Goal: Information Seeking & Learning: Check status

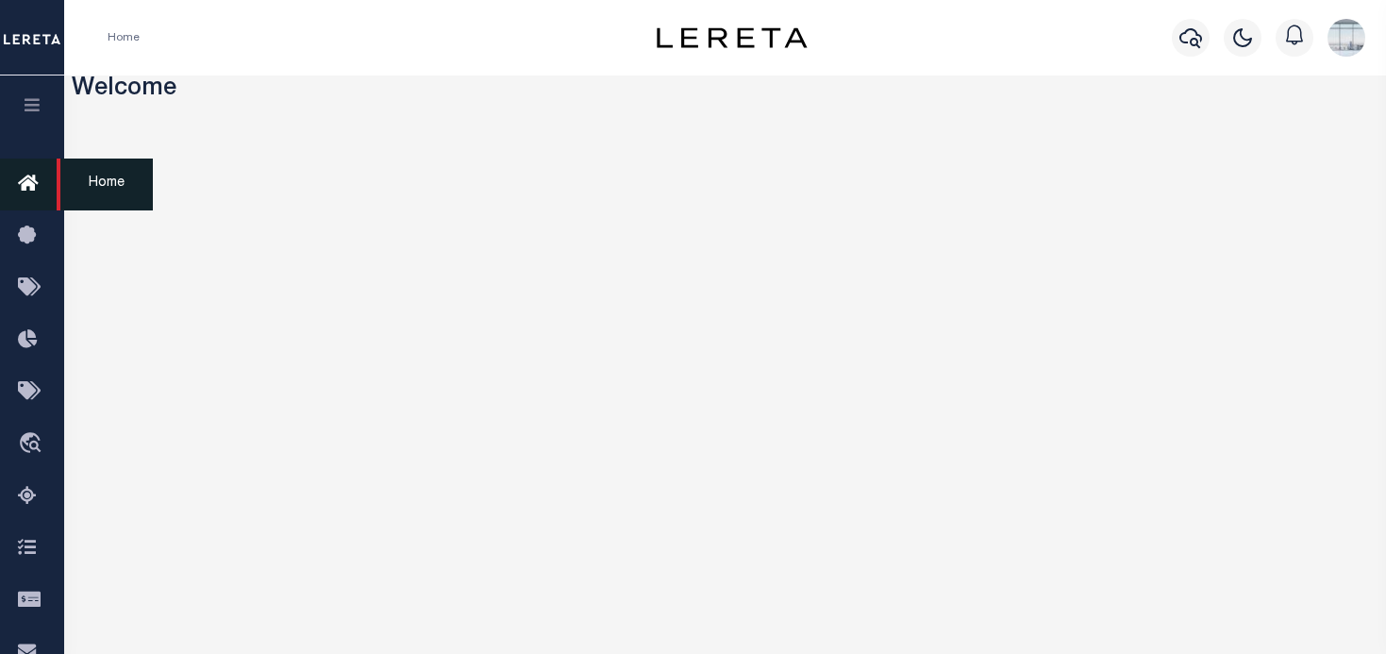
click at [23, 185] on icon at bounding box center [33, 185] width 30 height 24
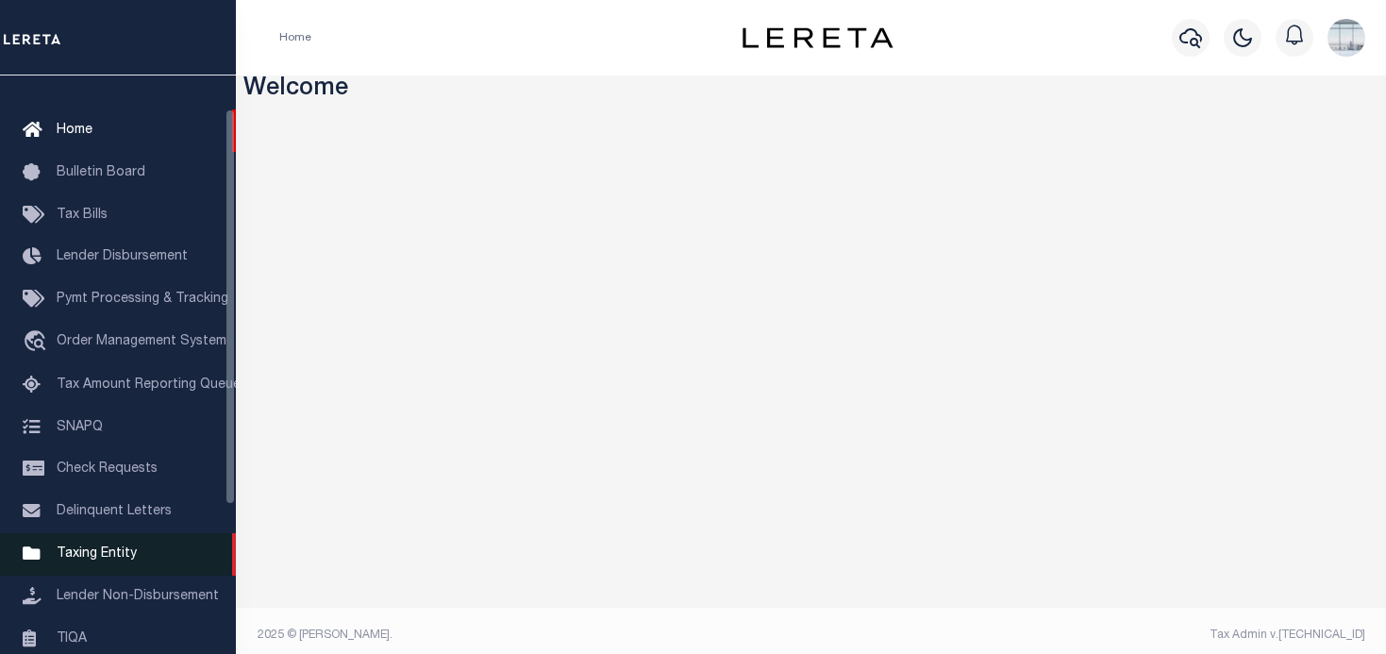
scroll to position [94, 0]
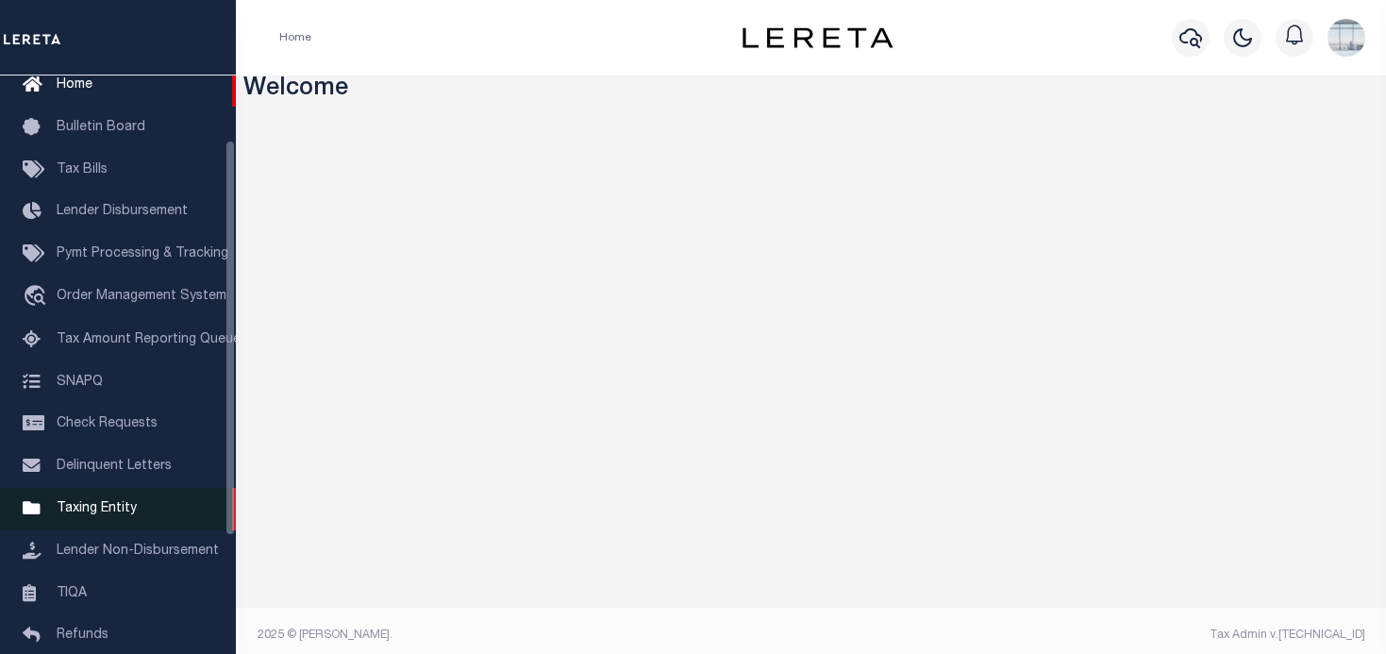
click at [106, 515] on span "Taxing Entity" at bounding box center [97, 508] width 80 height 13
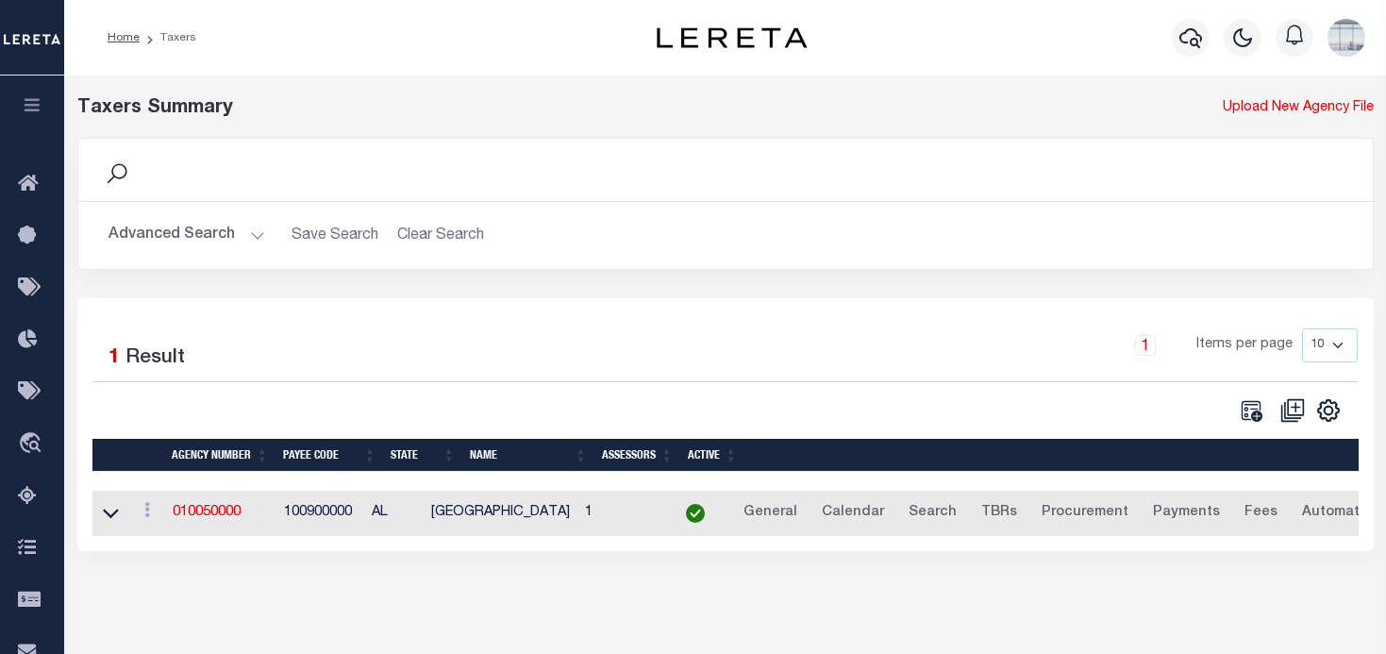
click at [255, 227] on button "Advanced Search" at bounding box center [186, 235] width 157 height 37
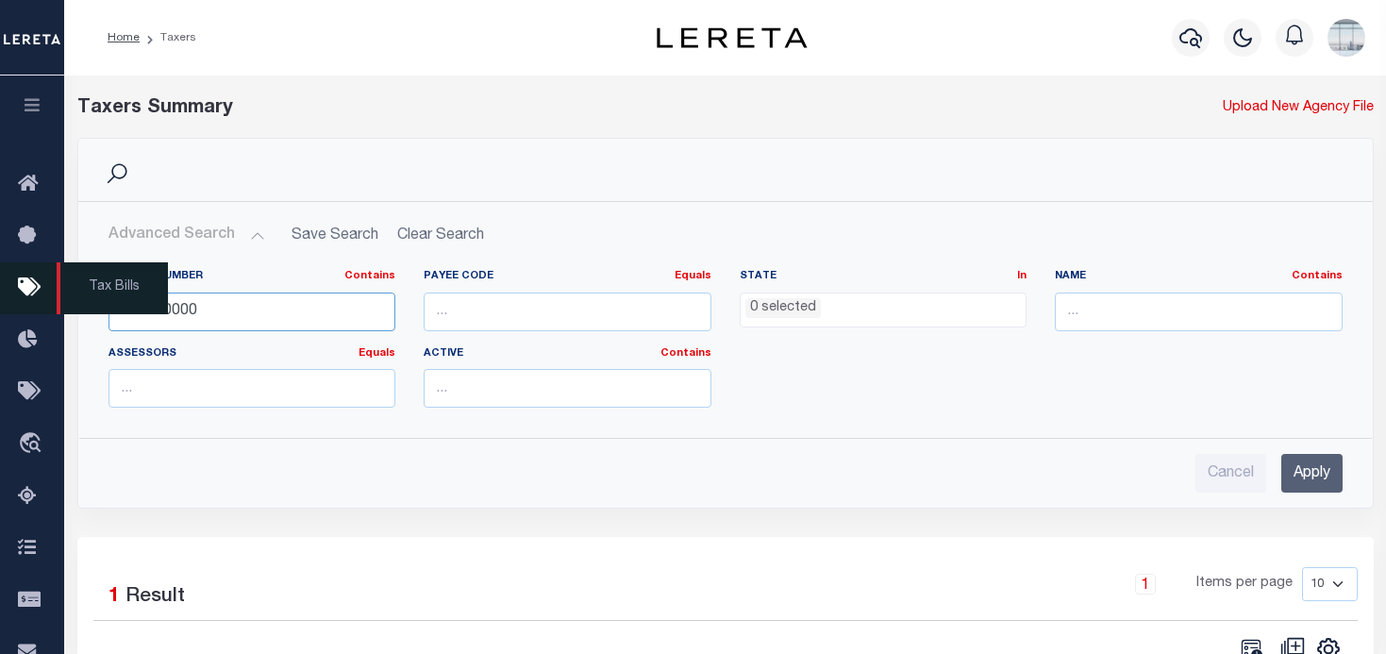
drag, startPoint x: 249, startPoint y: 311, endPoint x: 6, endPoint y: 302, distance: 243.6
click at [6, 302] on div "Home Taxers Profile" at bounding box center [693, 423] width 1386 height 847
click at [1095, 316] on input "text" at bounding box center [1199, 311] width 288 height 39
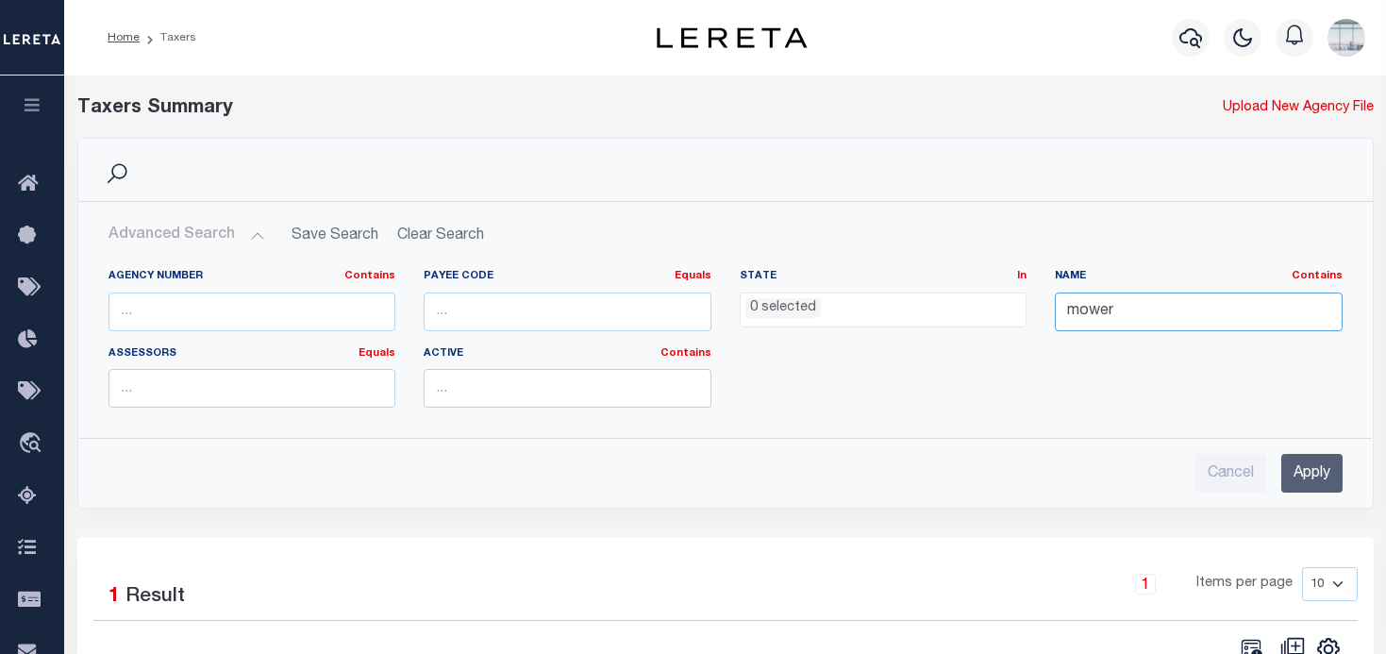
type input "mower"
click at [1309, 477] on input "Apply" at bounding box center [1311, 473] width 61 height 39
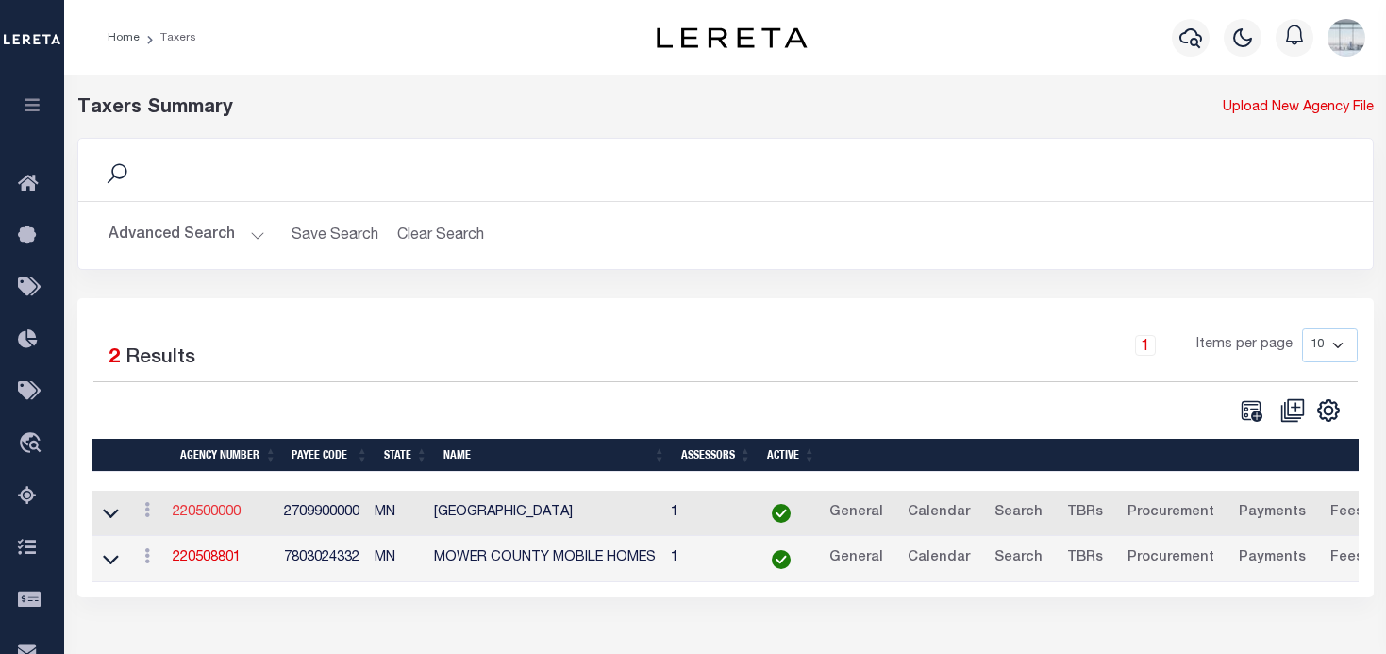
click at [196, 513] on link "220500000" at bounding box center [207, 512] width 68 height 13
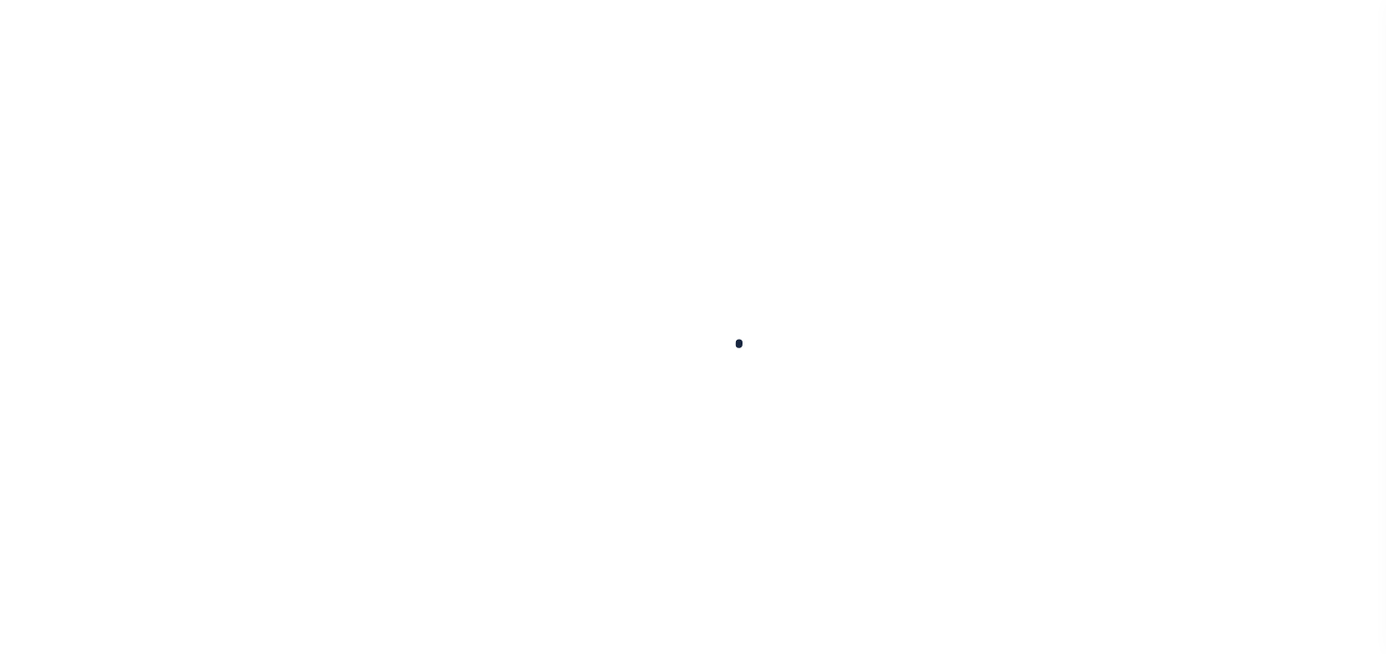
select select
checkbox input "false"
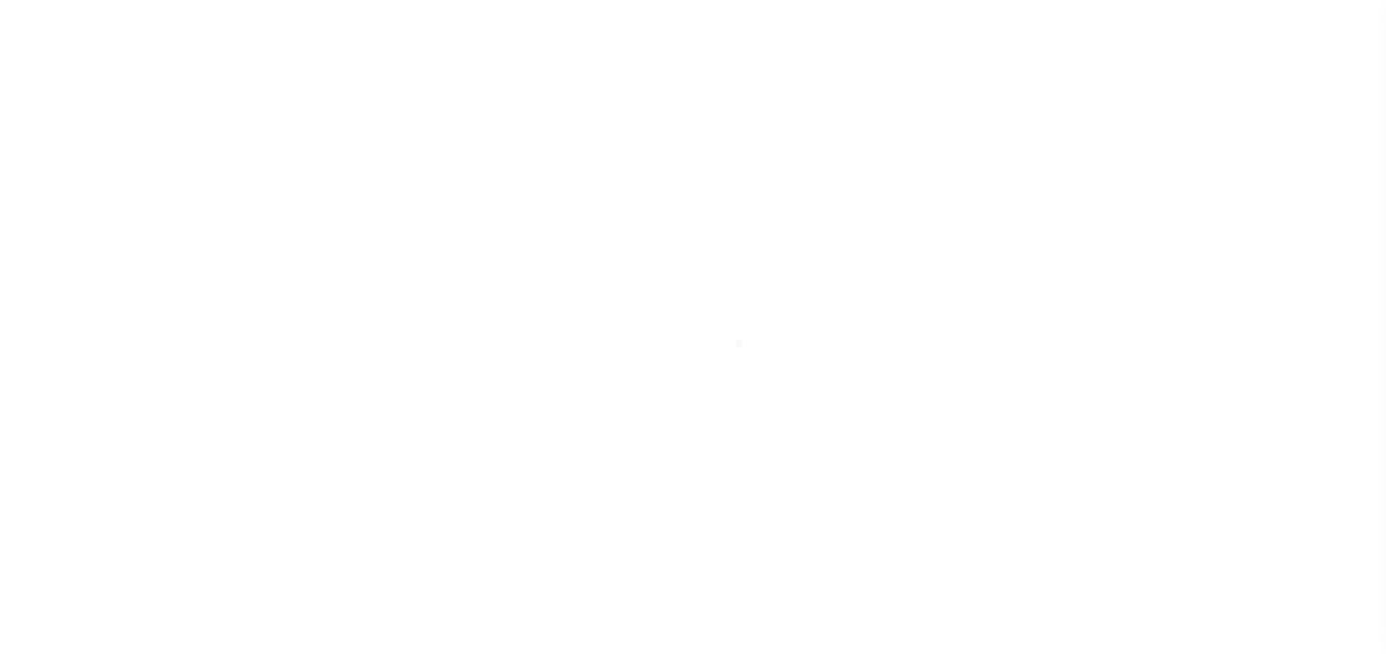
checkbox input "false"
type input "2709900000"
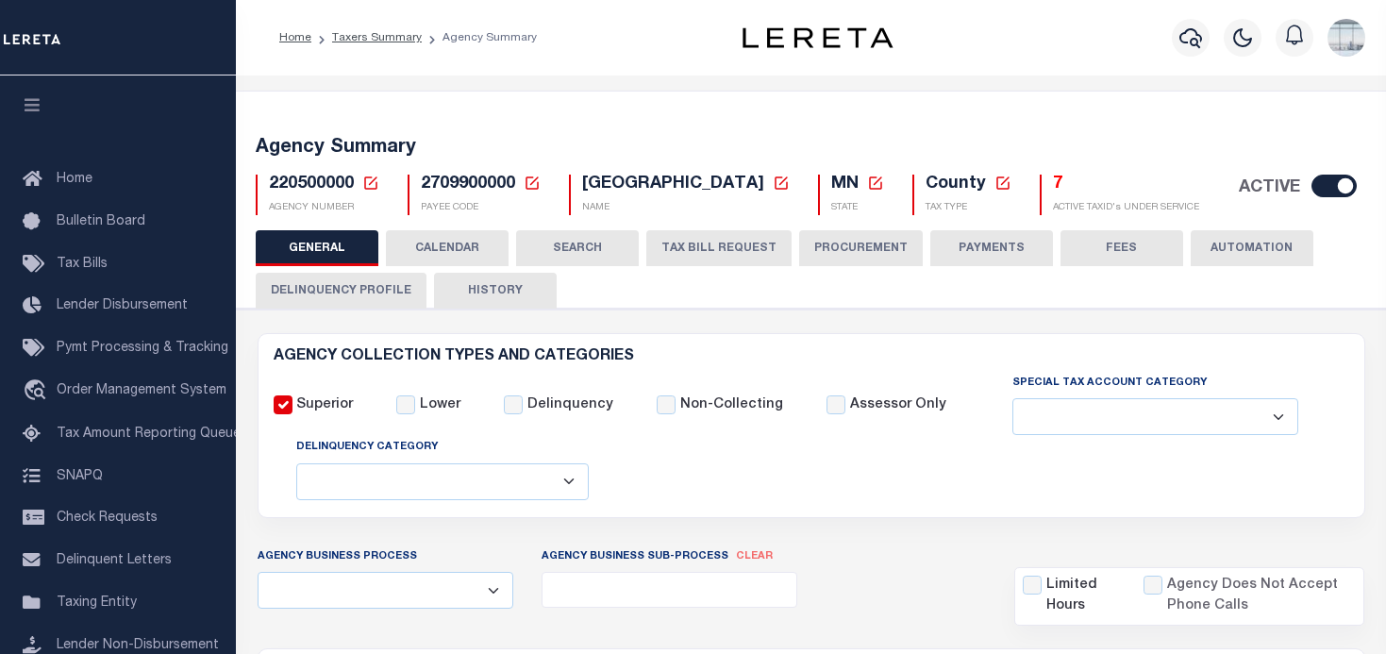
click at [689, 246] on button "TAX BILL REQUEST" at bounding box center [718, 248] width 145 height 36
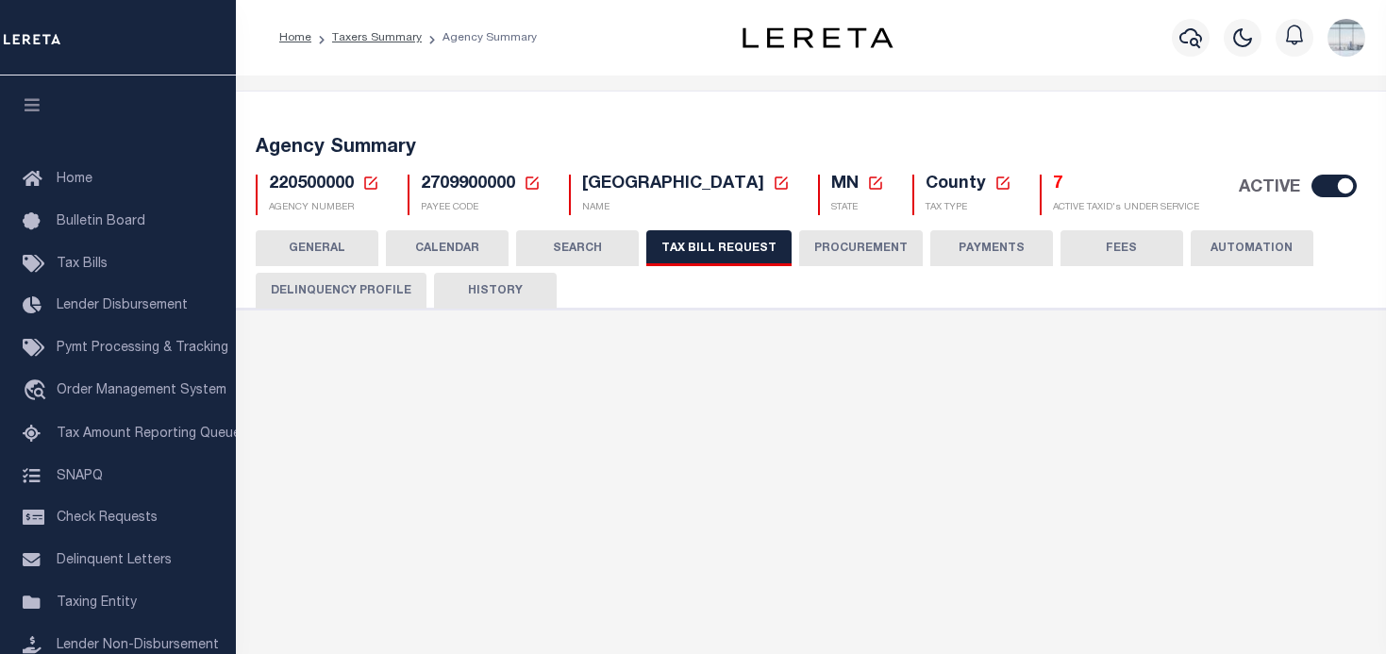
select select "27"
select select "22"
select select "true"
select select "14"
select select "1"
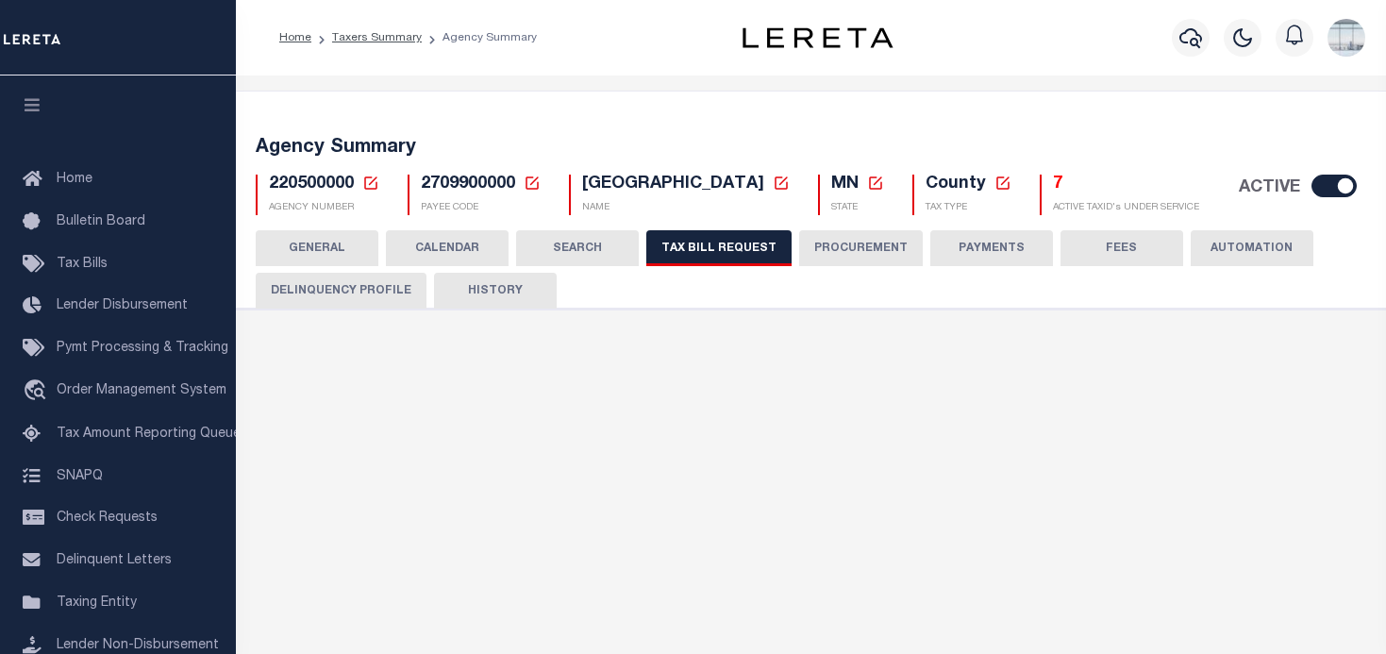
select select
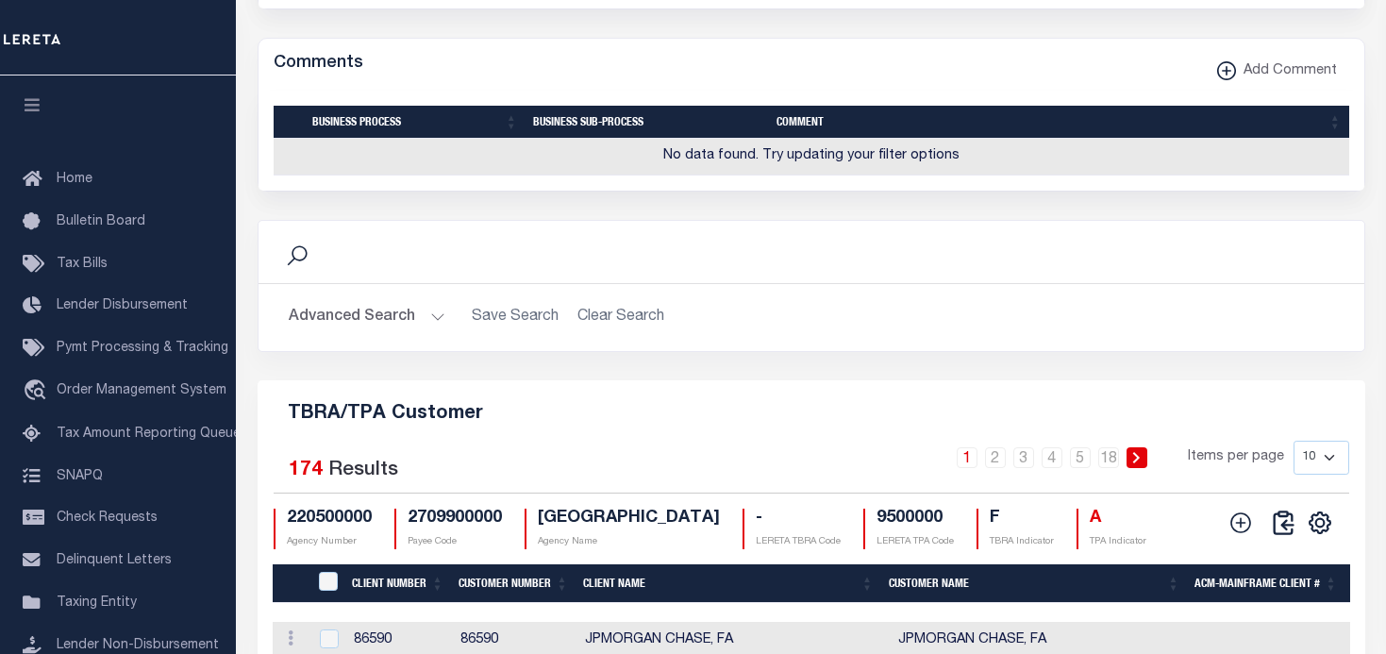
scroll to position [1981, 0]
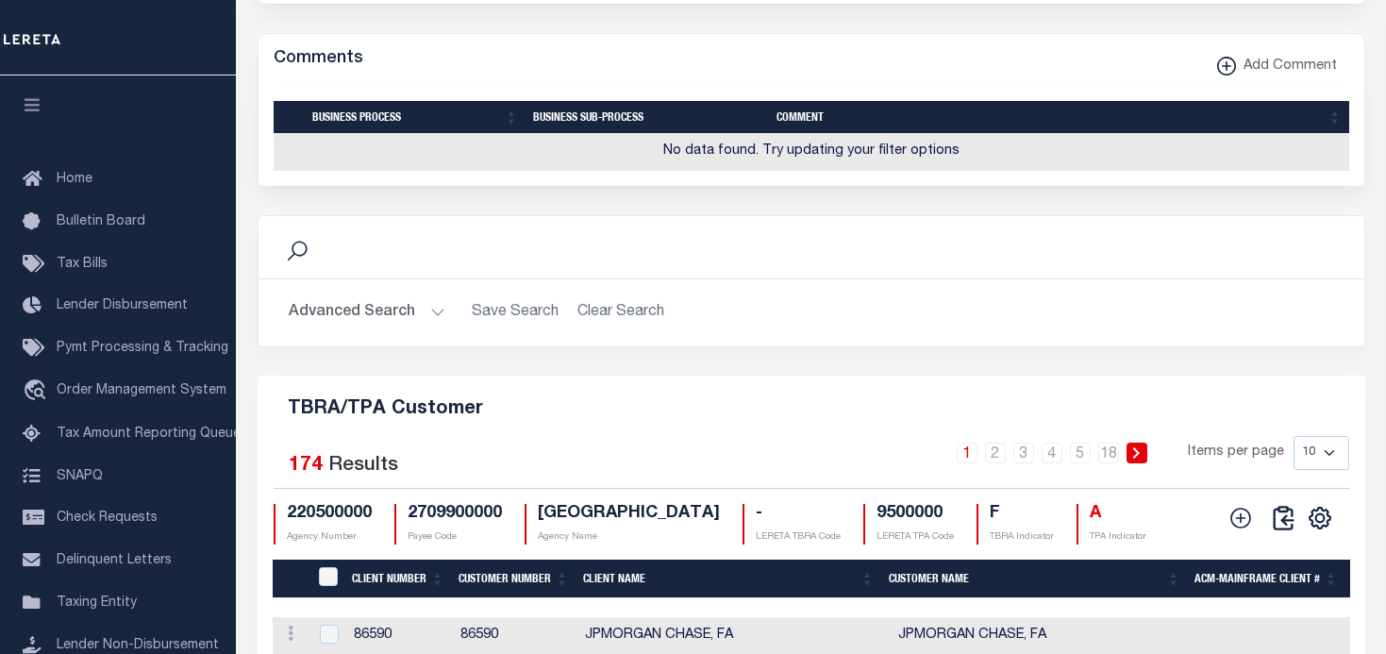
click at [435, 331] on button "Advanced Search" at bounding box center [367, 312] width 157 height 37
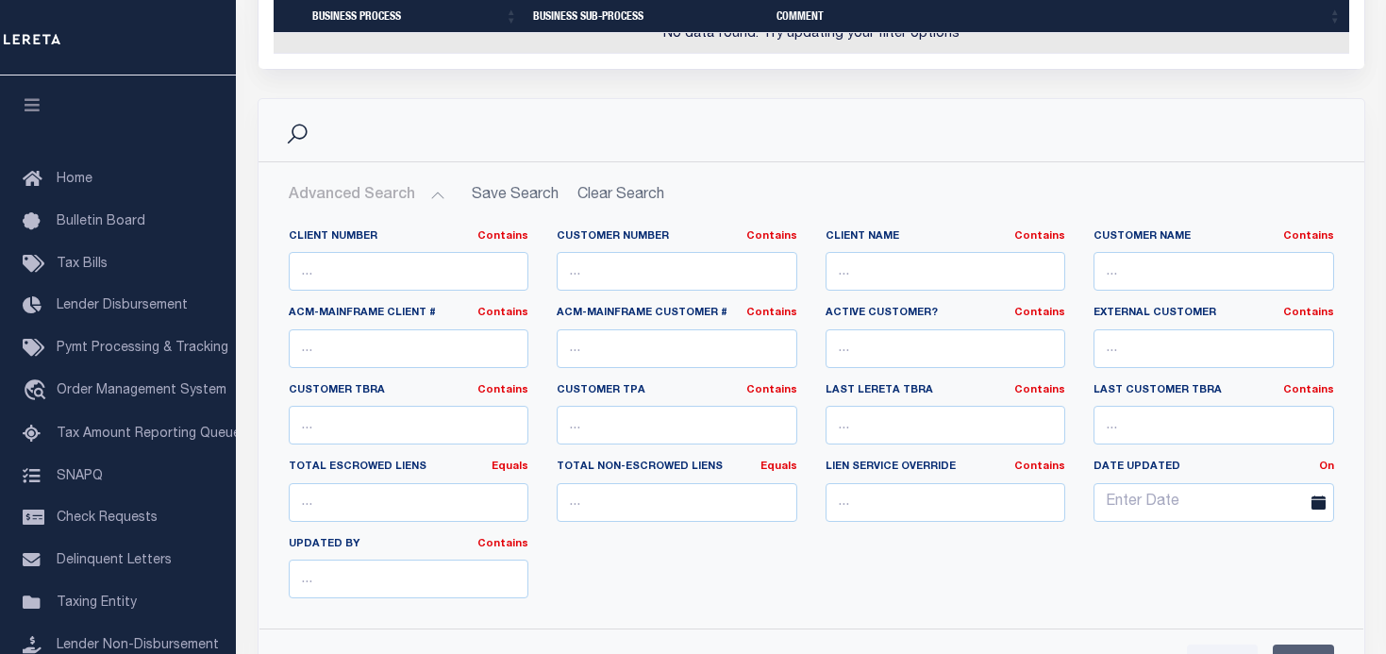
scroll to position [2170, 0]
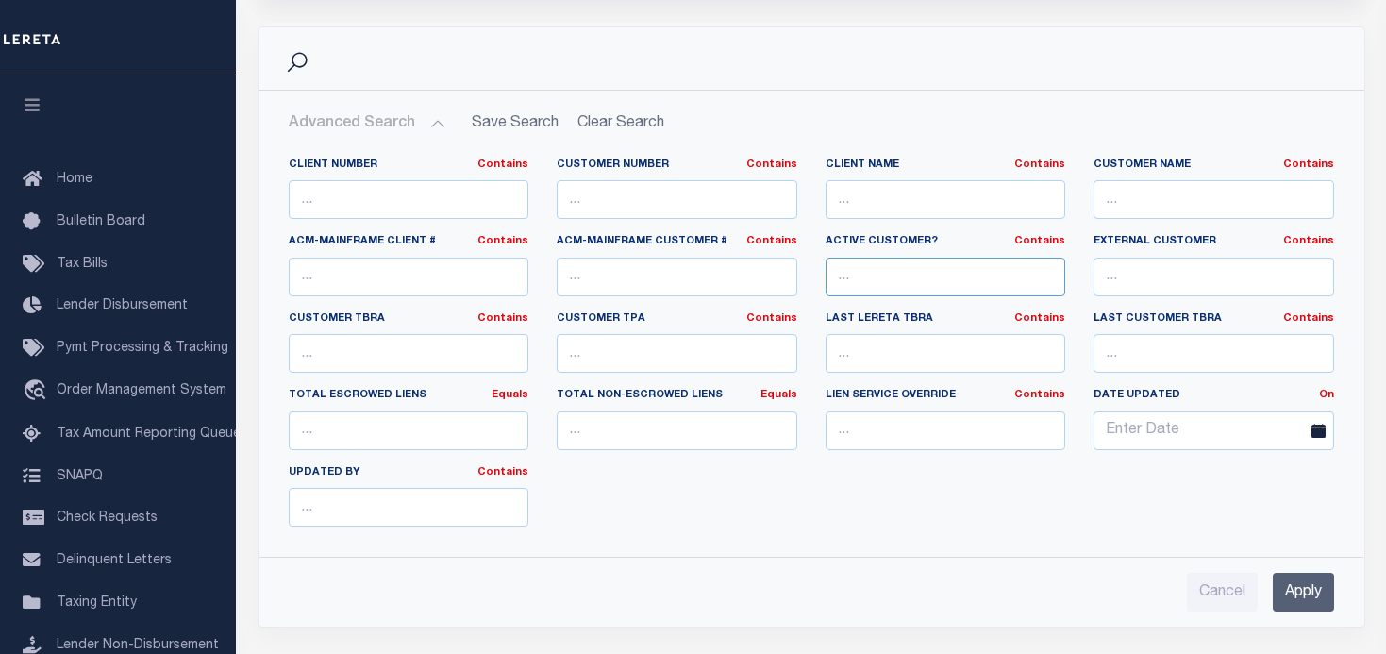
click at [988, 296] on input "text" at bounding box center [945, 277] width 241 height 39
type input "YES"
click at [498, 450] on input "number" at bounding box center [409, 430] width 241 height 39
click at [513, 400] on link "Equals" at bounding box center [509, 395] width 37 height 10
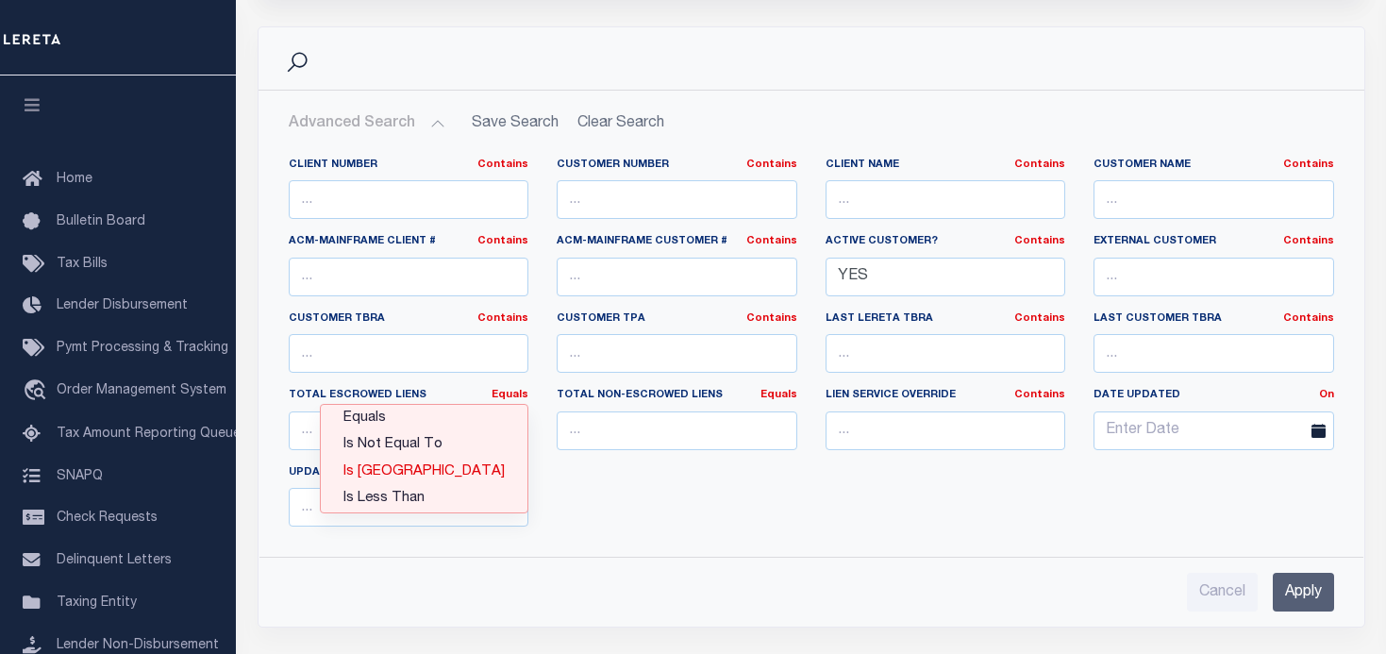
click at [441, 486] on link "Is Greater Than" at bounding box center [424, 471] width 207 height 27
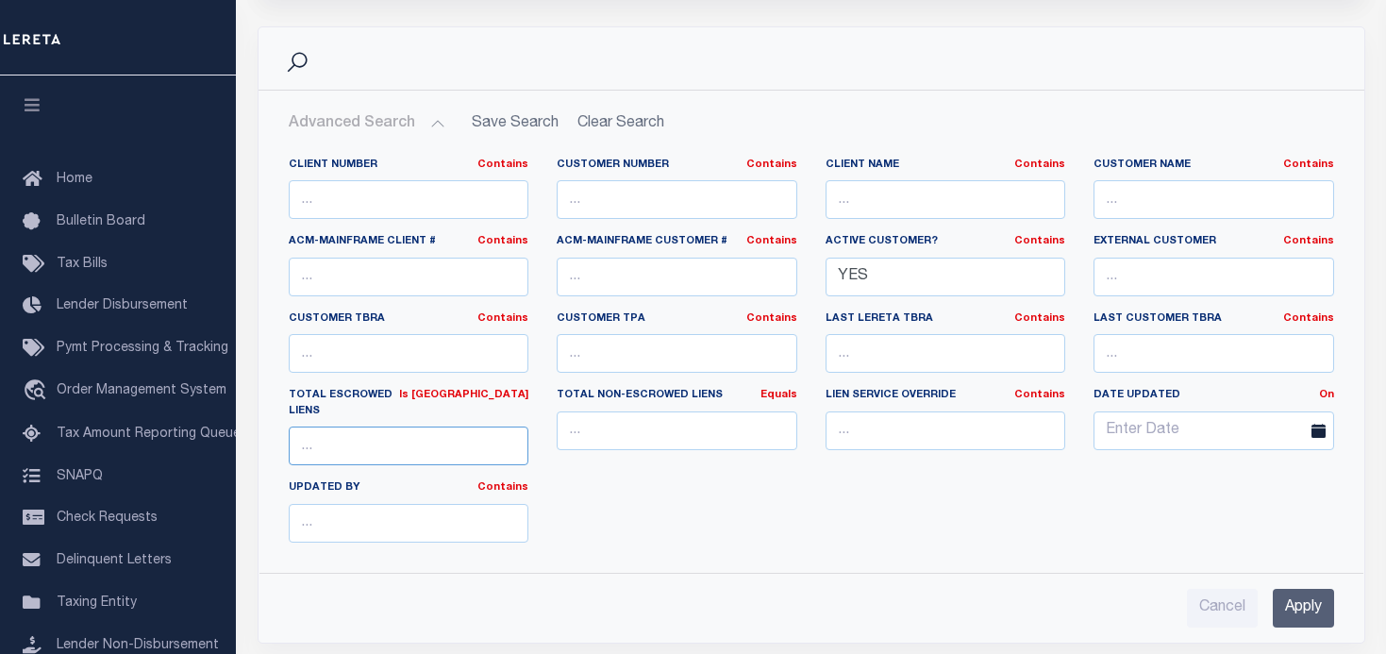
click at [342, 458] on input "number" at bounding box center [409, 445] width 241 height 39
type input "0"
click at [1291, 617] on input "Apply" at bounding box center [1303, 608] width 61 height 39
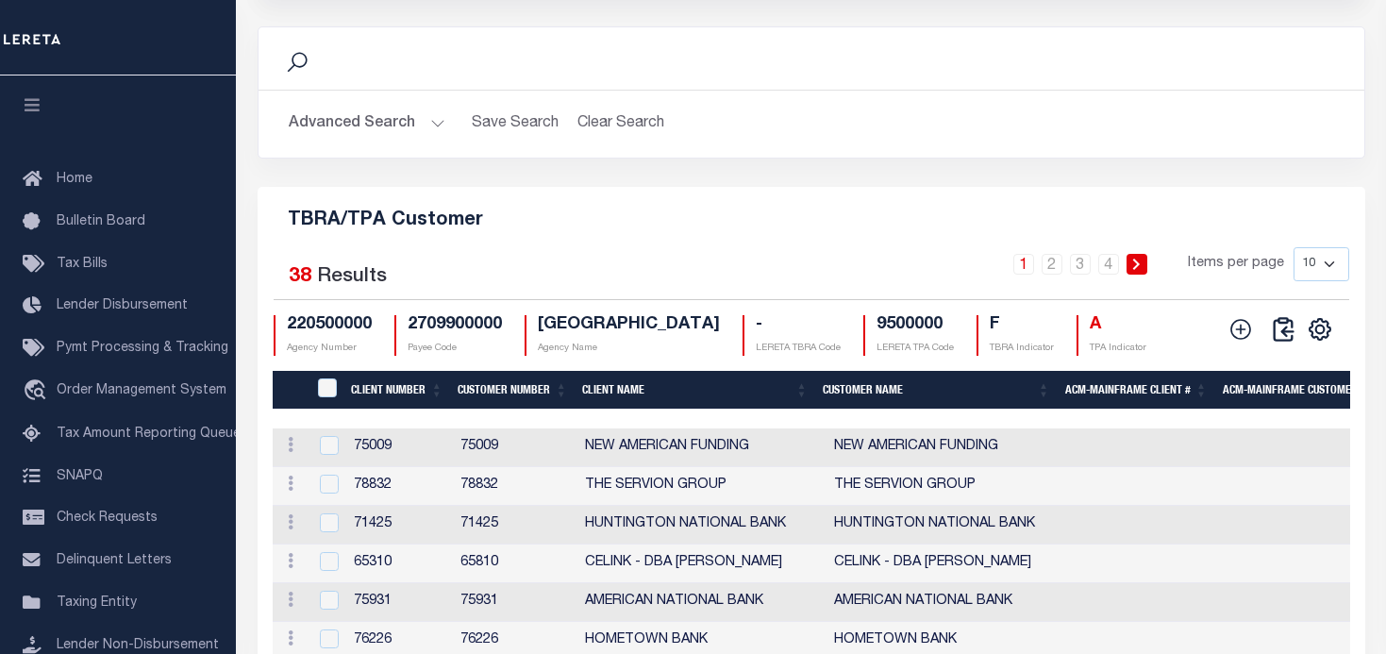
click at [431, 142] on button "Advanced Search" at bounding box center [367, 124] width 157 height 37
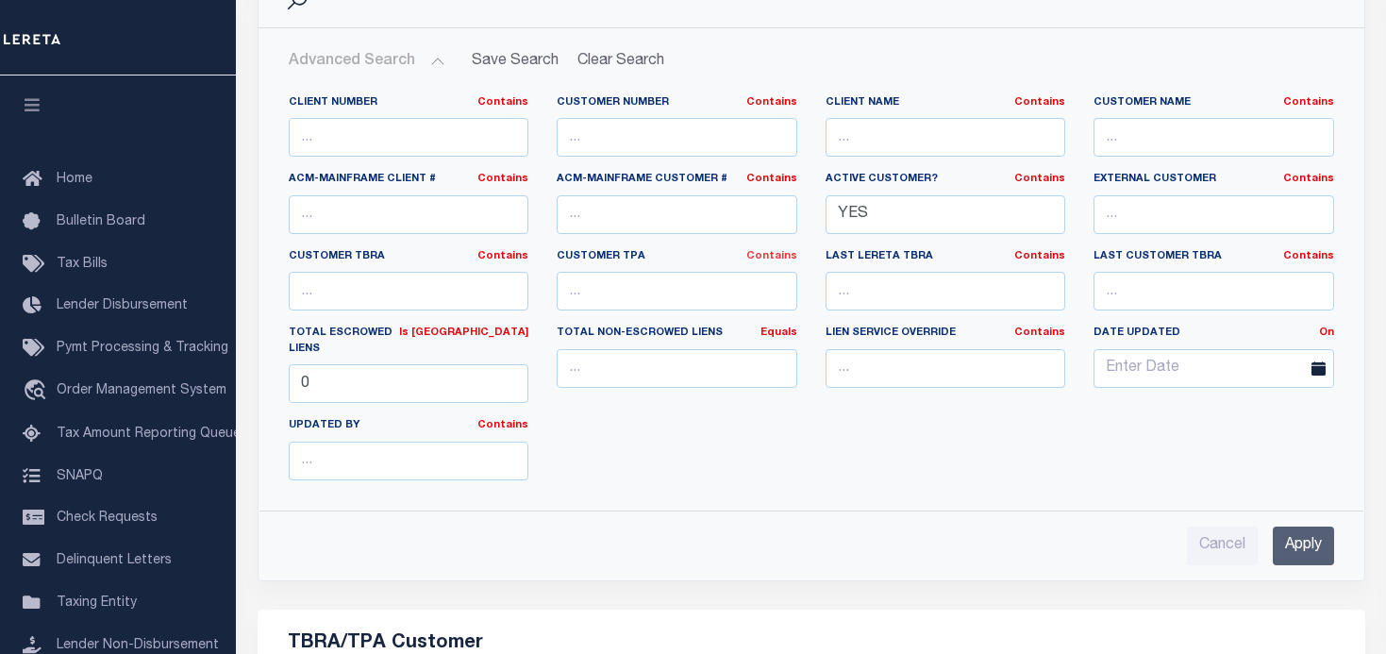
scroll to position [2264, 0]
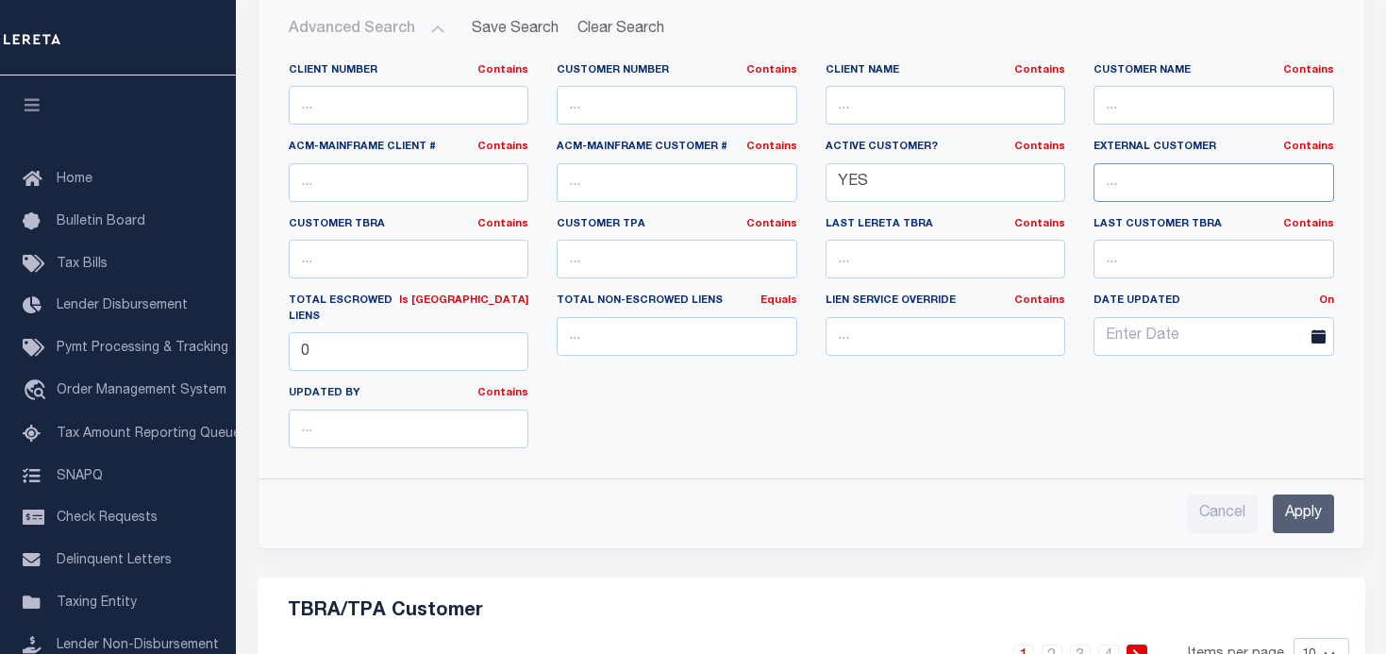
click at [1185, 202] on input "text" at bounding box center [1213, 182] width 241 height 39
type input "NO"
click at [1299, 530] on input "Apply" at bounding box center [1303, 513] width 61 height 39
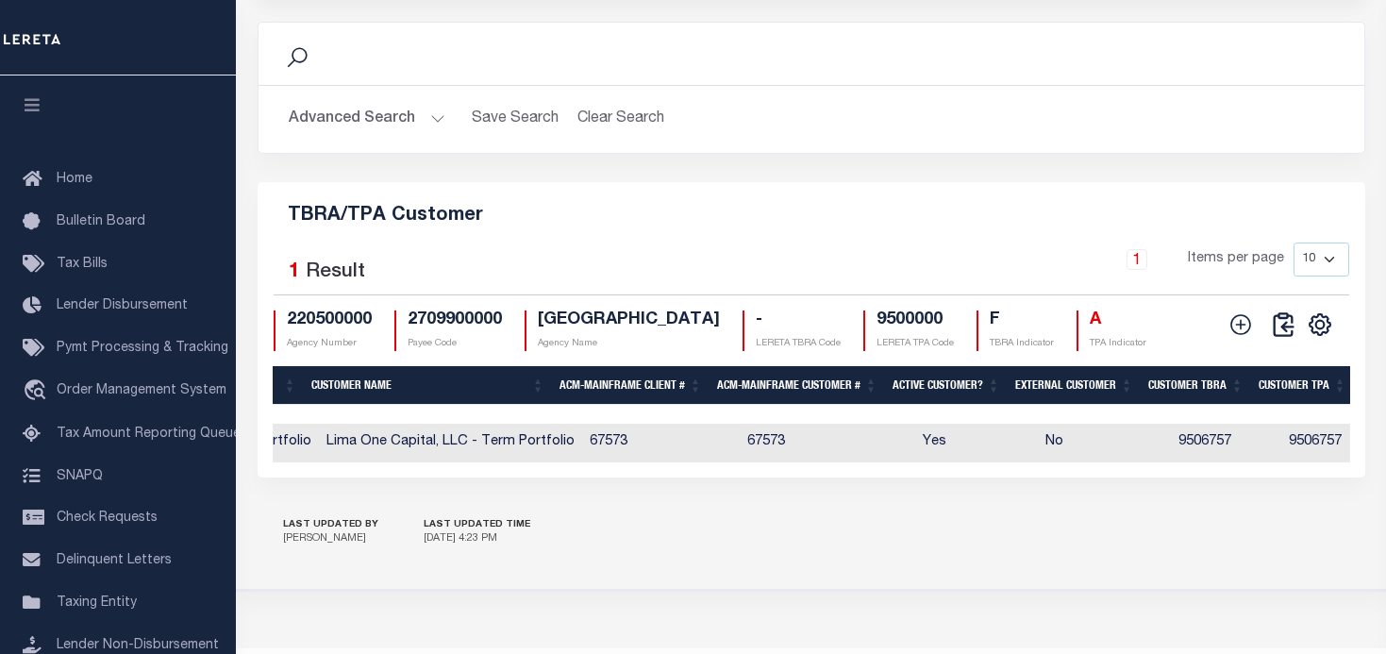
scroll to position [0, 578]
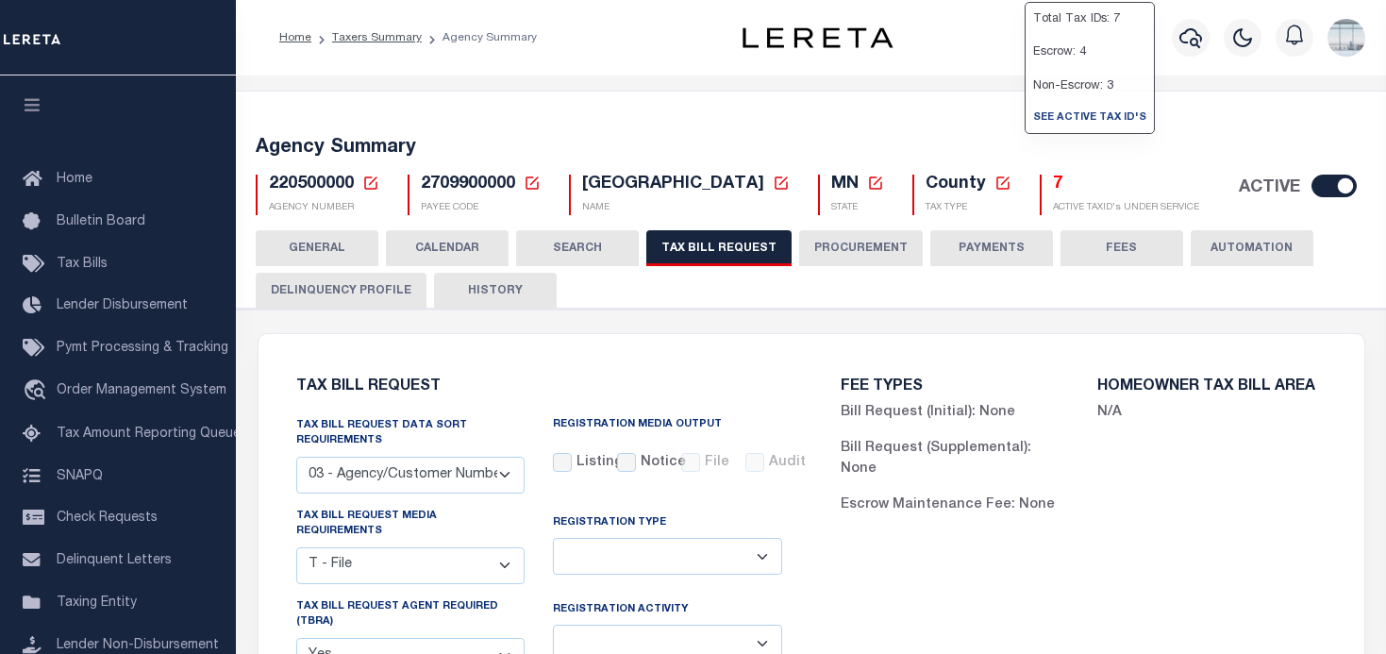
click at [1053, 187] on h5 "7" at bounding box center [1126, 185] width 146 height 21
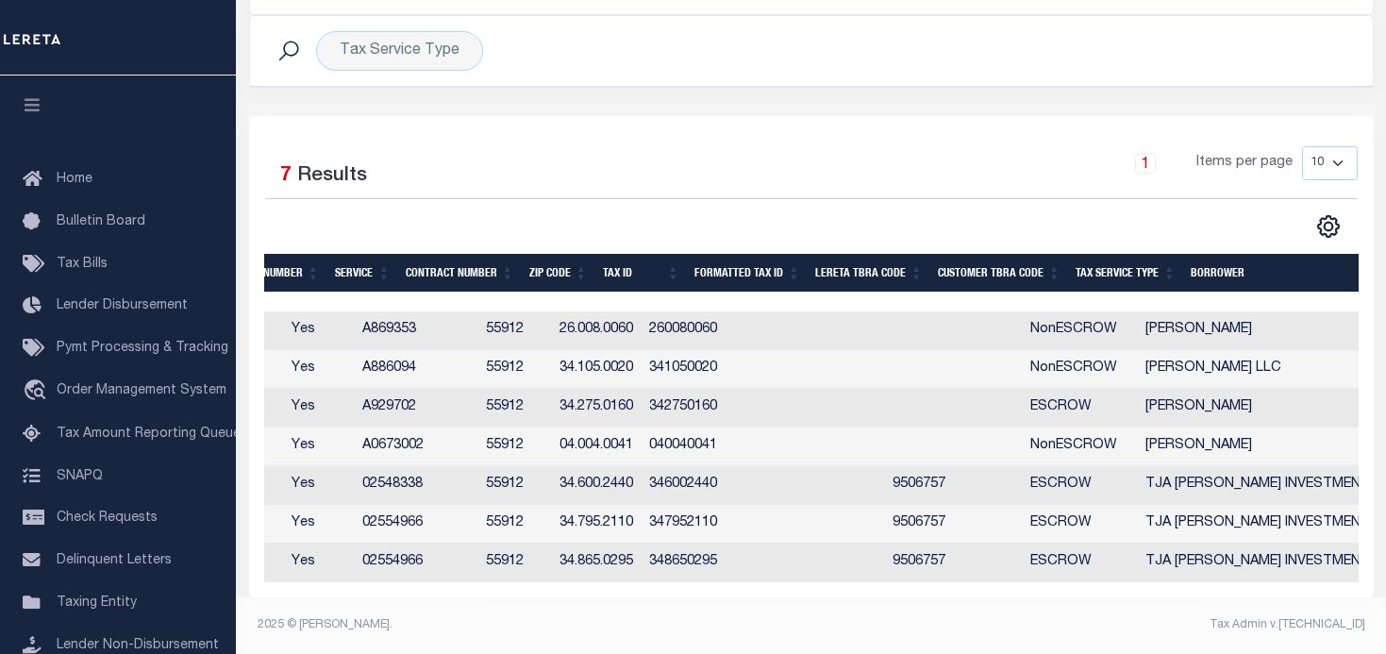
click at [1114, 262] on th "Tax Service Type" at bounding box center [1125, 273] width 115 height 39
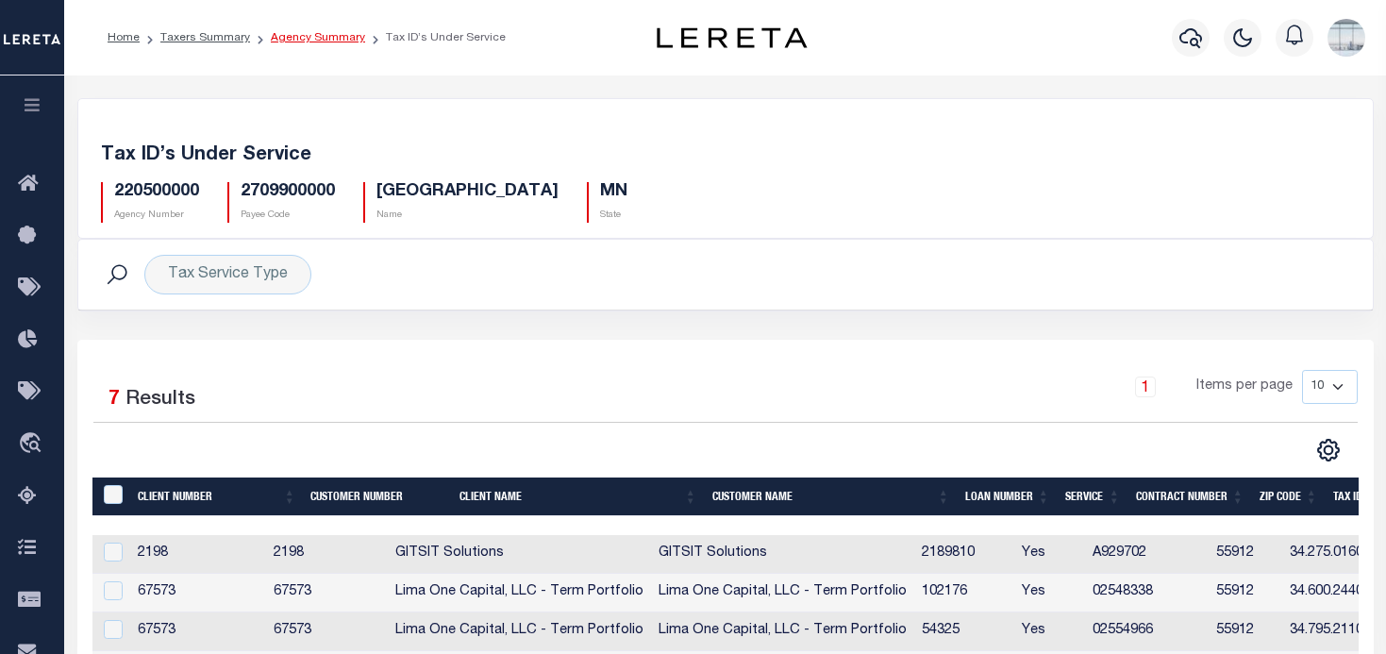
click at [289, 36] on link "Agency Summary" at bounding box center [318, 37] width 94 height 11
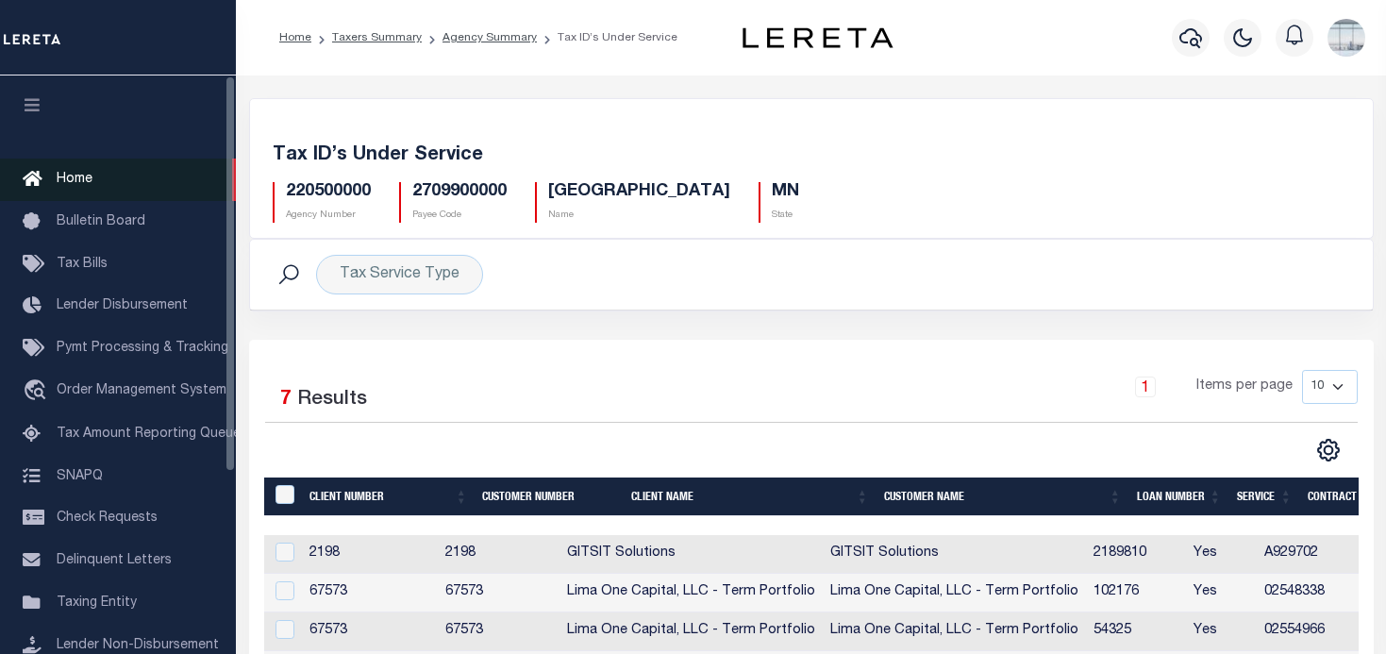
click at [60, 182] on span "Home" at bounding box center [75, 179] width 36 height 13
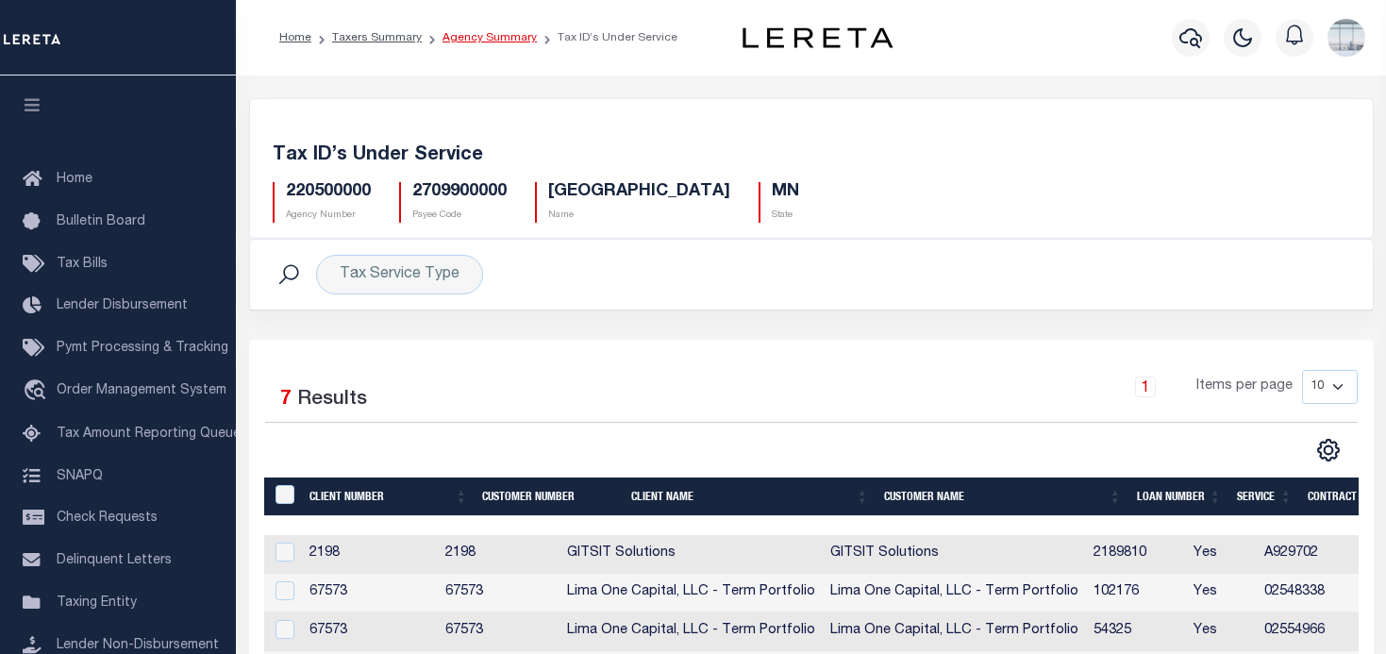
click at [480, 35] on link "Agency Summary" at bounding box center [489, 37] width 94 height 11
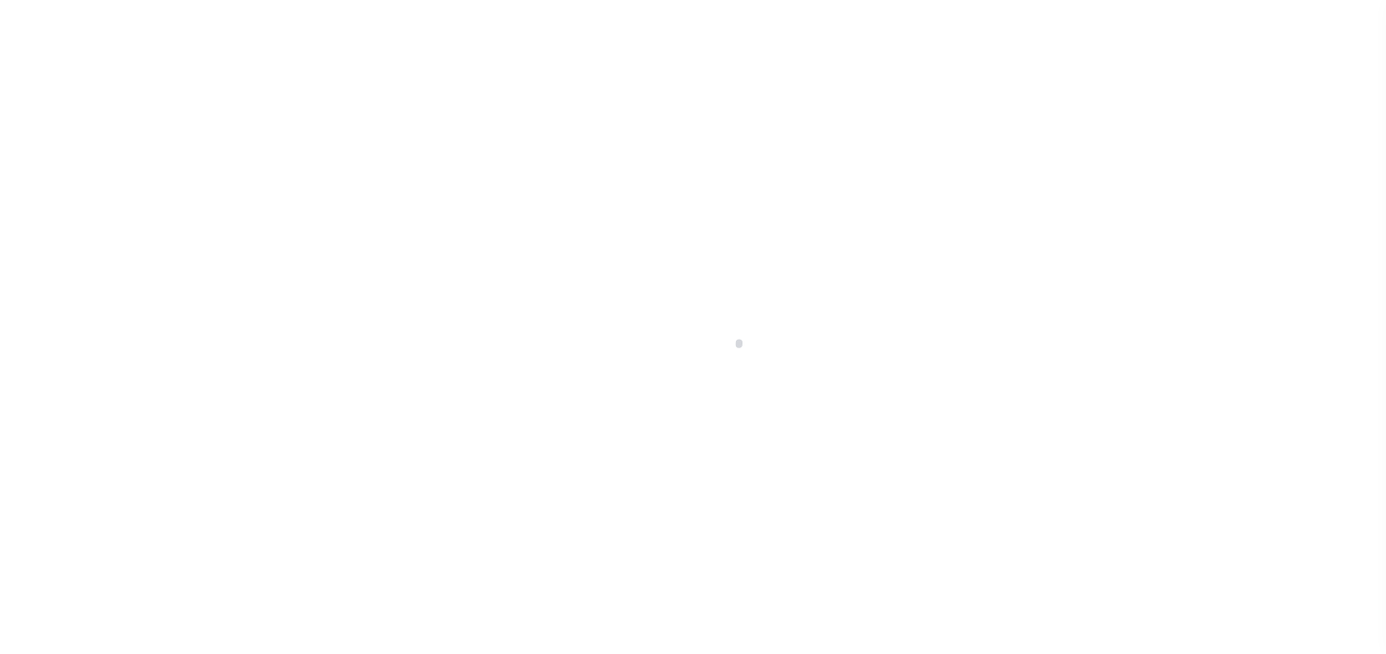
select select
checkbox input "false"
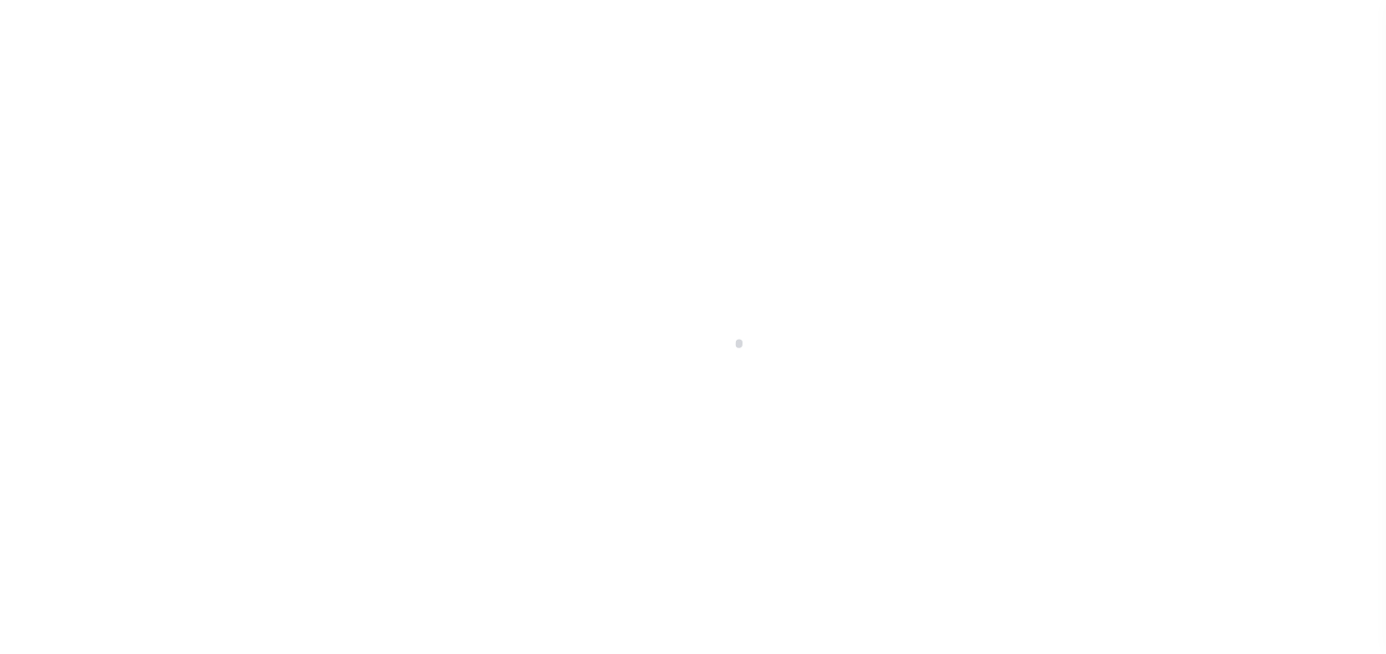
checkbox input "false"
type input "2709900000"
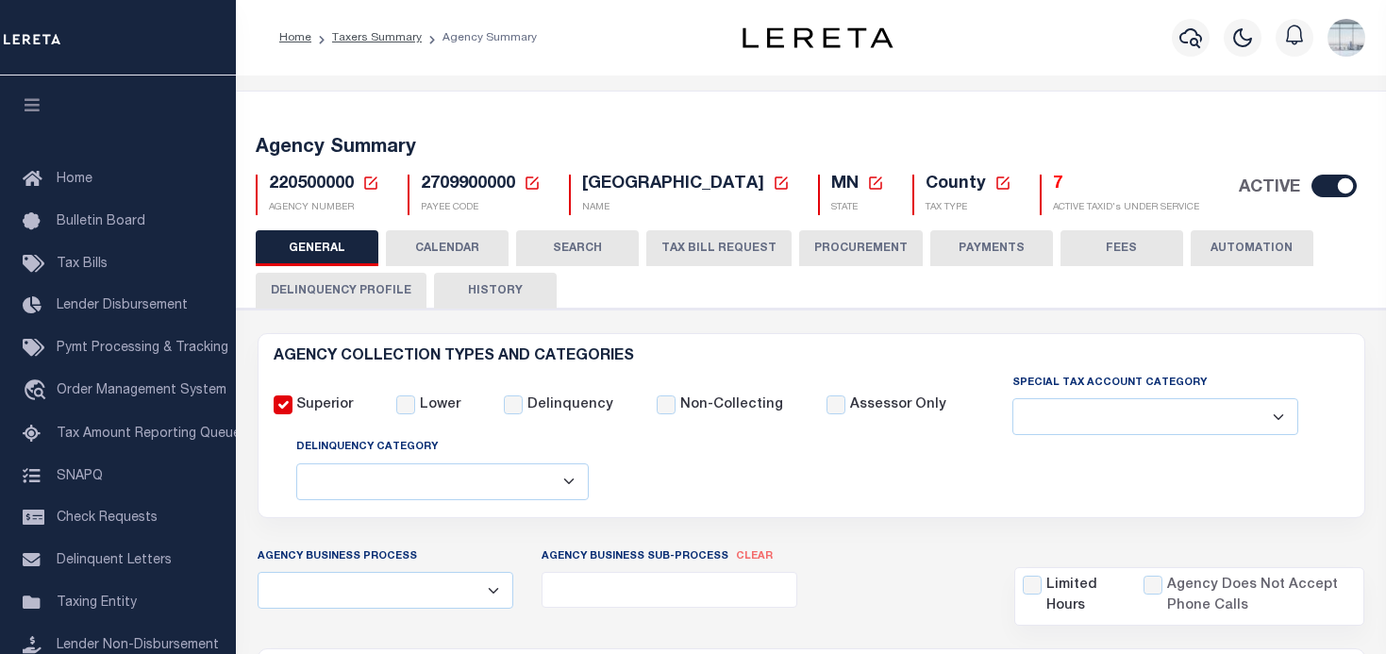
click at [693, 244] on button "TAX BILL REQUEST" at bounding box center [718, 248] width 145 height 36
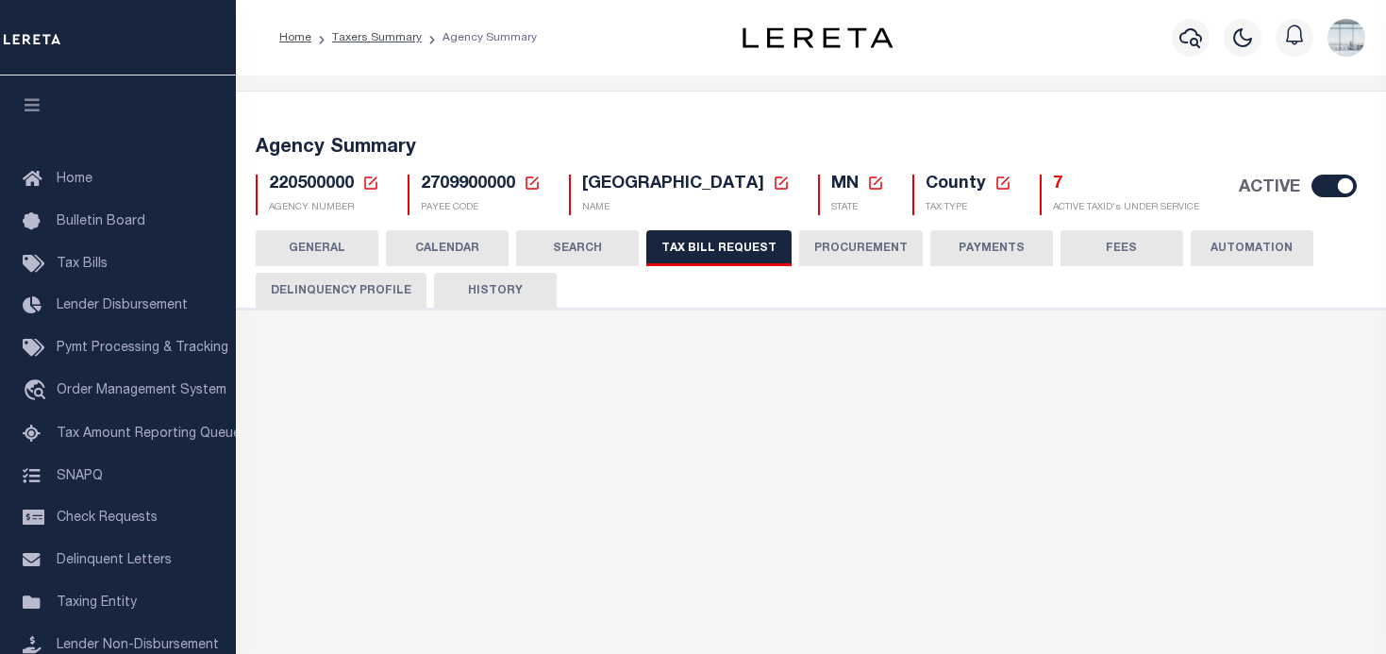
select select "27"
select select "22"
select select "true"
select select "14"
select select "1"
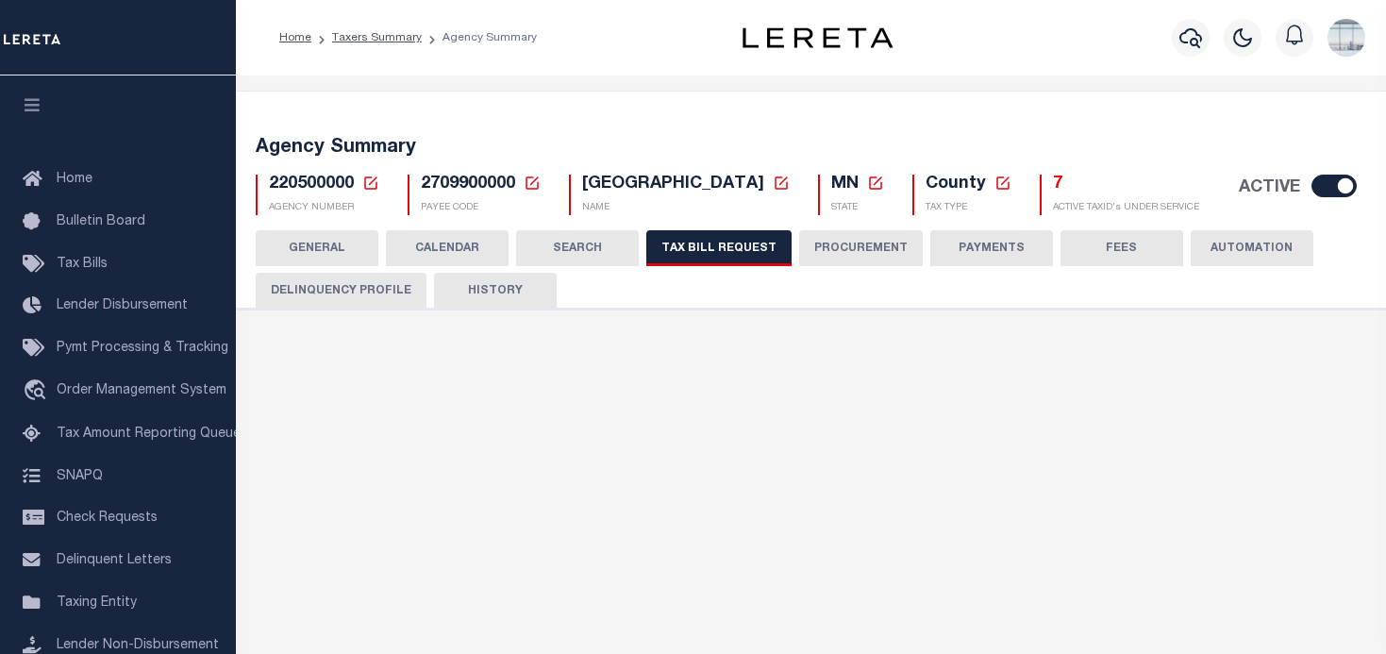
select select
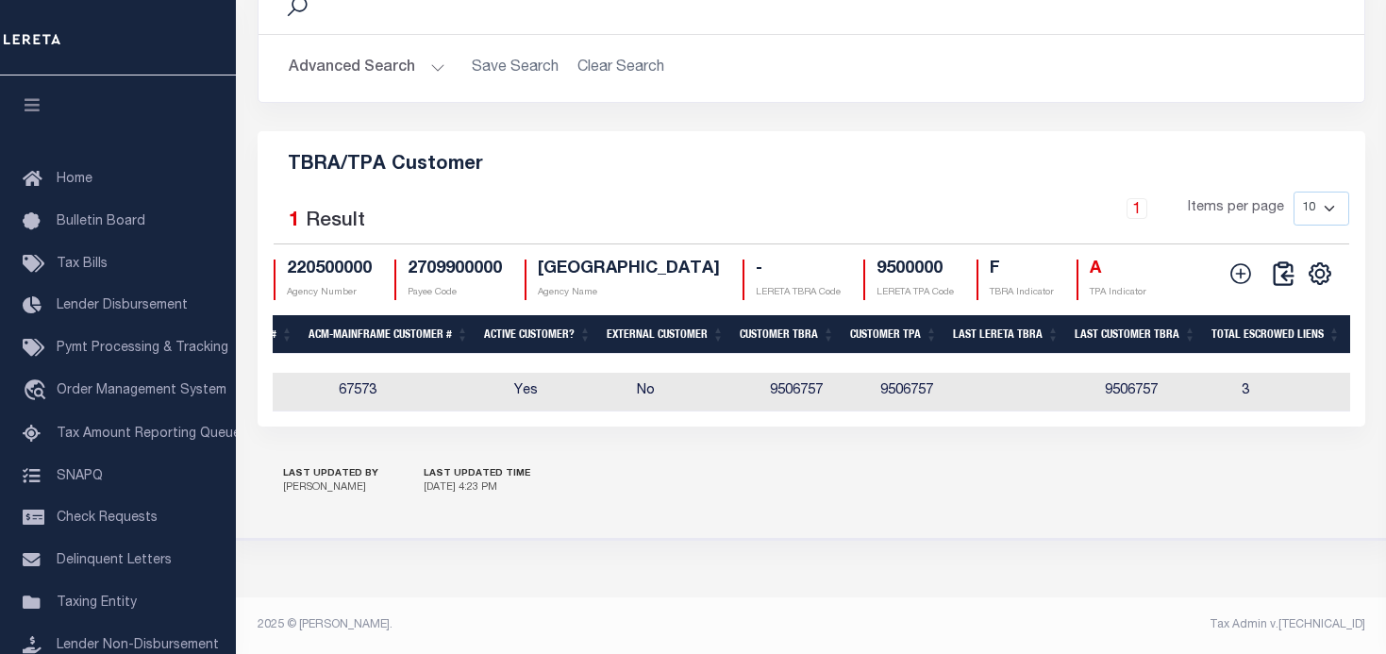
scroll to position [0, 1020]
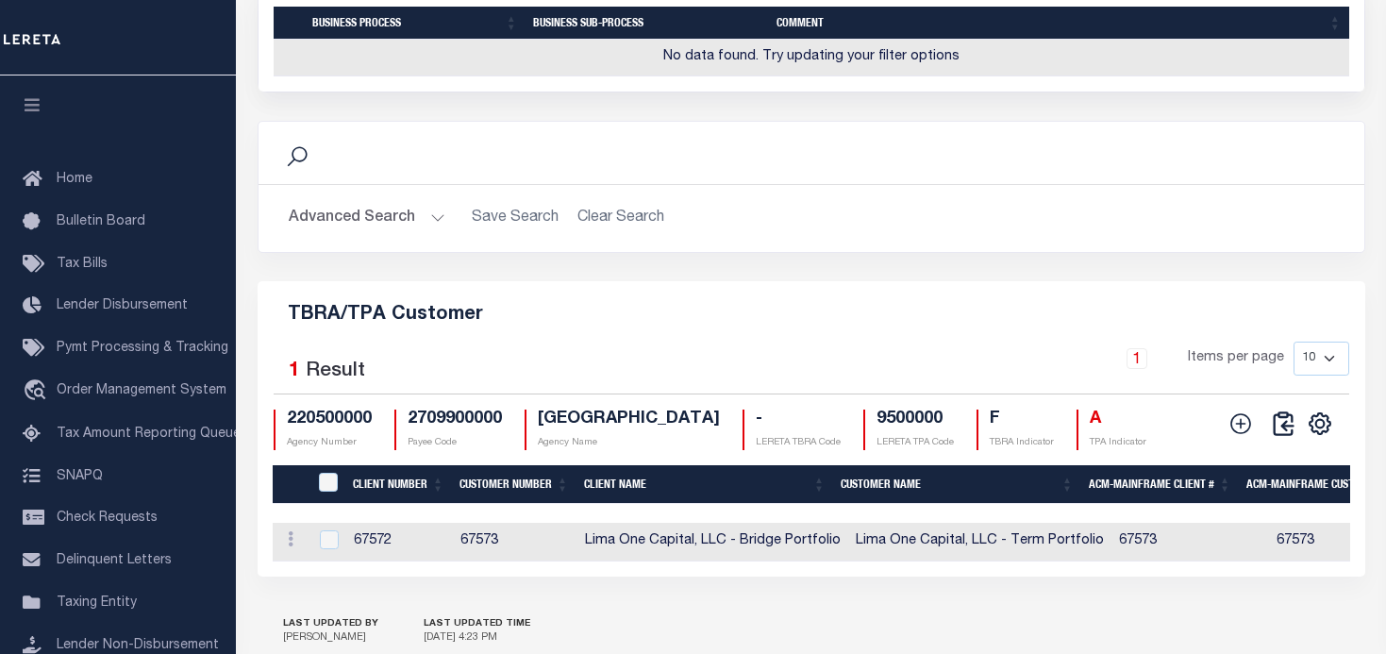
click at [430, 237] on button "Advanced Search" at bounding box center [367, 218] width 157 height 37
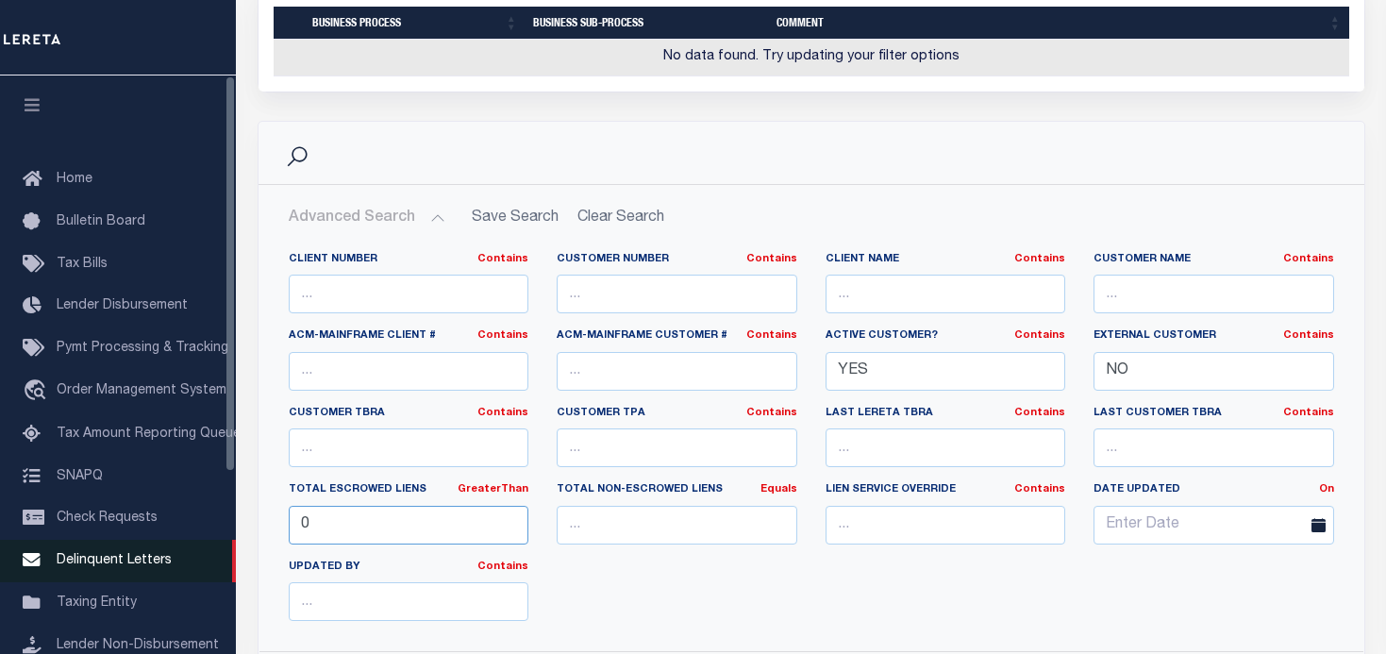
drag, startPoint x: 351, startPoint y: 556, endPoint x: 205, endPoint y: 546, distance: 146.5
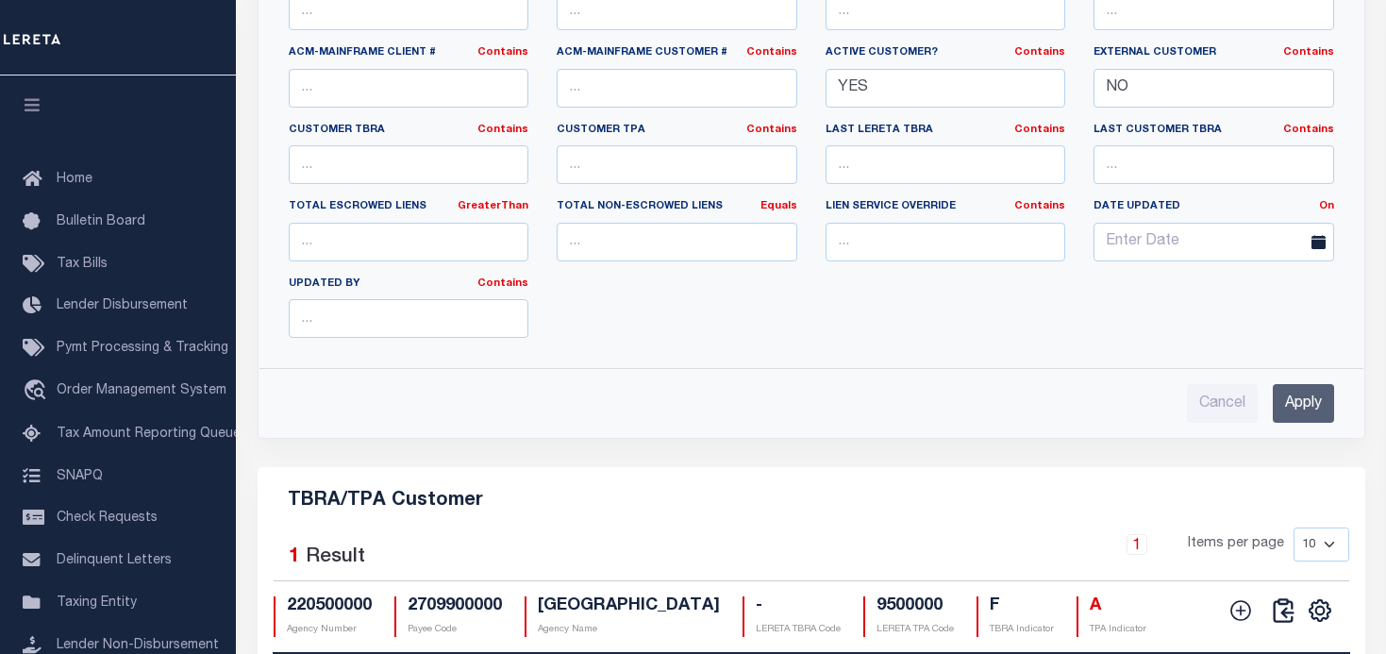
click at [1303, 423] on input "Apply" at bounding box center [1303, 403] width 61 height 39
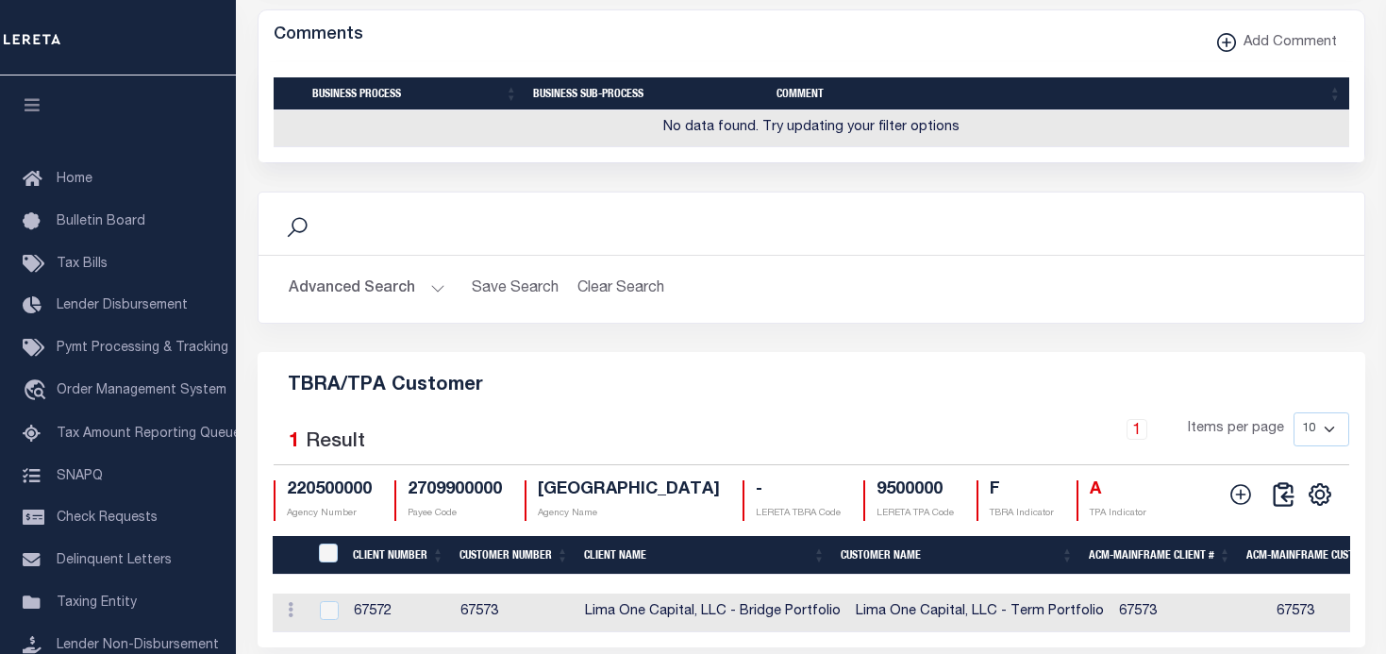
click at [433, 308] on button "Advanced Search" at bounding box center [367, 289] width 157 height 37
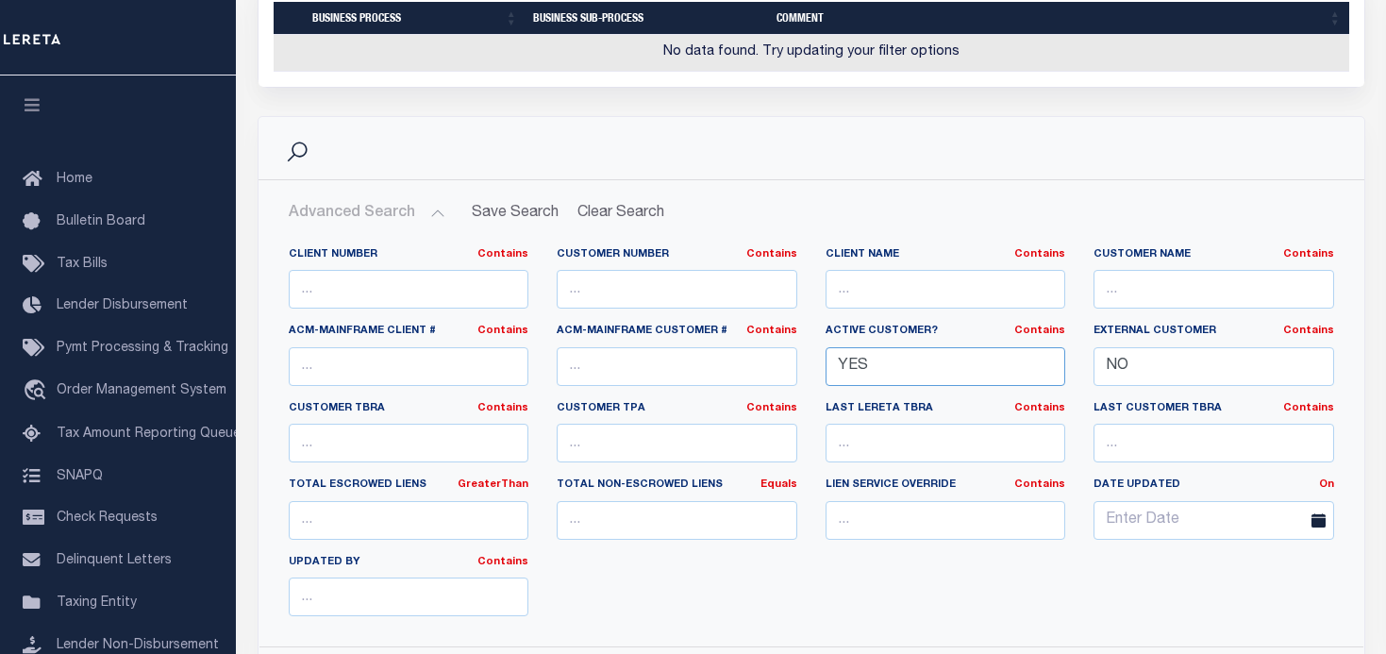
click at [936, 386] on input "YES" at bounding box center [945, 366] width 241 height 39
drag, startPoint x: 931, startPoint y: 395, endPoint x: 787, endPoint y: 390, distance: 144.4
click at [787, 390] on div "Client Number Contains Contains Is Customer Number Contains Contains Is Contains" at bounding box center [812, 439] width 1074 height 385
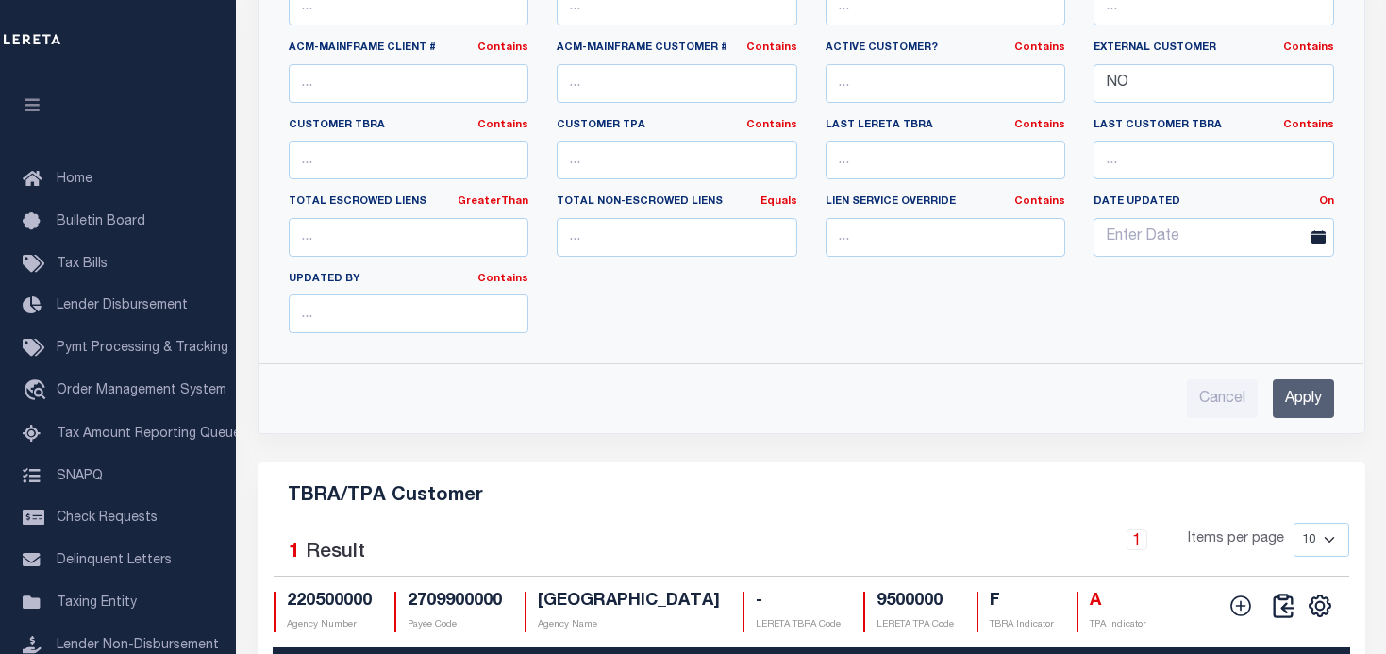
click at [1308, 418] on input "Apply" at bounding box center [1303, 398] width 61 height 39
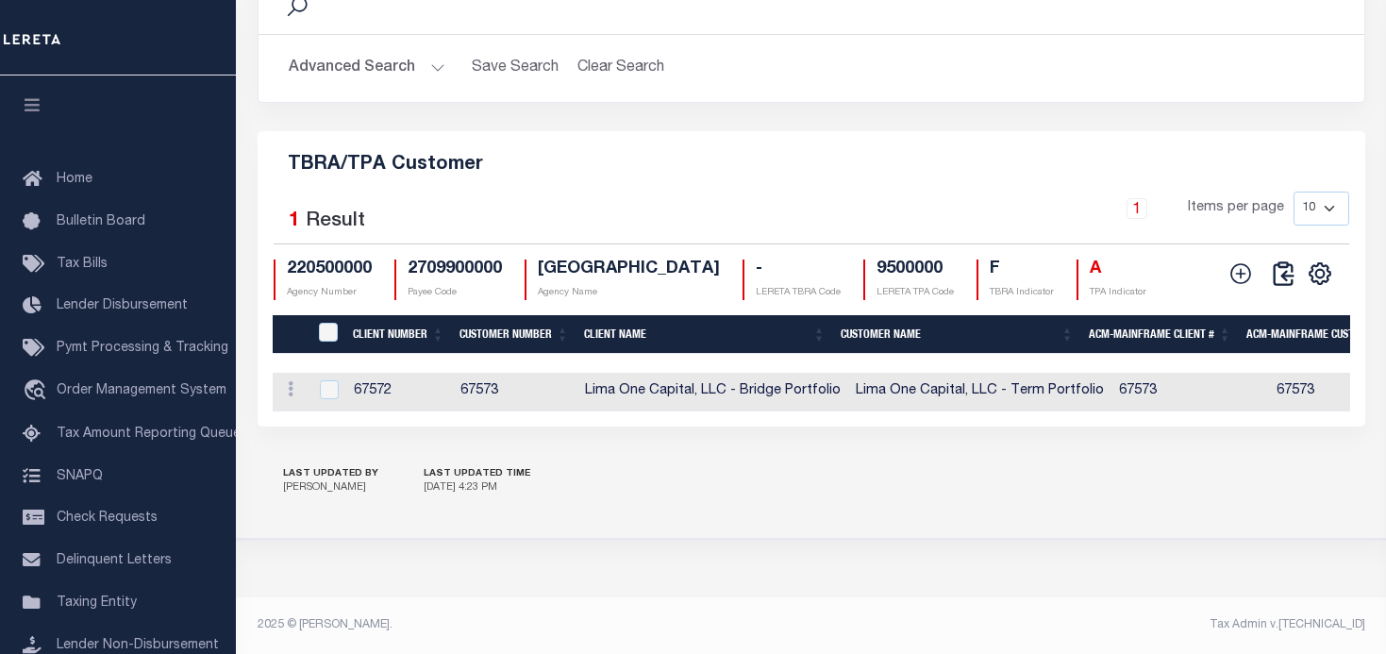
scroll to position [2269, 0]
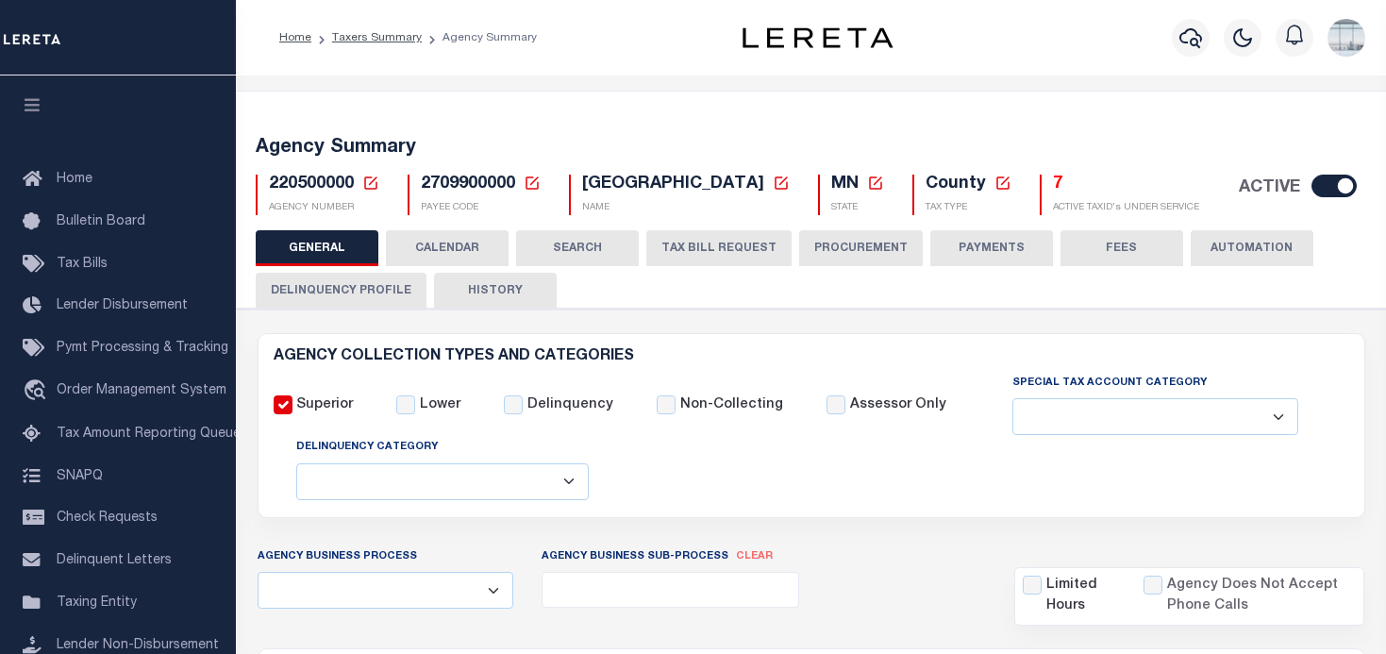
select select
click at [370, 183] on icon at bounding box center [370, 182] width 13 height 13
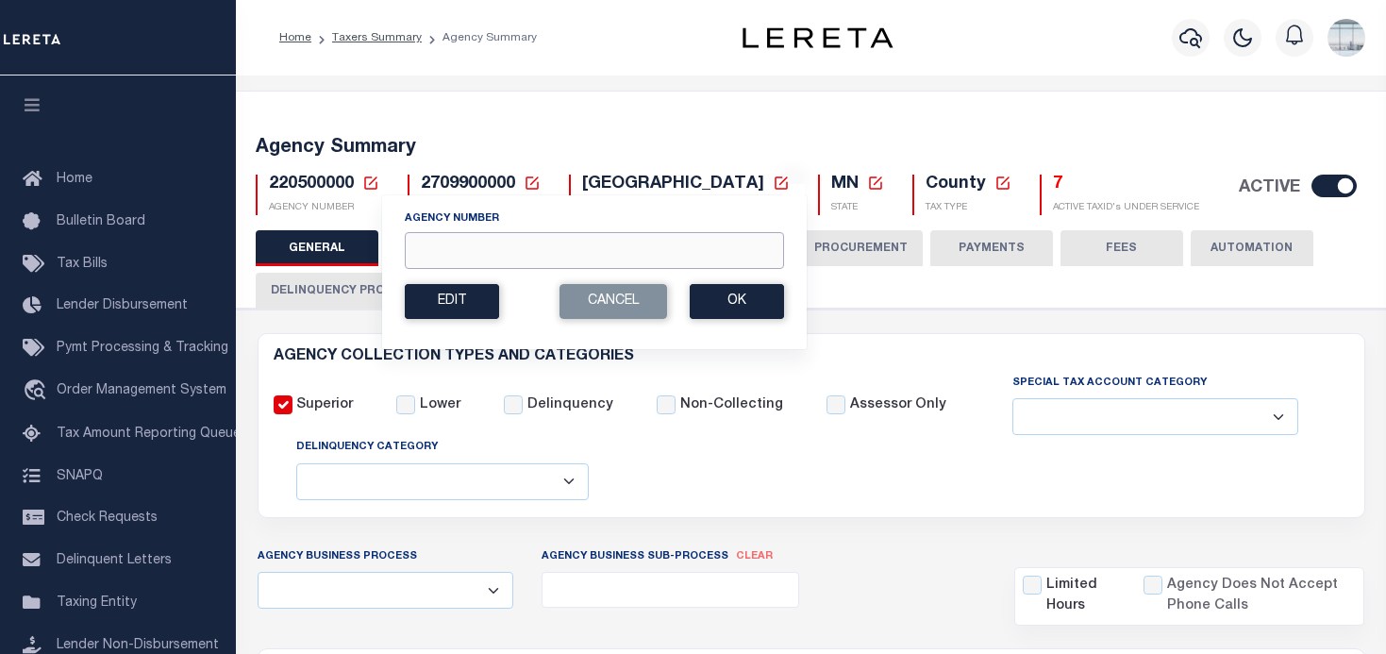
click at [431, 258] on input "Agency Number" at bounding box center [594, 250] width 379 height 37
type input "150570000"
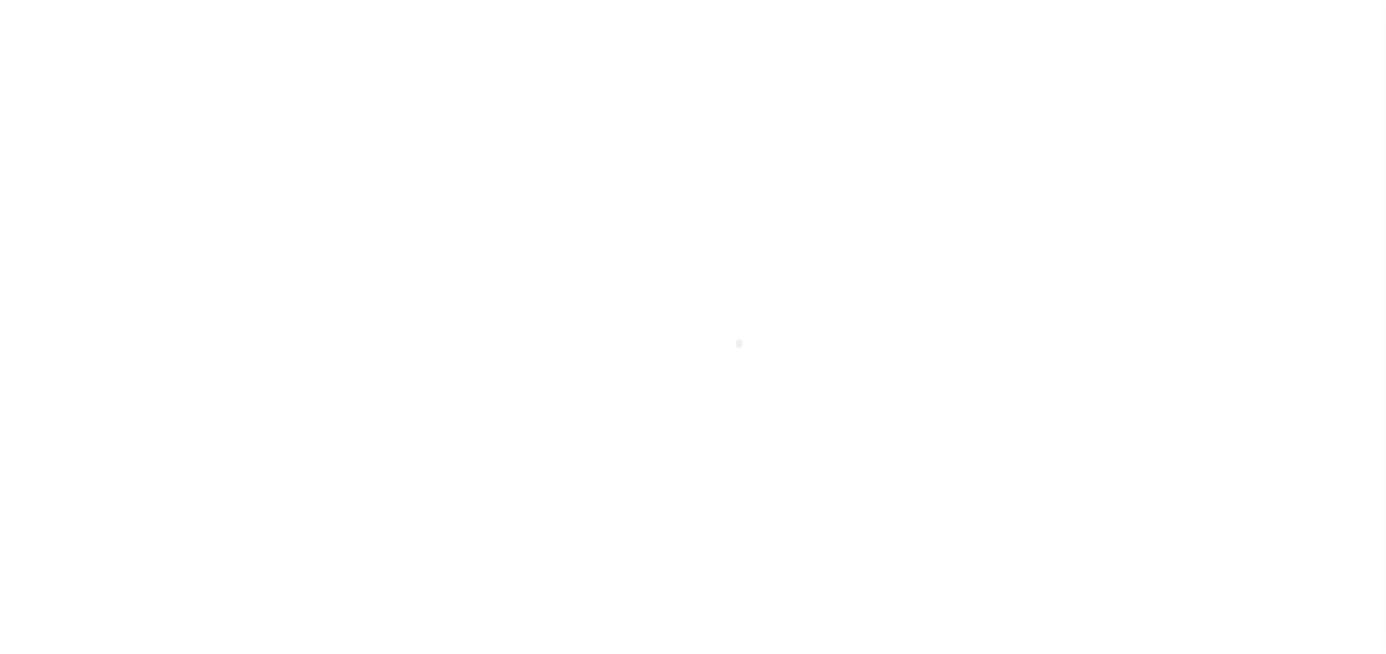
select select
checkbox input "false"
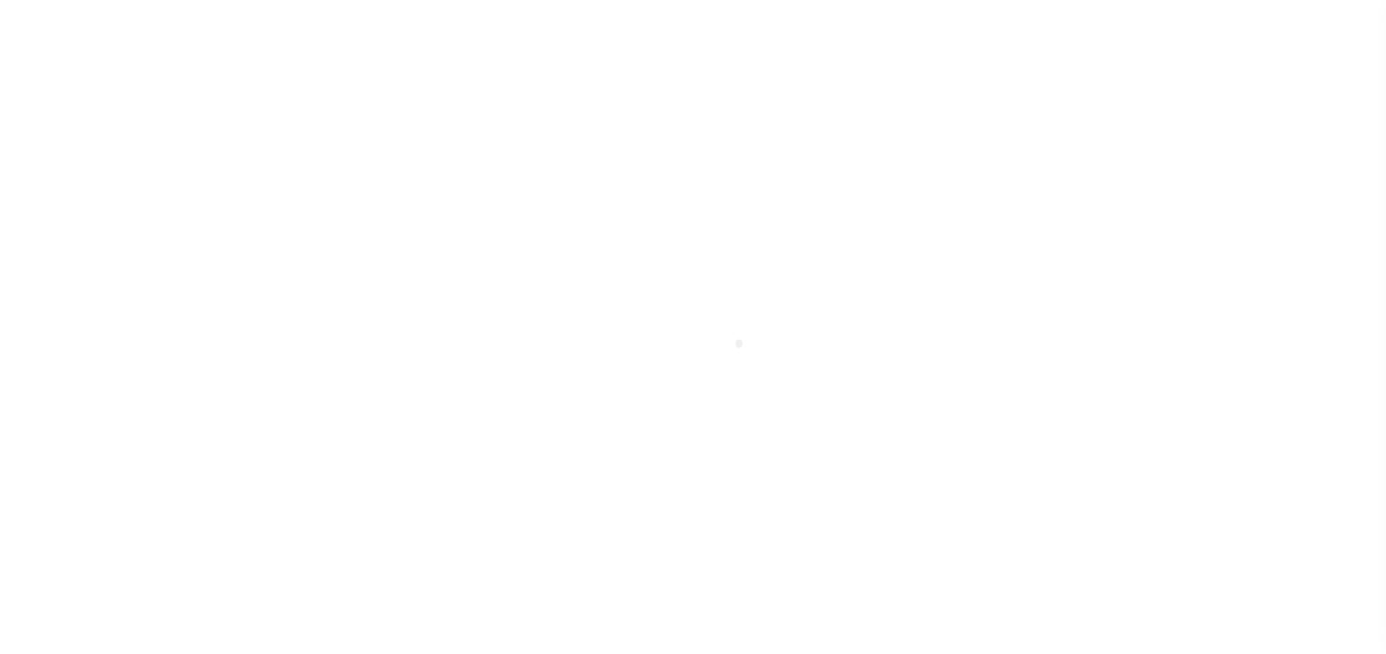
checkbox input "false"
type input "2011300000"
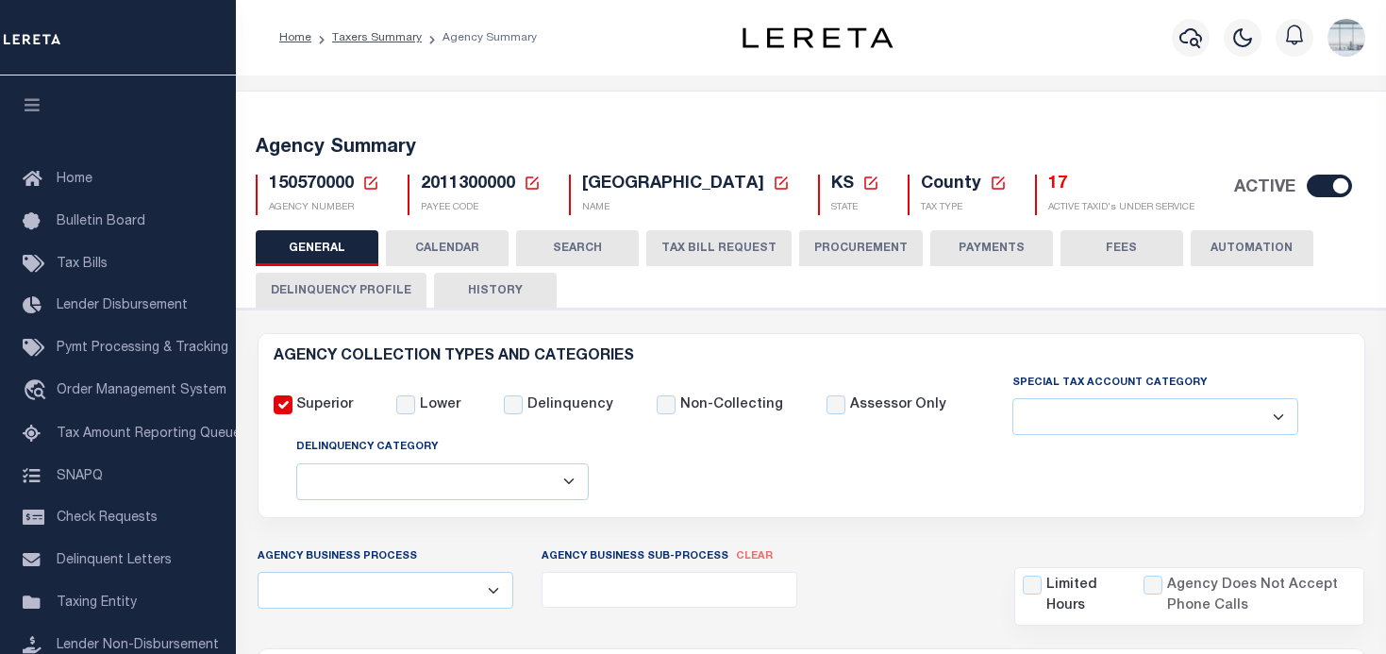
click at [694, 249] on button "TAX BILL REQUEST" at bounding box center [718, 248] width 145 height 36
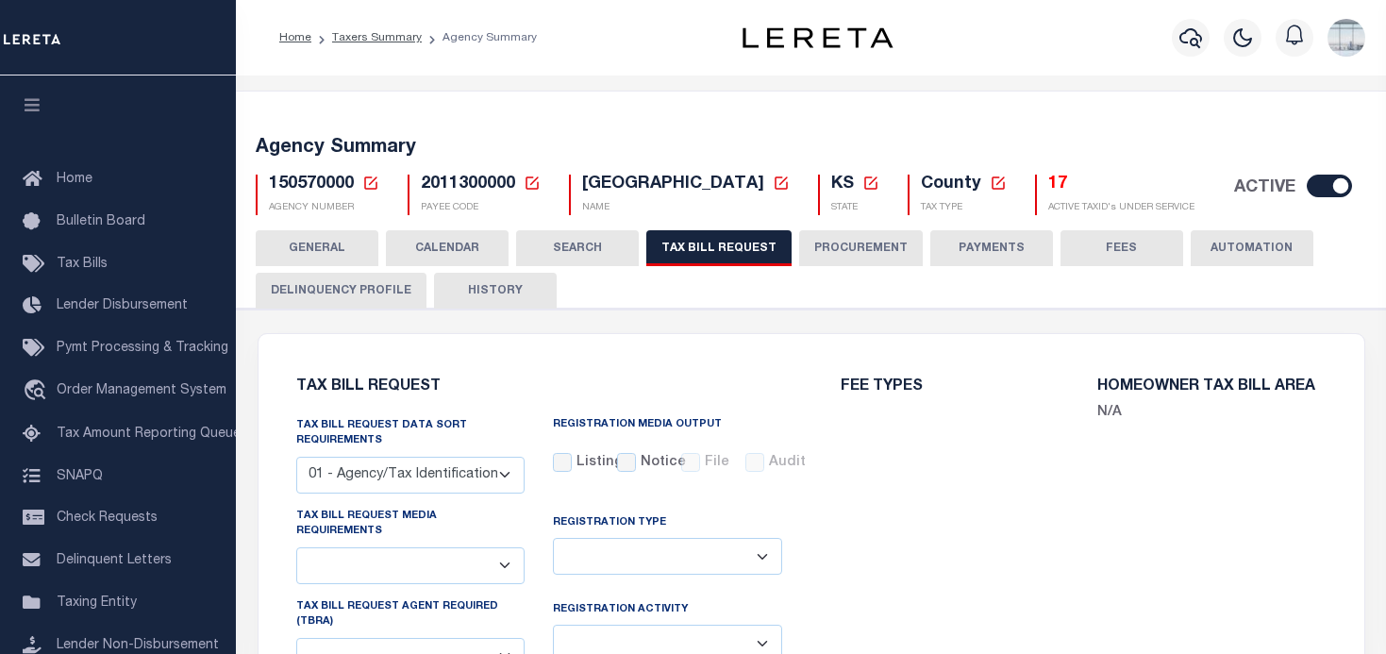
select select "27"
checkbox input "false"
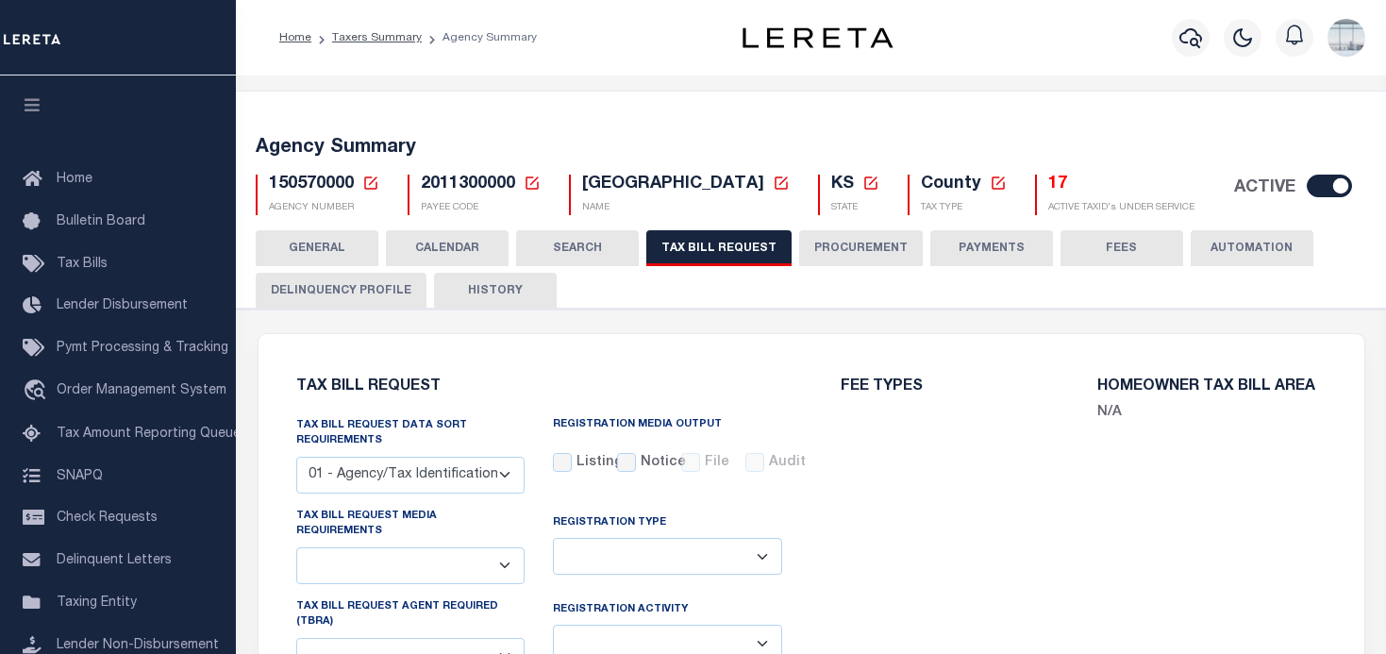
select select "20"
select select "false"
select select
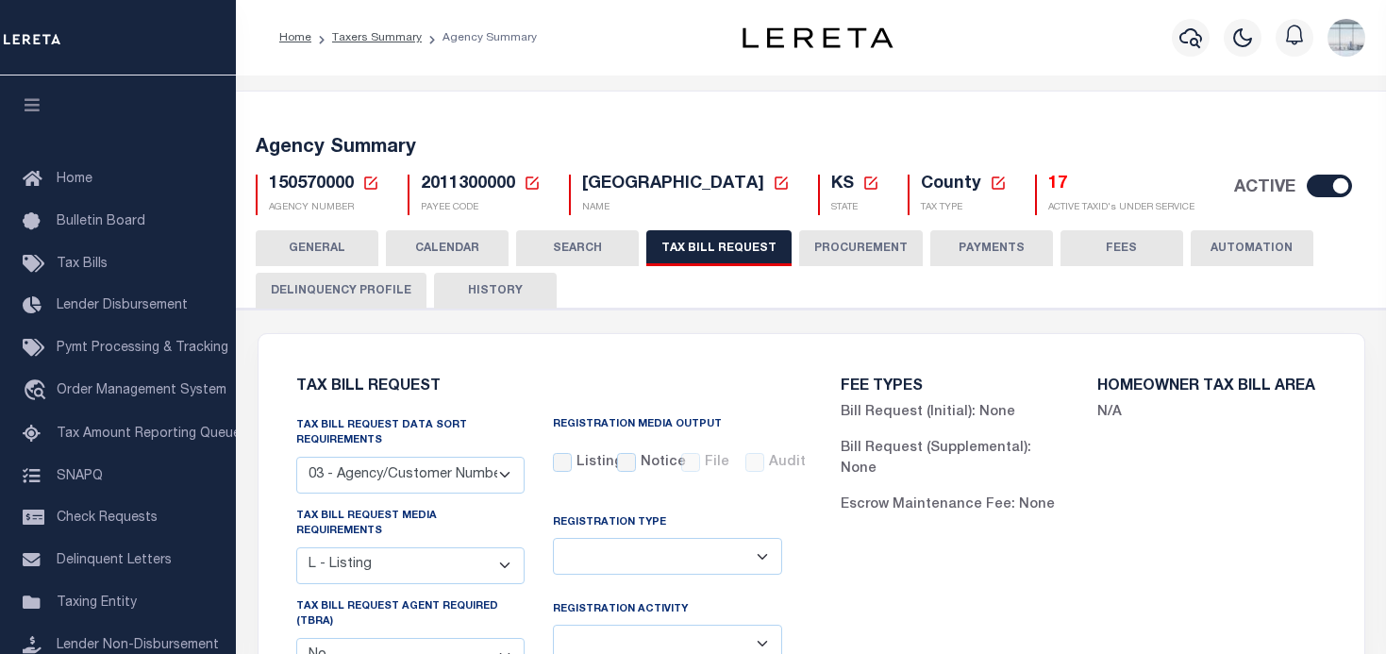
scroll to position [189, 0]
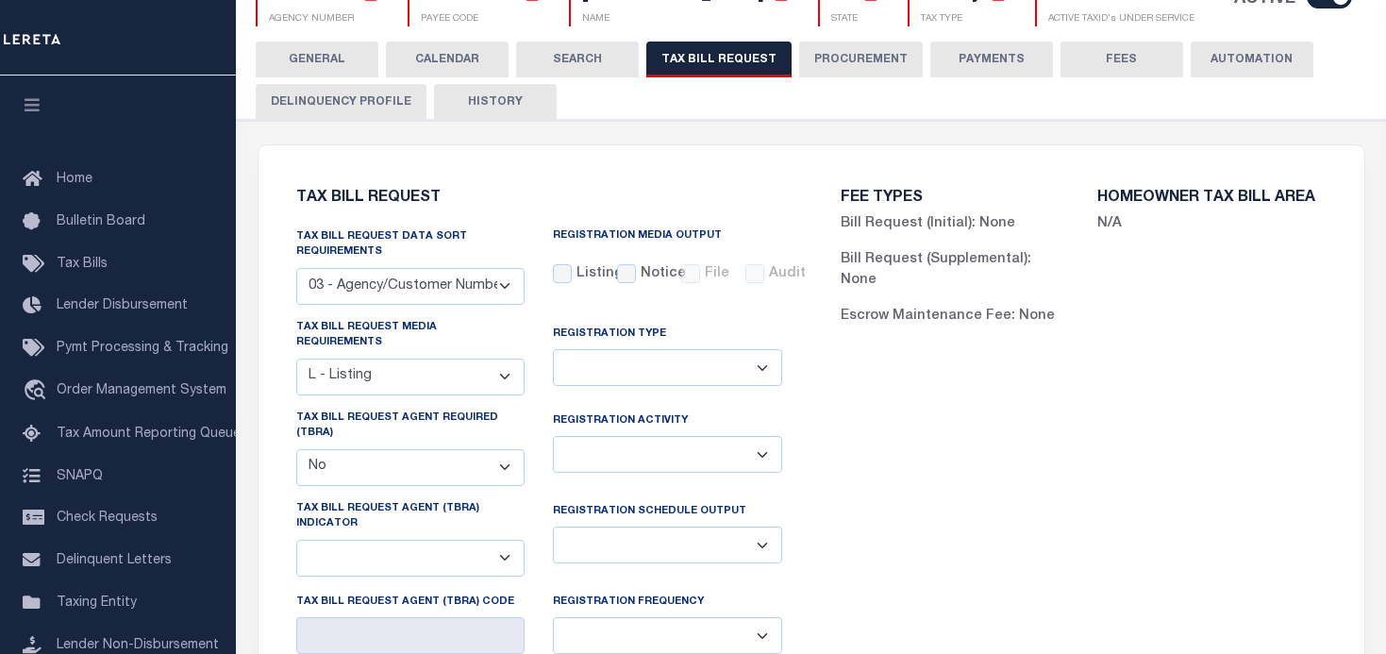
click at [508, 361] on select "A - Listing, File B - Blank Disk E - Notice, Listing F - Form G - Survey L - Li…" at bounding box center [410, 376] width 229 height 37
select select "23"
click at [296, 358] on select "A - Listing, File B - Blank Disk E - Notice, Listing F - Form G - Survey L - Li…" at bounding box center [410, 376] width 229 height 37
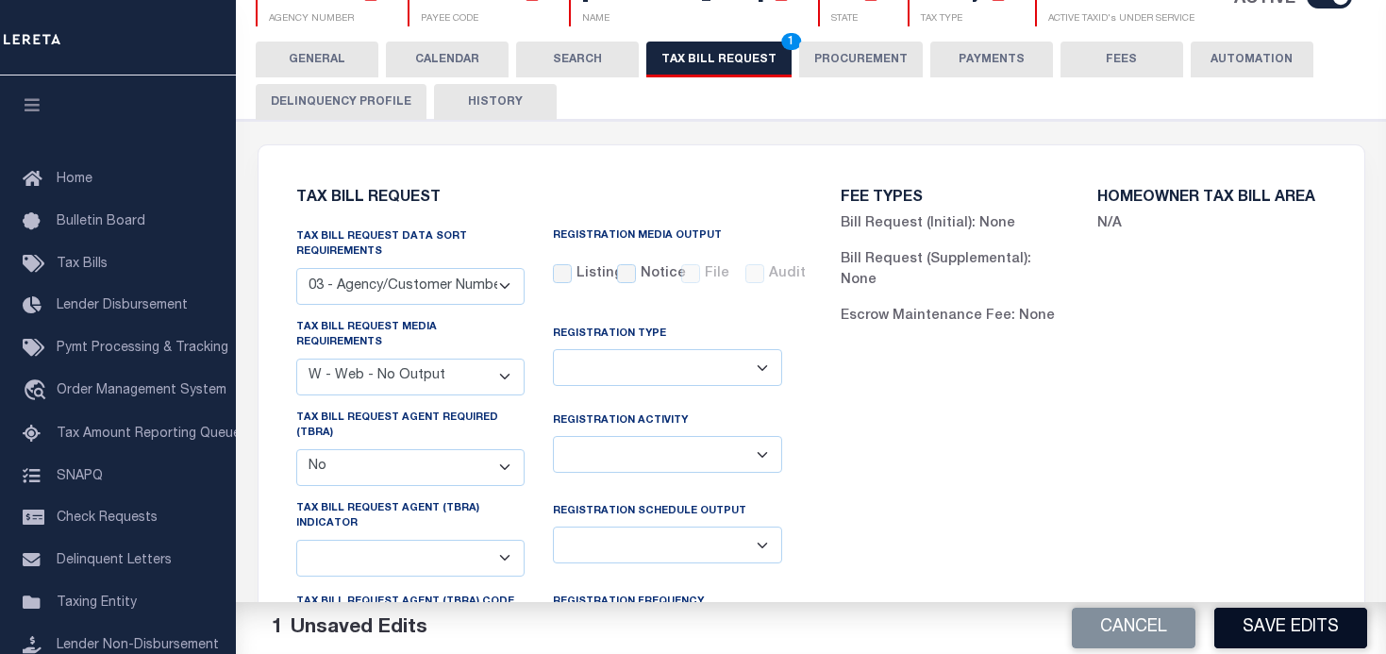
click at [1278, 633] on button "Save Edits" at bounding box center [1290, 628] width 153 height 41
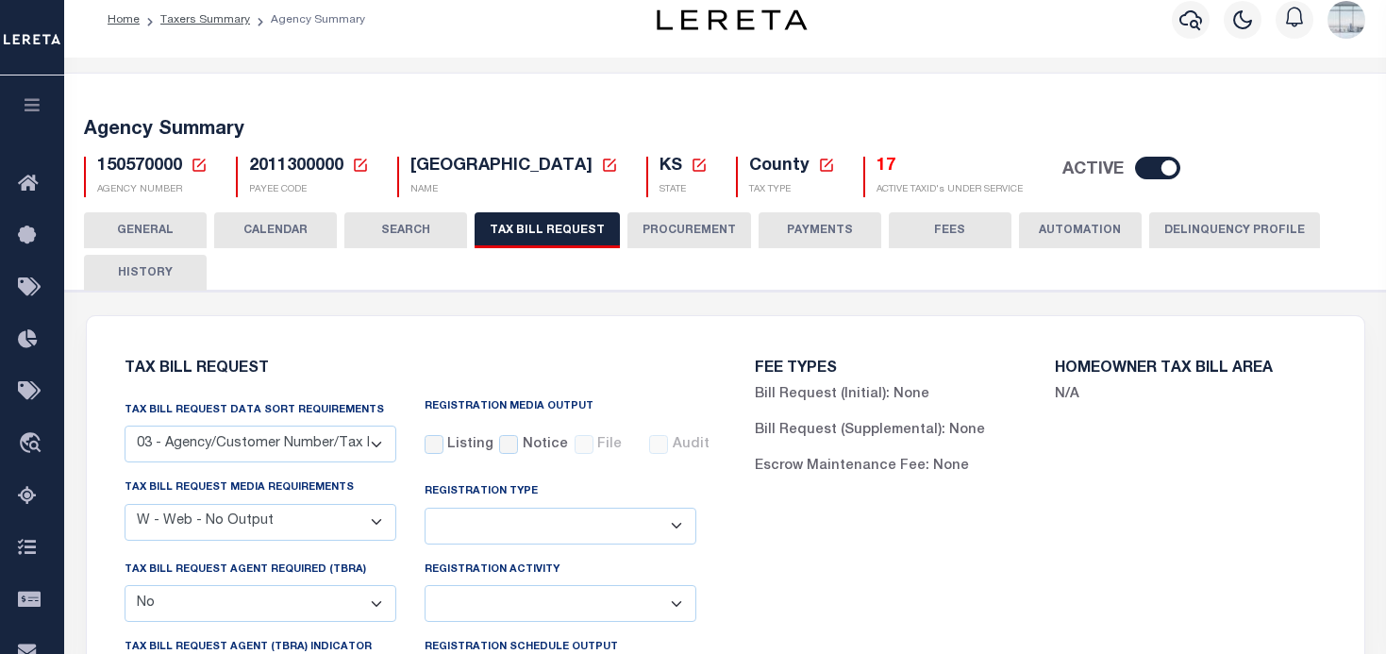
scroll to position [0, 0]
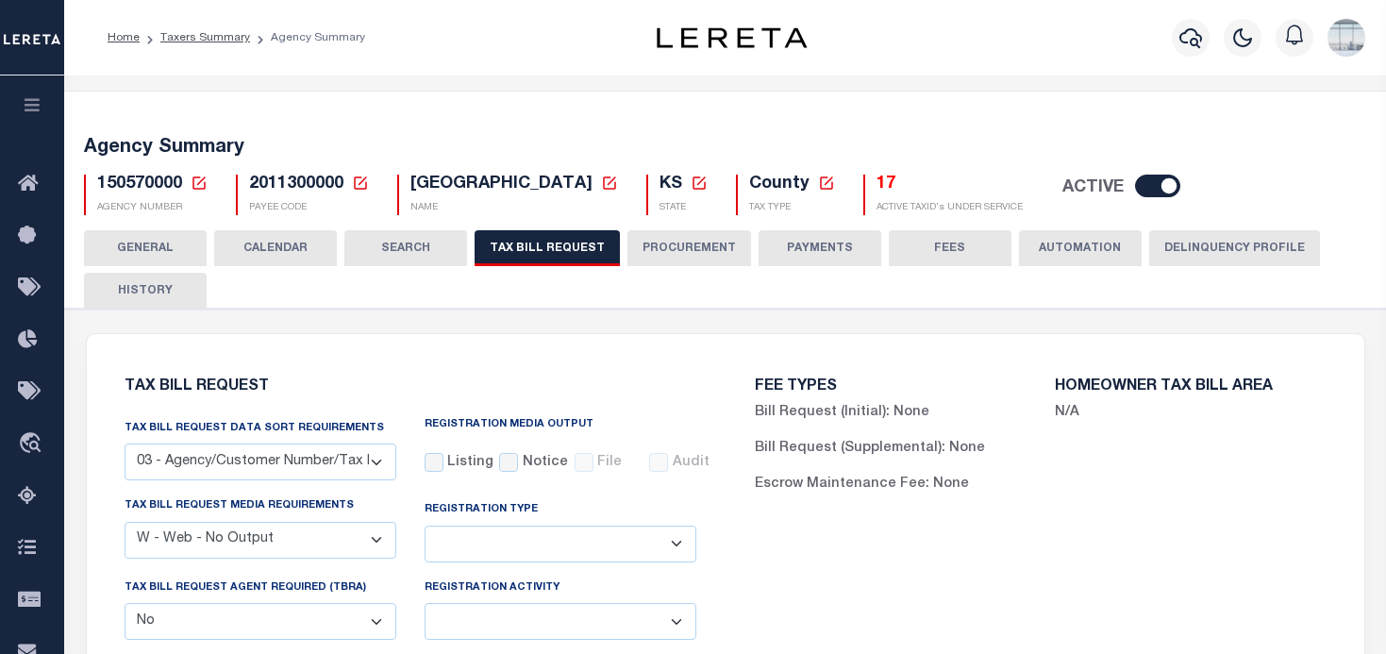
click at [191, 180] on icon at bounding box center [199, 183] width 17 height 17
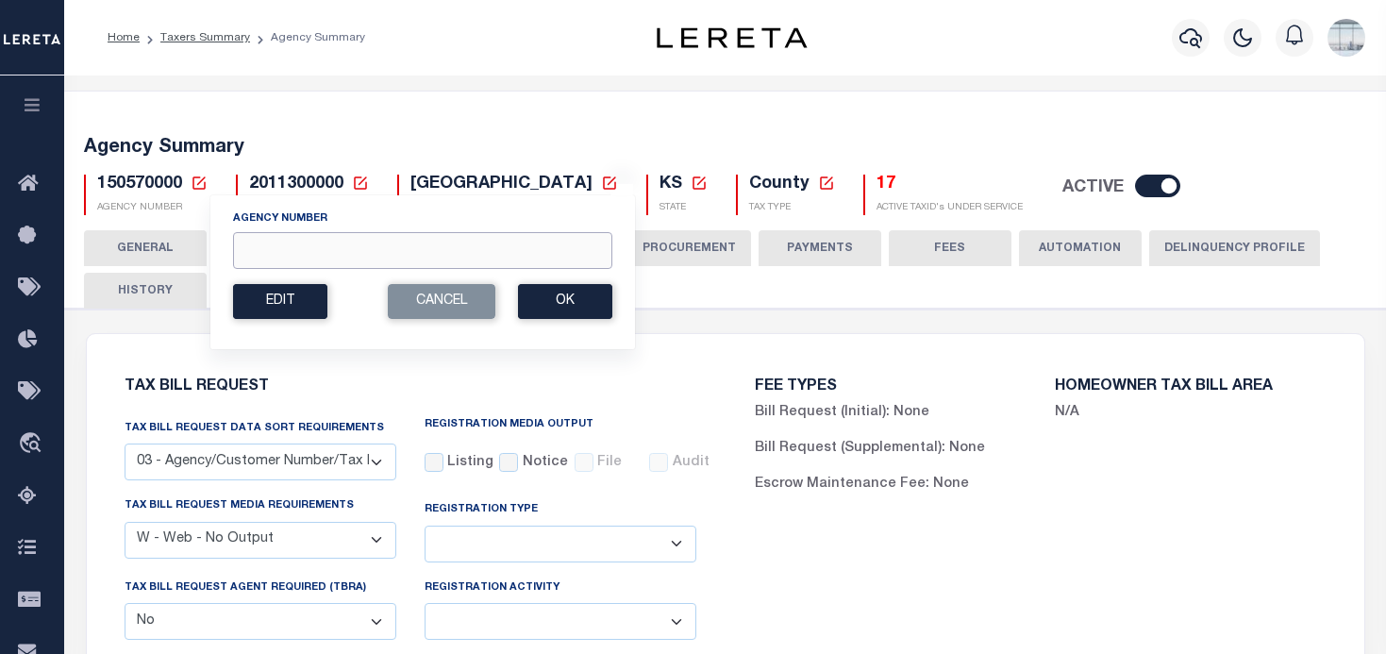
click at [270, 244] on input "Agency Number" at bounding box center [422, 250] width 379 height 37
type input "090240000"
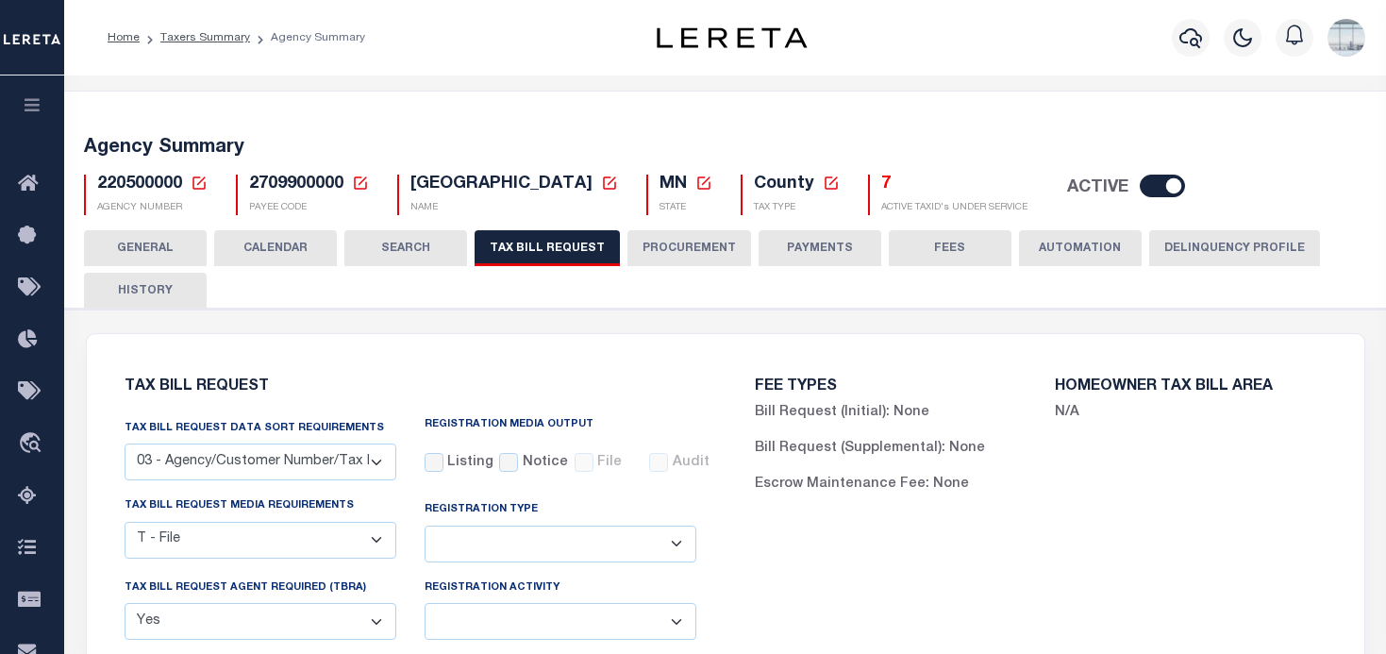
select select "27"
select select "22"
select select "true"
select select "14"
select select "1"
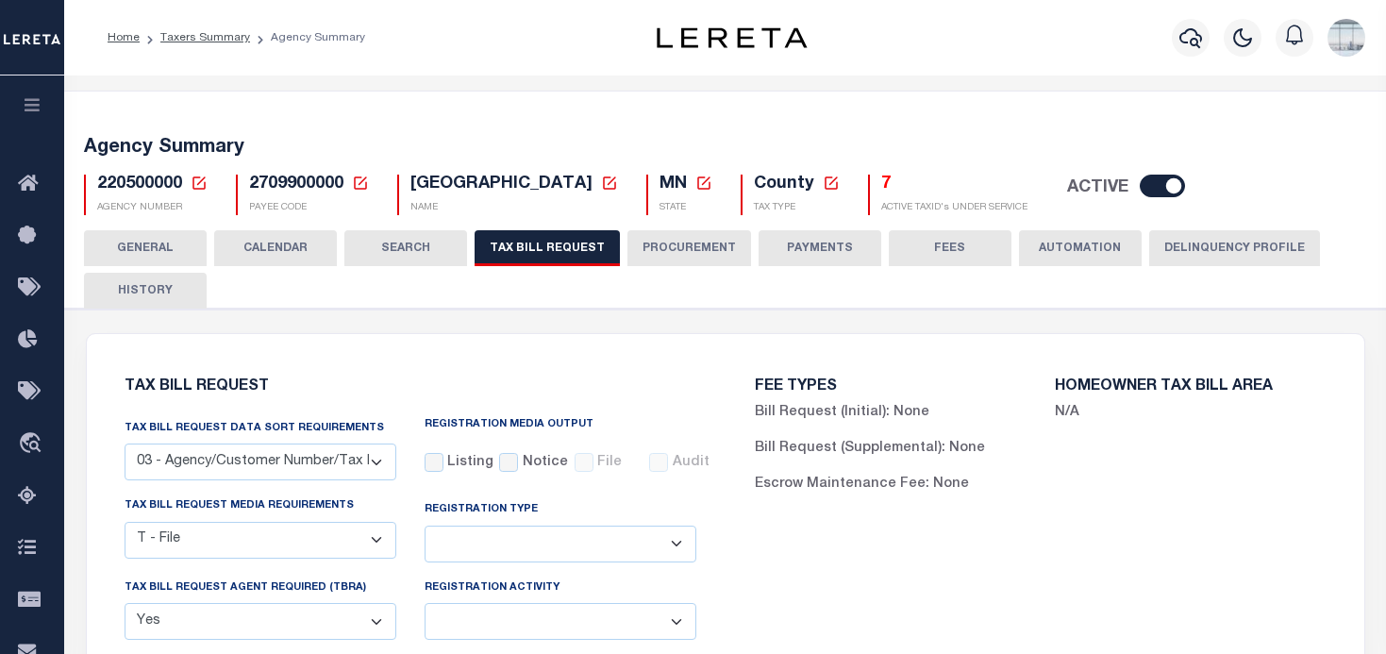
select select
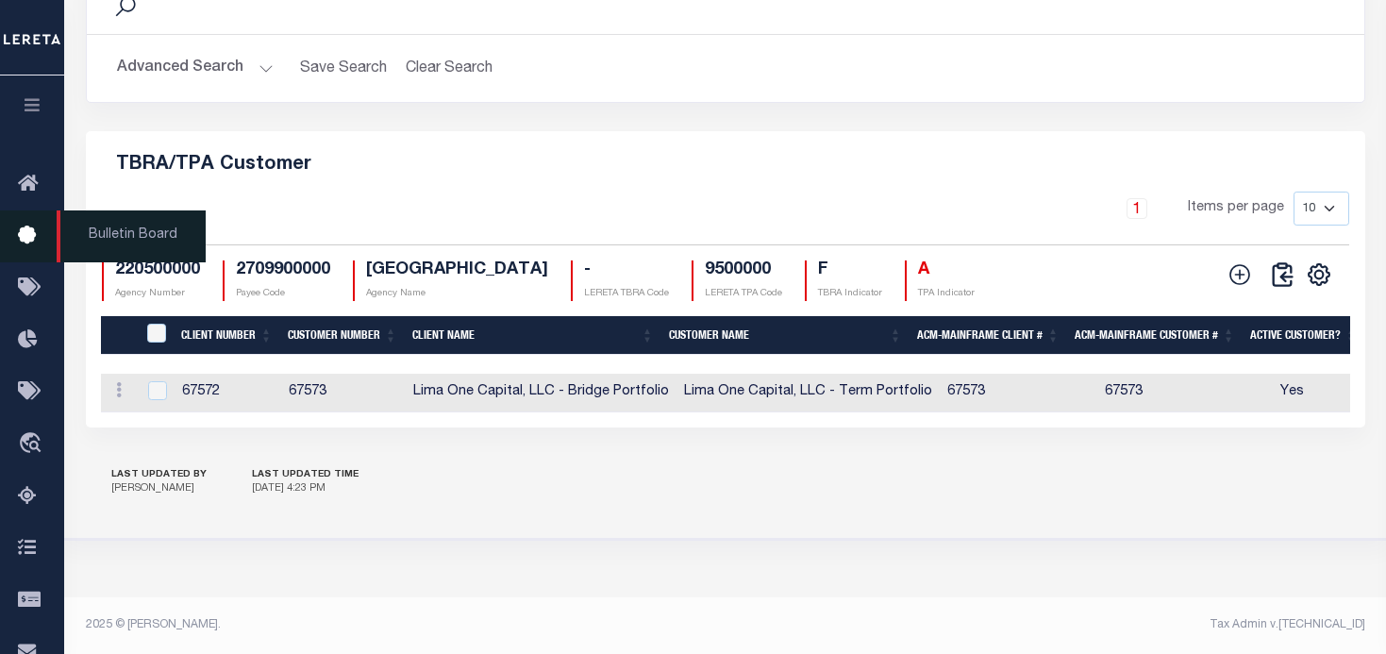
scroll to position [2140, 0]
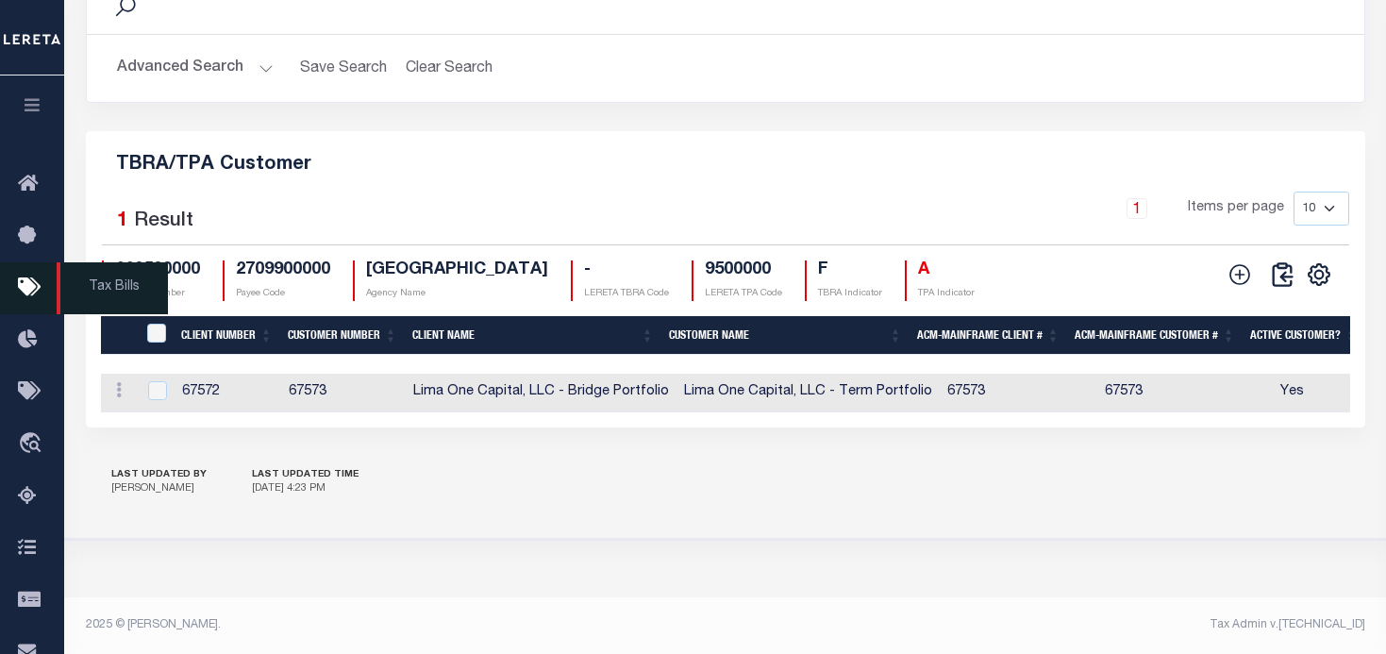
click at [8, 281] on link "Tax Bills" at bounding box center [32, 288] width 64 height 52
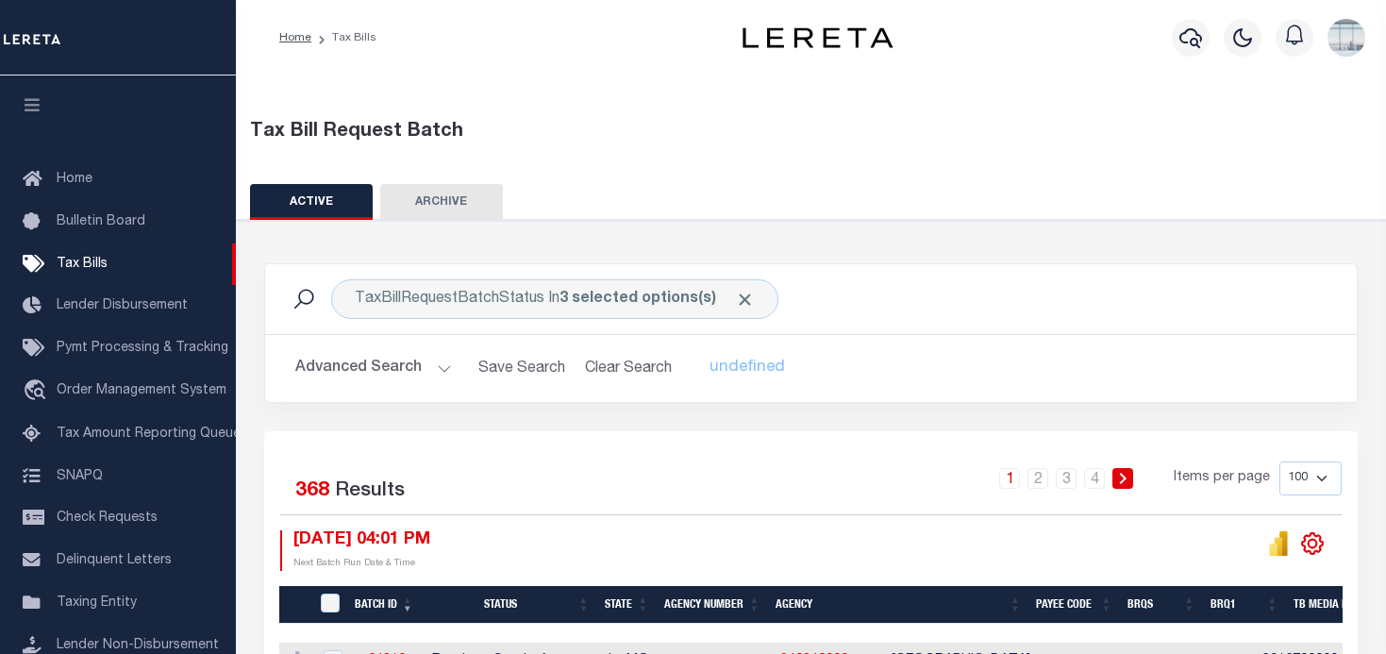
scroll to position [115, 0]
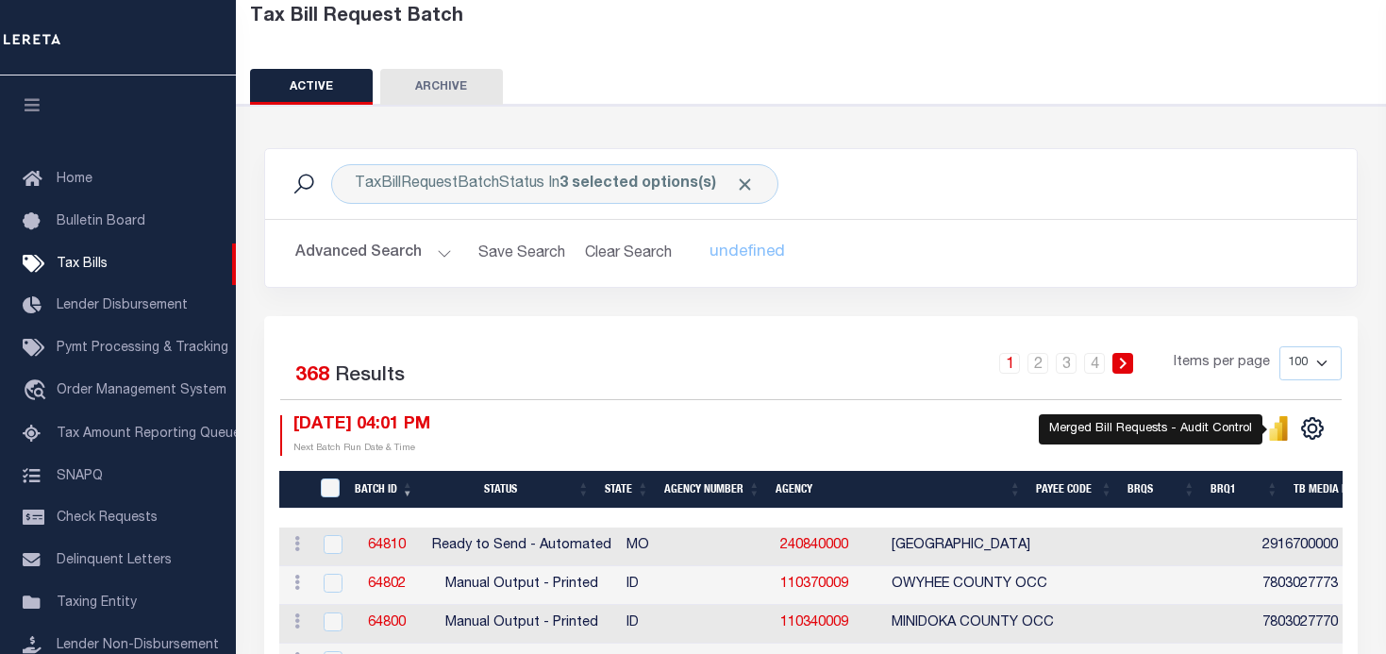
click at [1270, 429] on icon "" at bounding box center [1278, 428] width 21 height 25
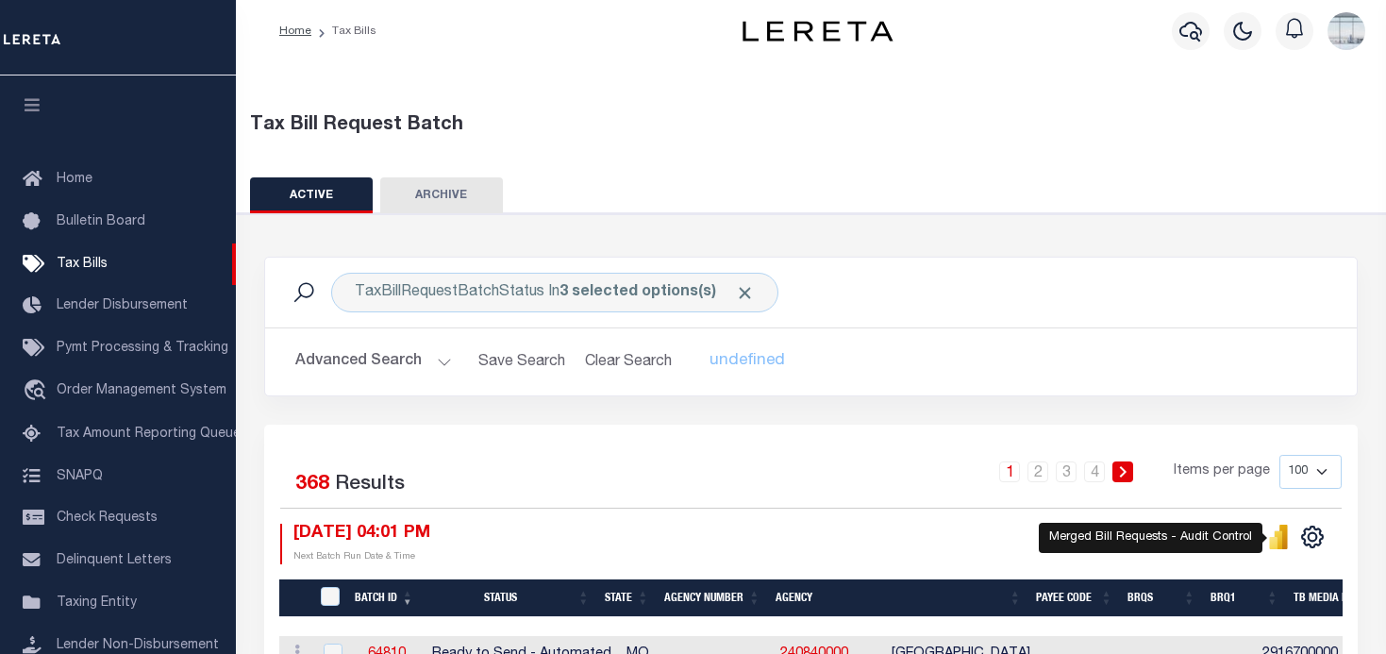
scroll to position [0, 0]
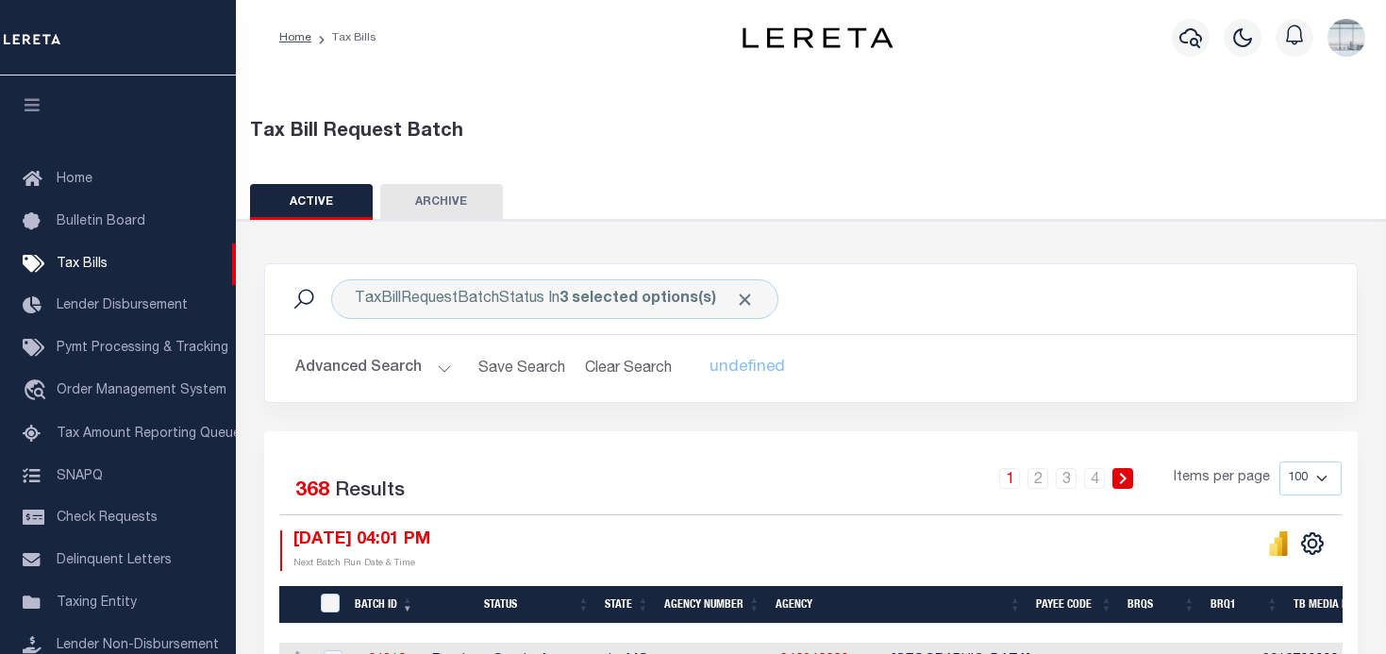
click at [464, 199] on button "ARCHIVE" at bounding box center [441, 202] width 123 height 36
select select
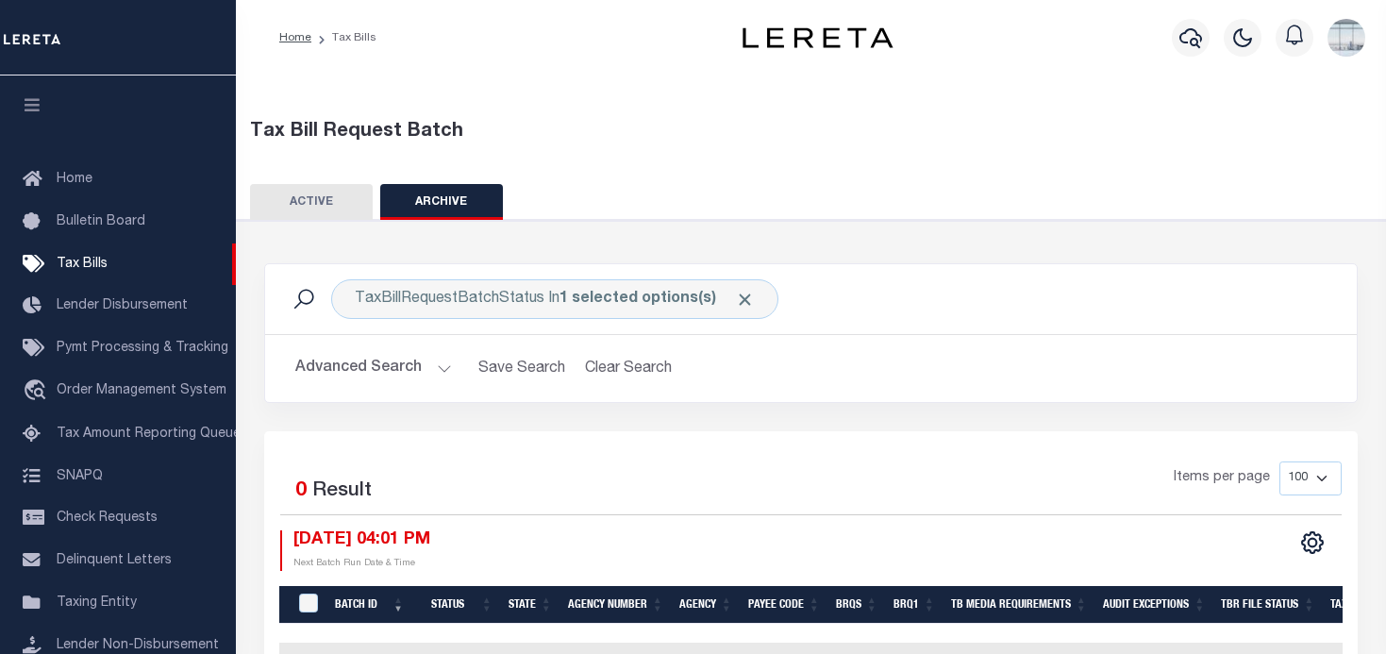
scroll to position [94, 0]
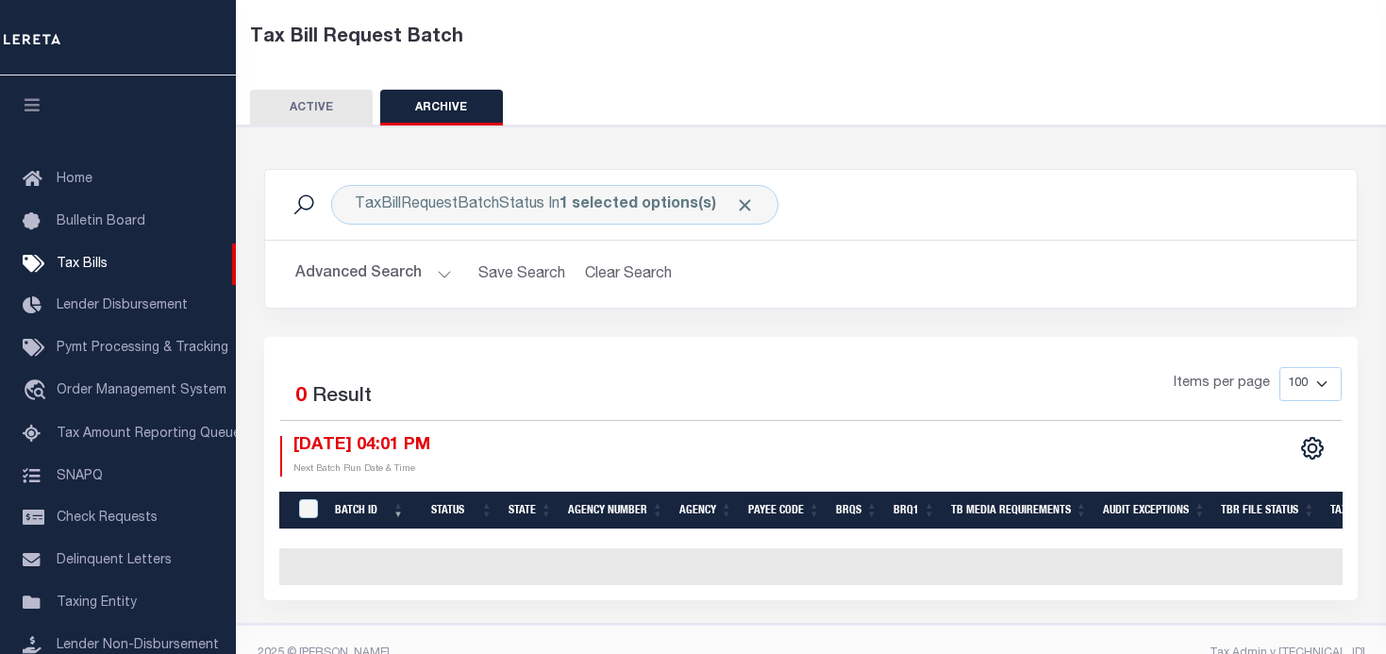
click at [441, 269] on button "Advanced Search" at bounding box center [373, 274] width 157 height 37
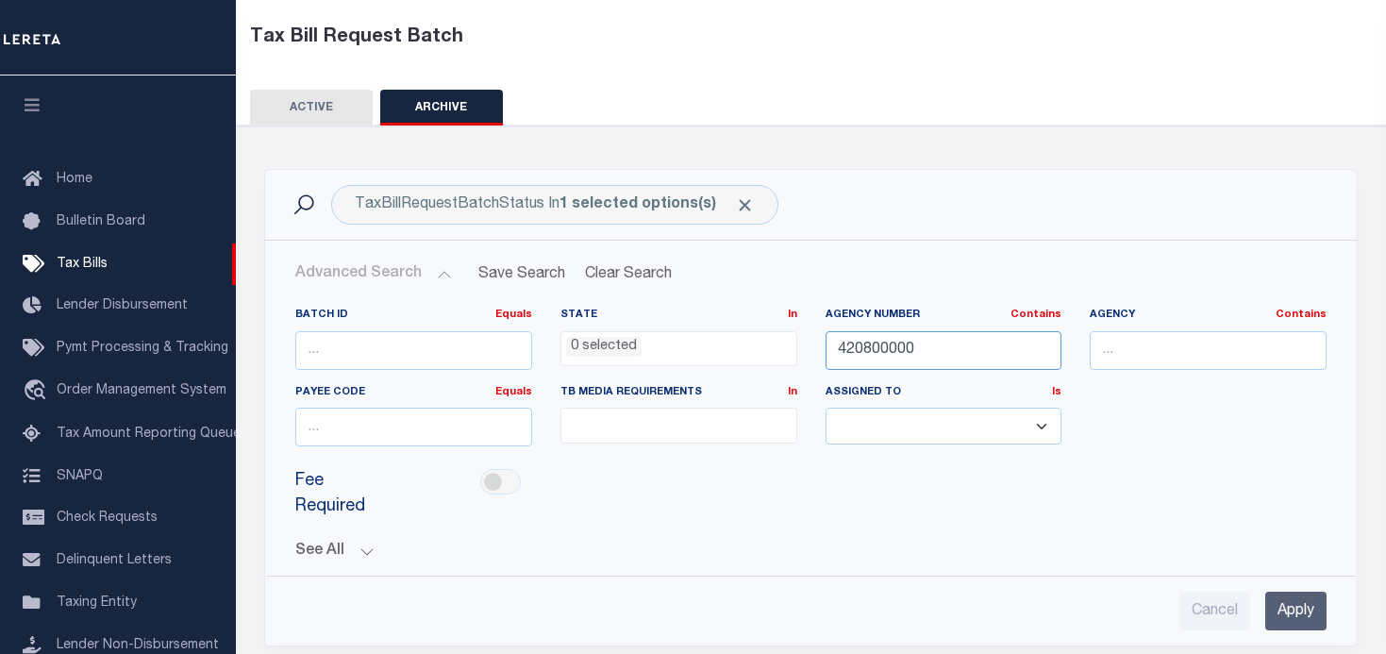
drag, startPoint x: 927, startPoint y: 352, endPoint x: 721, endPoint y: 343, distance: 206.8
click at [721, 343] on div "Batch ID Equals Equals Is Not Equal To Is Greater Than Is Less Than State In In…" at bounding box center [810, 385] width 1059 height 154
type input "090420000"
click at [1300, 608] on input "Apply" at bounding box center [1295, 610] width 61 height 39
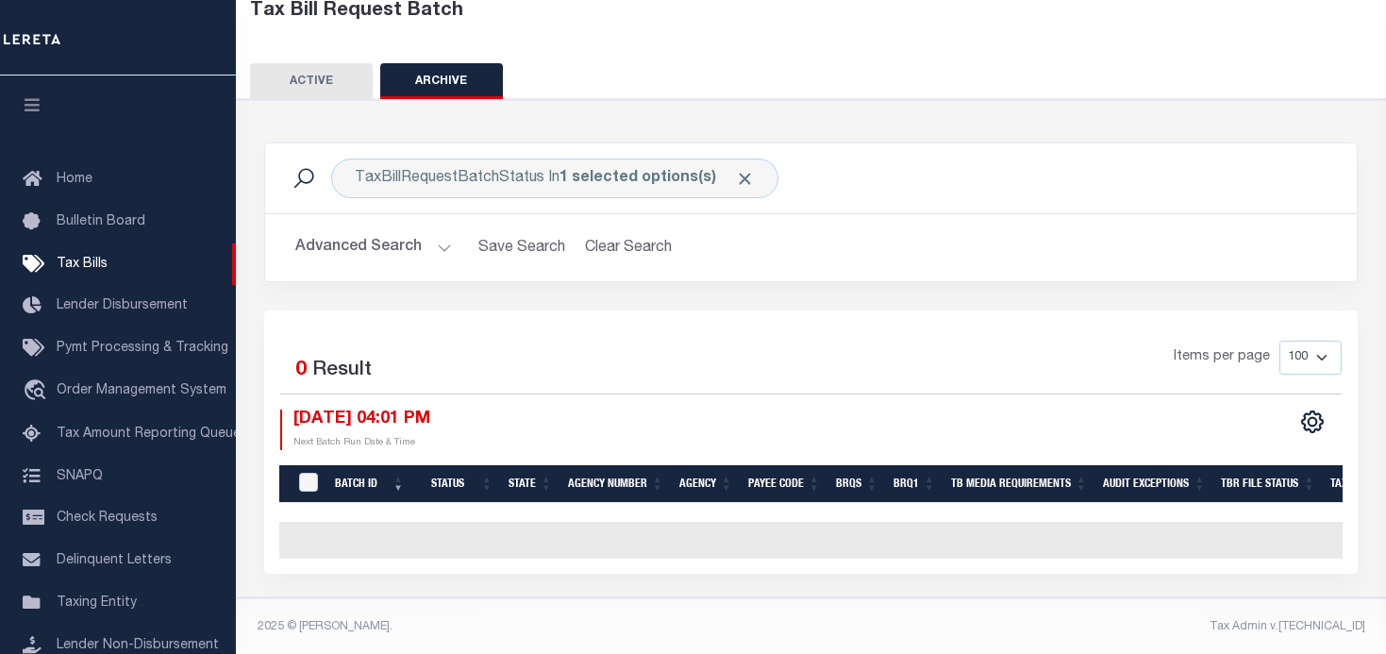
scroll to position [135, 0]
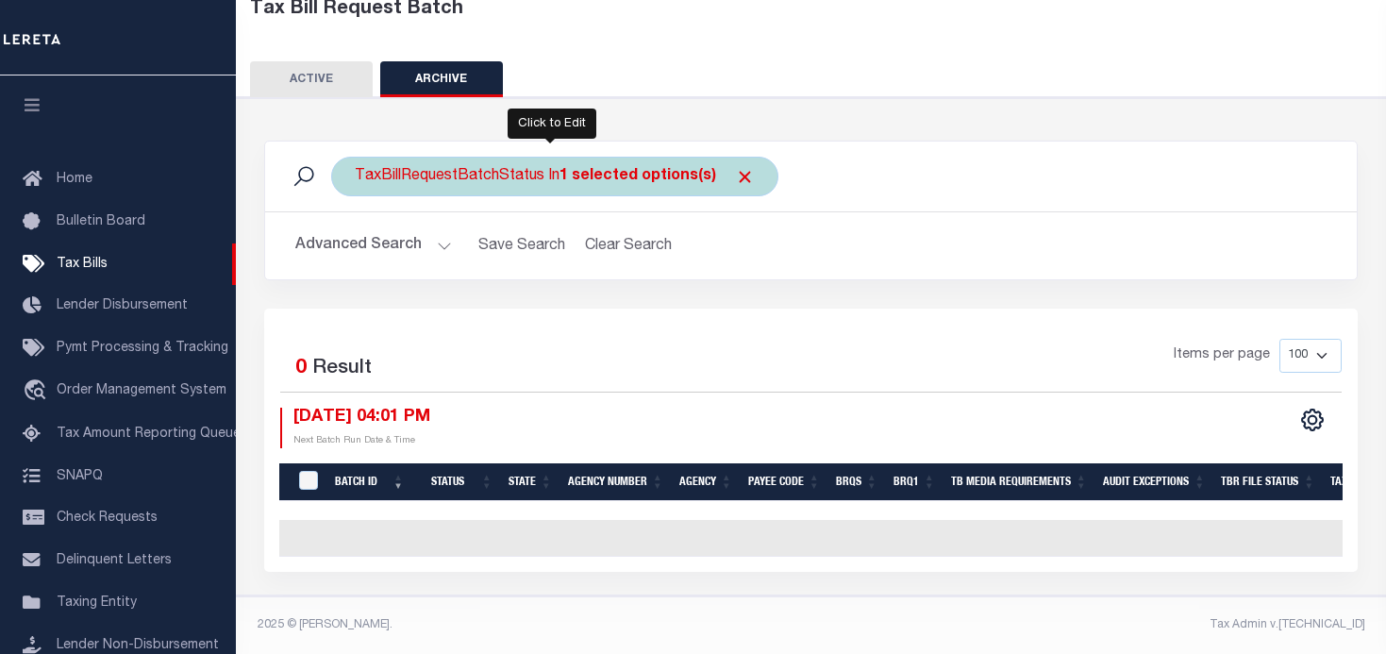
click at [646, 169] on b "1 selected options(s)" at bounding box center [637, 176] width 157 height 15
select select "RST"
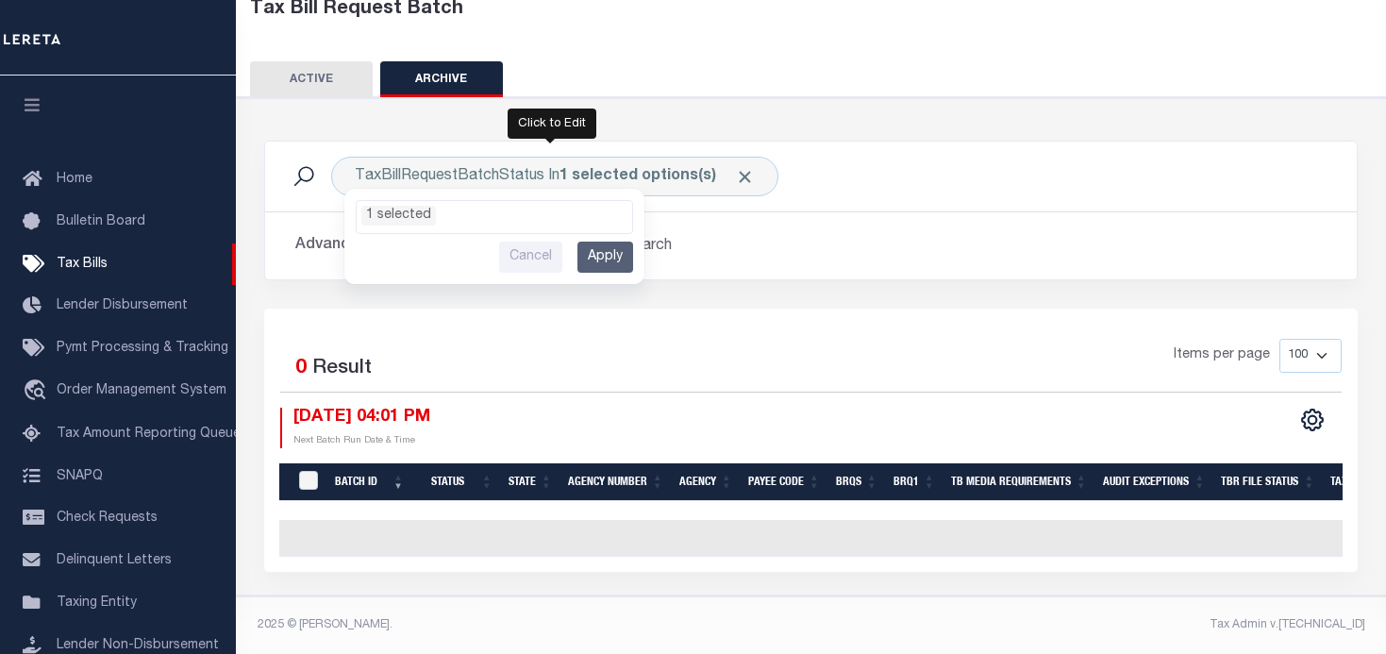
scroll to position [16, 0]
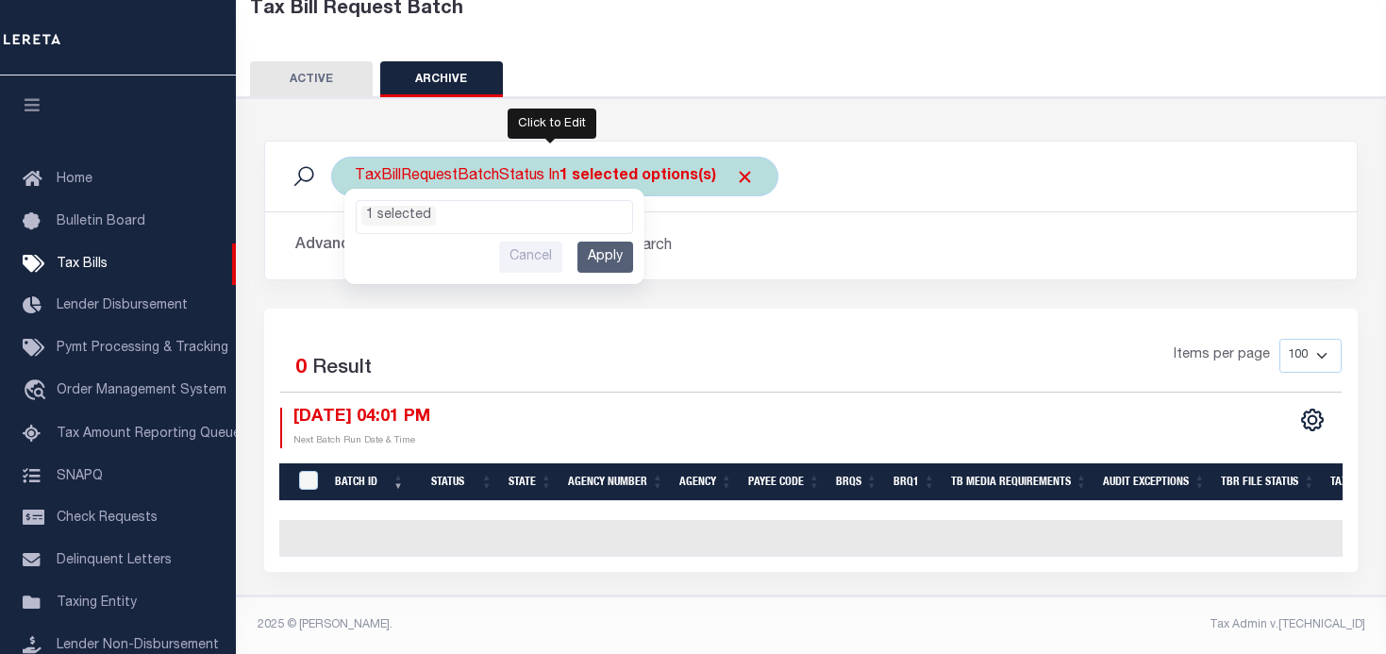
click at [599, 205] on ul "1 selected" at bounding box center [494, 213] width 275 height 25
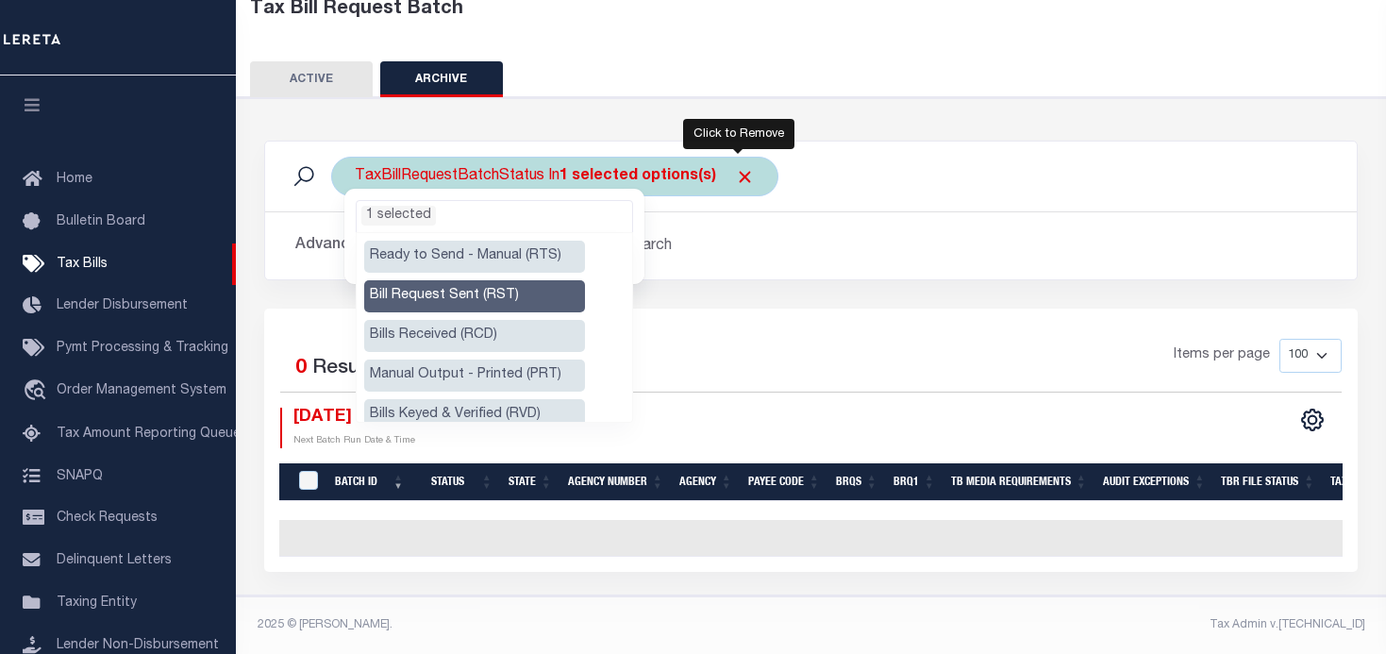
click at [735, 167] on span "Click to Remove" at bounding box center [745, 177] width 20 height 20
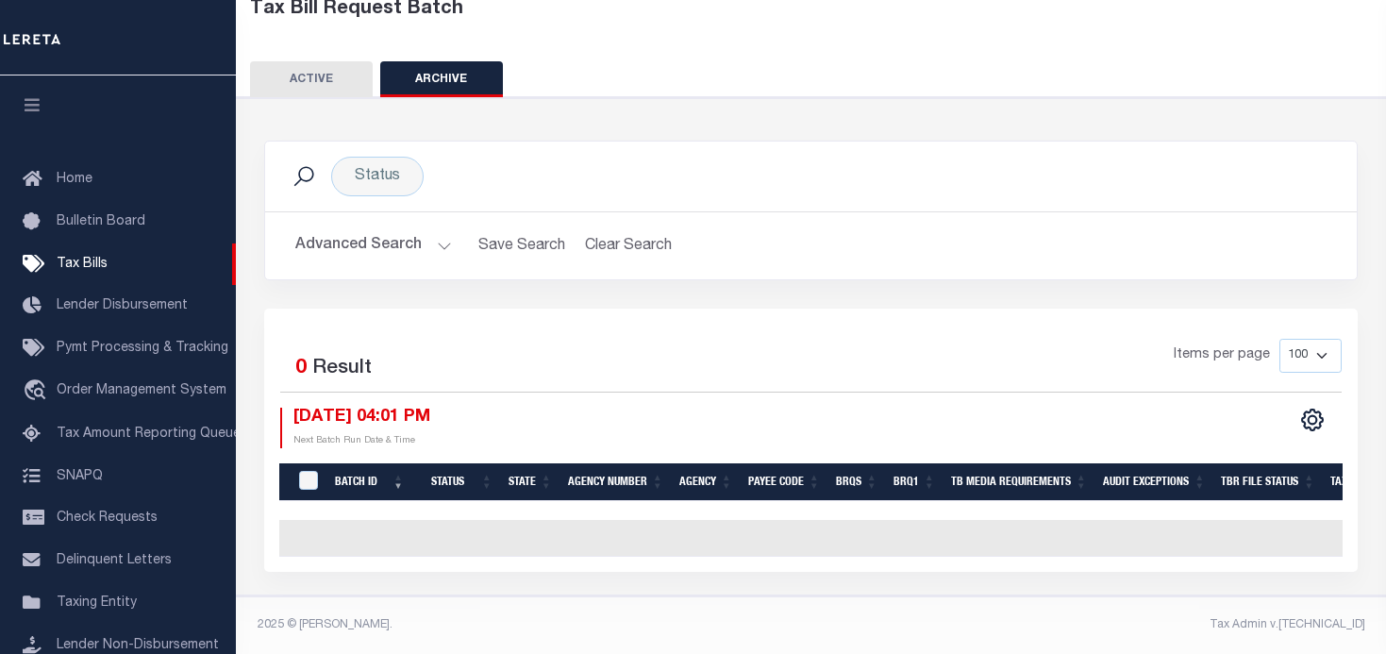
click at [437, 231] on button "Advanced Search" at bounding box center [373, 245] width 157 height 37
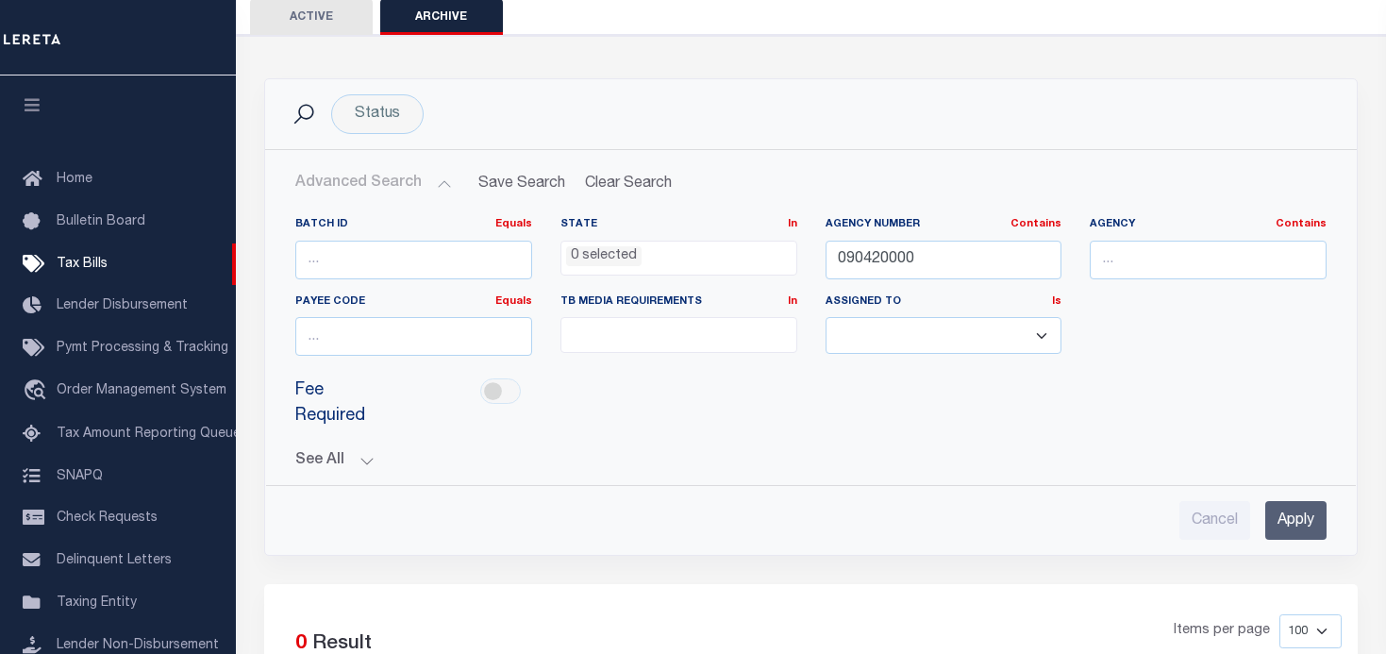
scroll to position [229, 0]
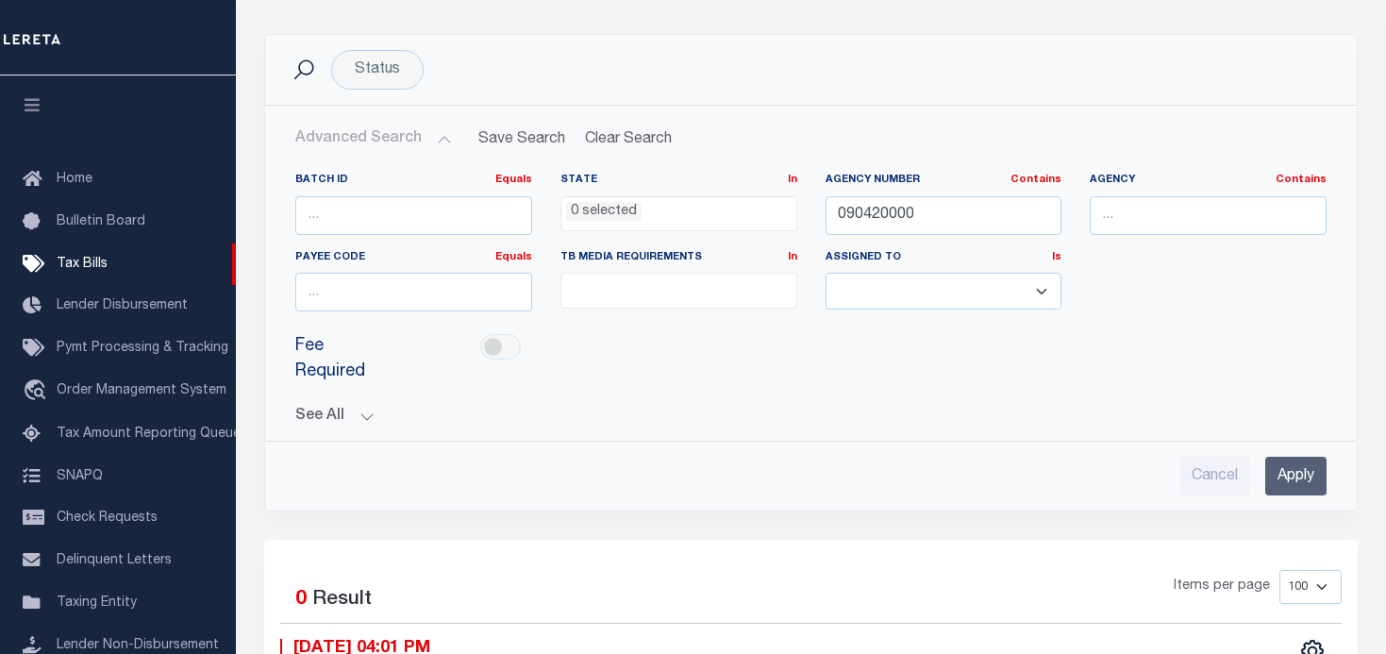
click at [1292, 465] on input "Apply" at bounding box center [1295, 476] width 61 height 39
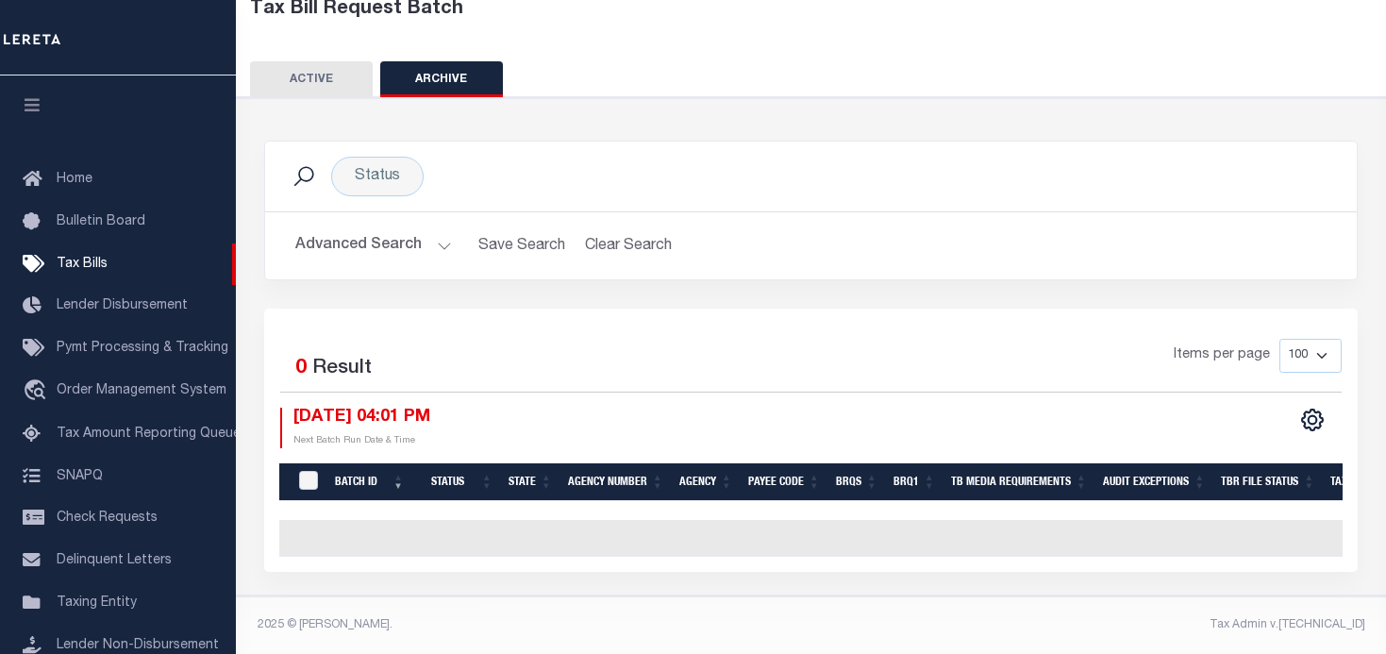
scroll to position [135, 0]
click at [319, 64] on button "ACTIVE" at bounding box center [311, 79] width 123 height 36
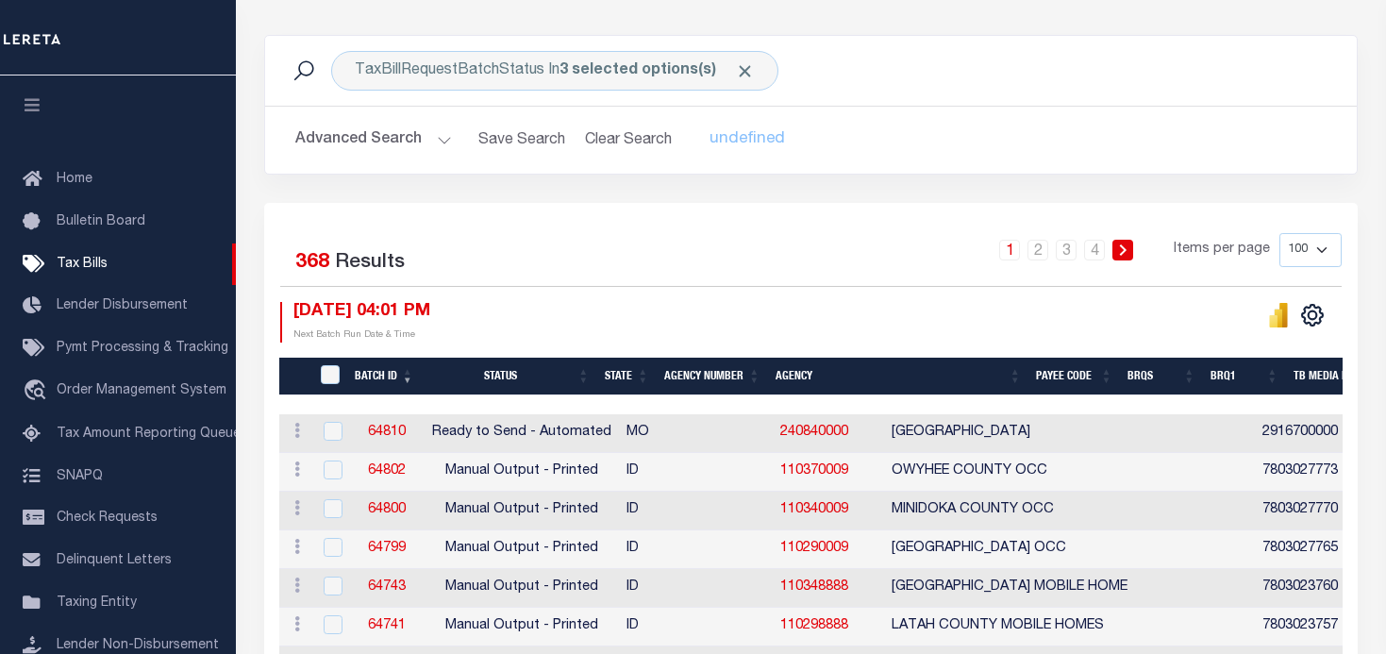
scroll to position [229, 0]
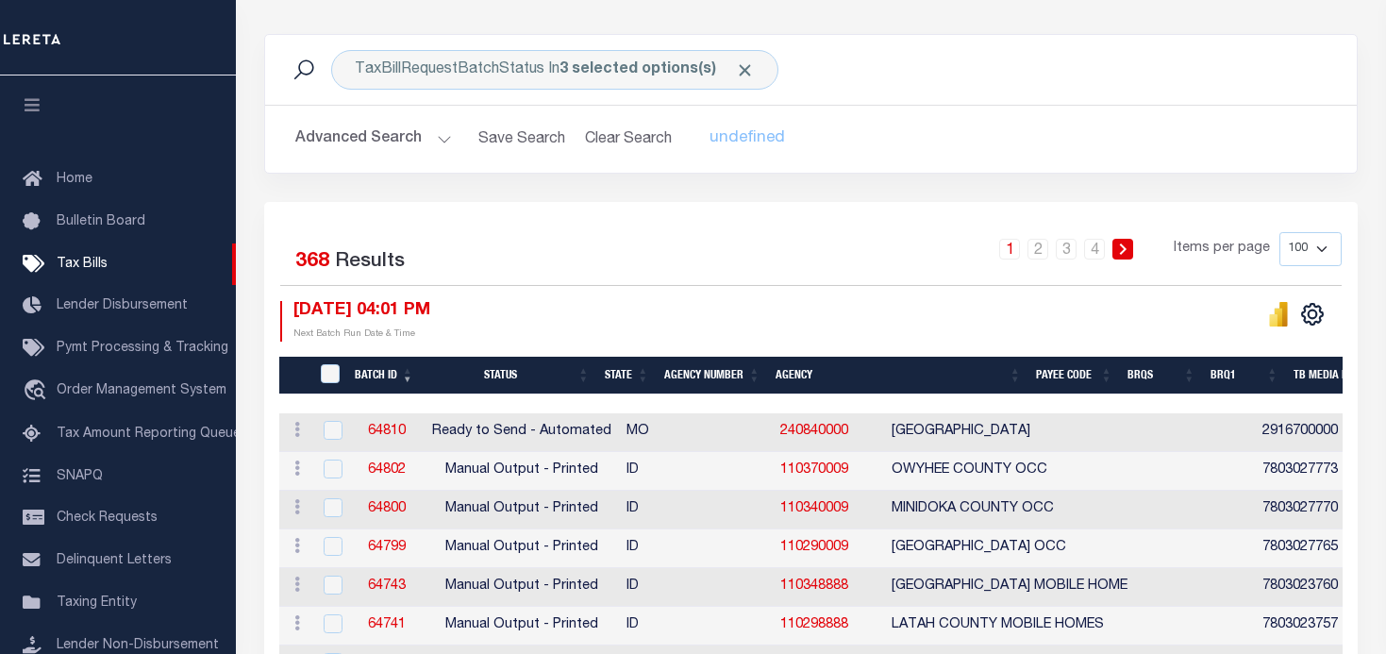
click at [723, 373] on th "Agency Number" at bounding box center [712, 376] width 111 height 39
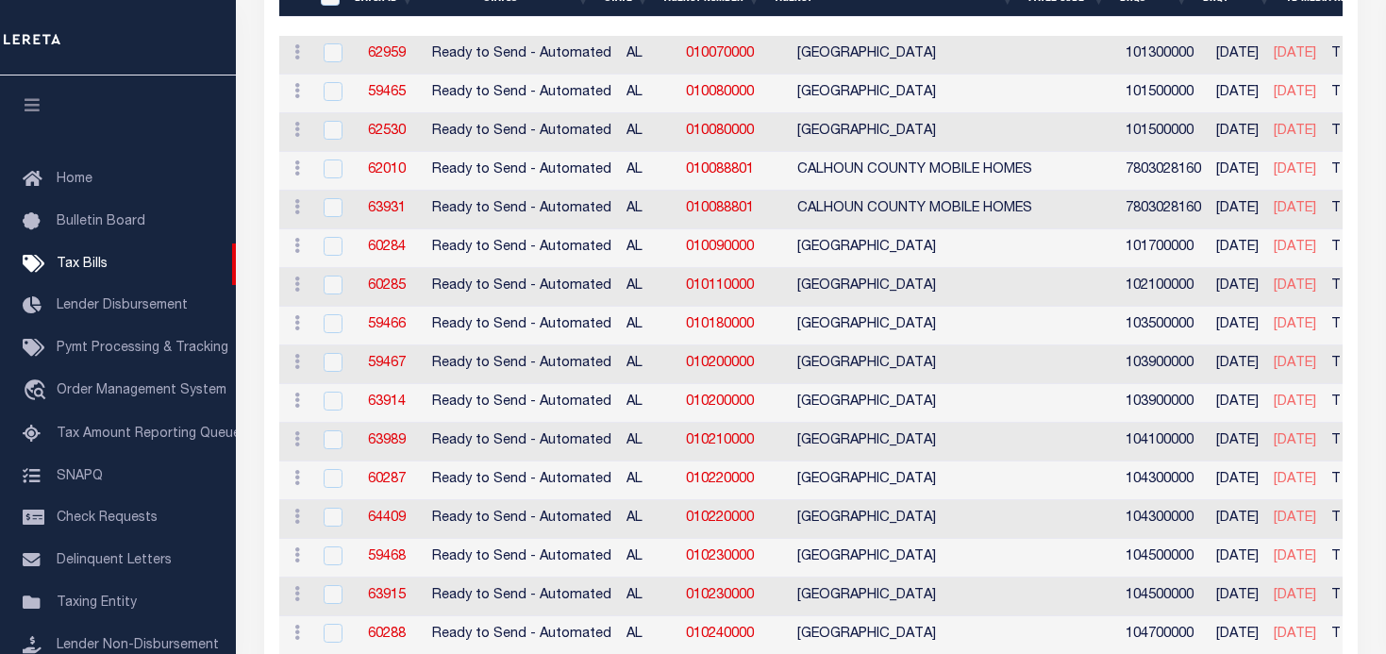
scroll to position [0, 0]
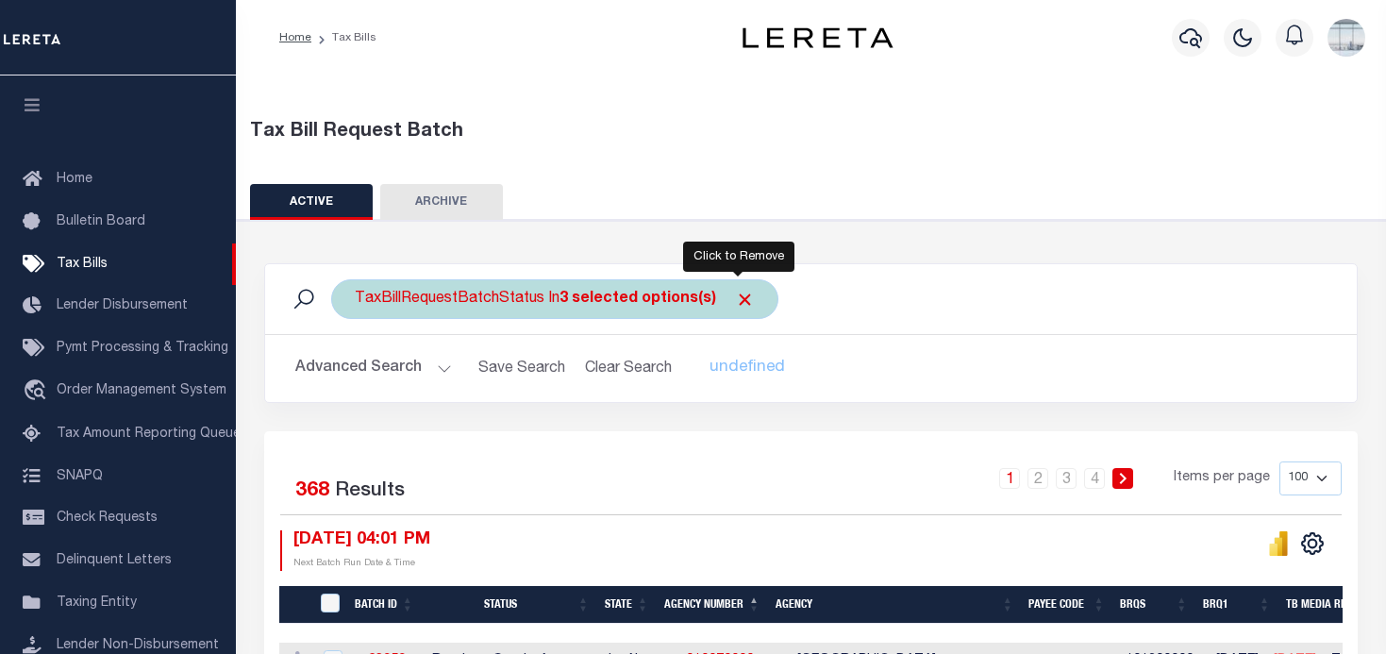
click at [739, 300] on span "Click to Remove" at bounding box center [745, 300] width 20 height 20
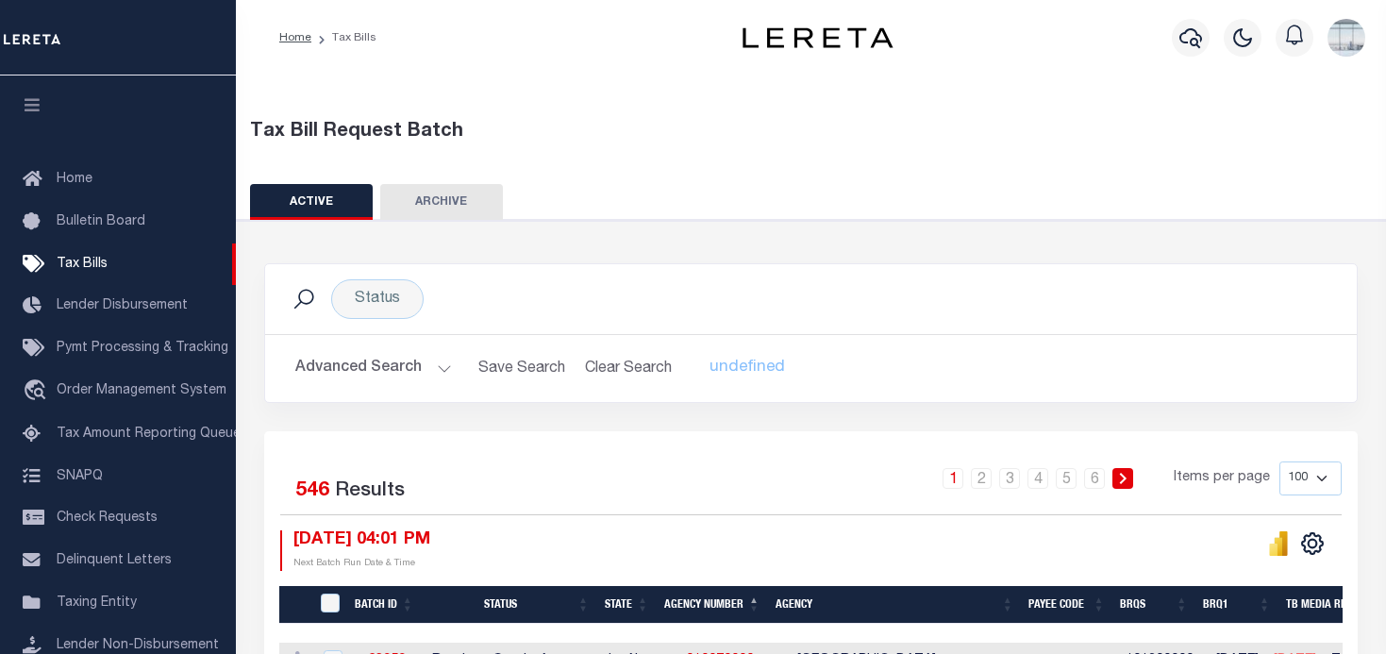
click at [441, 365] on button "Advanced Search" at bounding box center [373, 368] width 157 height 37
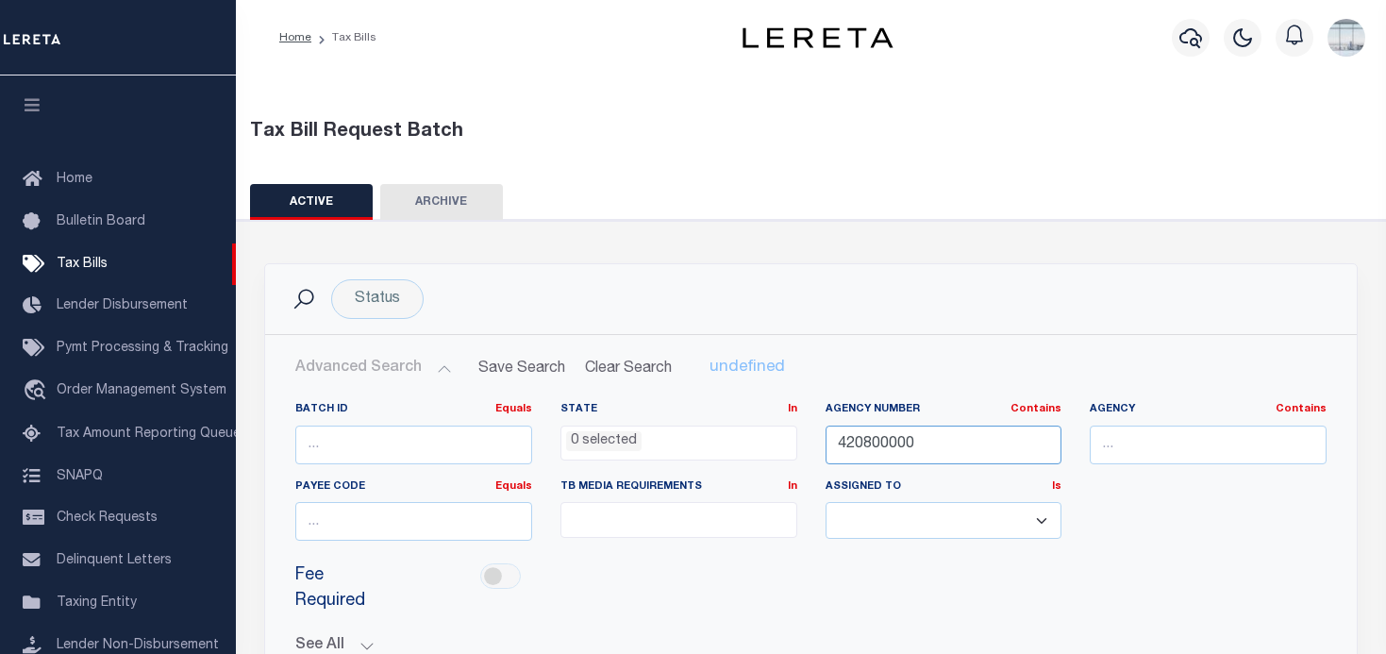
drag, startPoint x: 918, startPoint y: 448, endPoint x: 759, endPoint y: 434, distance: 159.1
click at [759, 434] on div "Batch ID Equals Equals Is Not Equal To Is Greater Than Is Less Than State In In…" at bounding box center [810, 479] width 1059 height 154
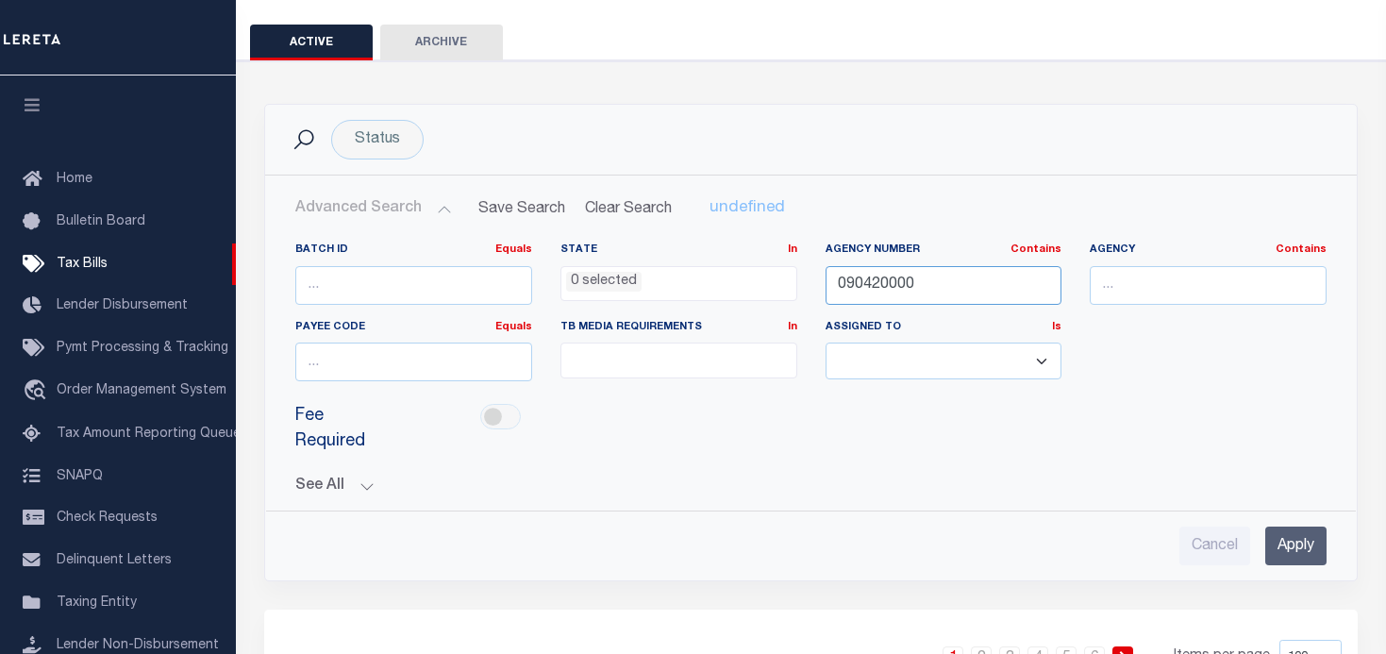
scroll to position [189, 0]
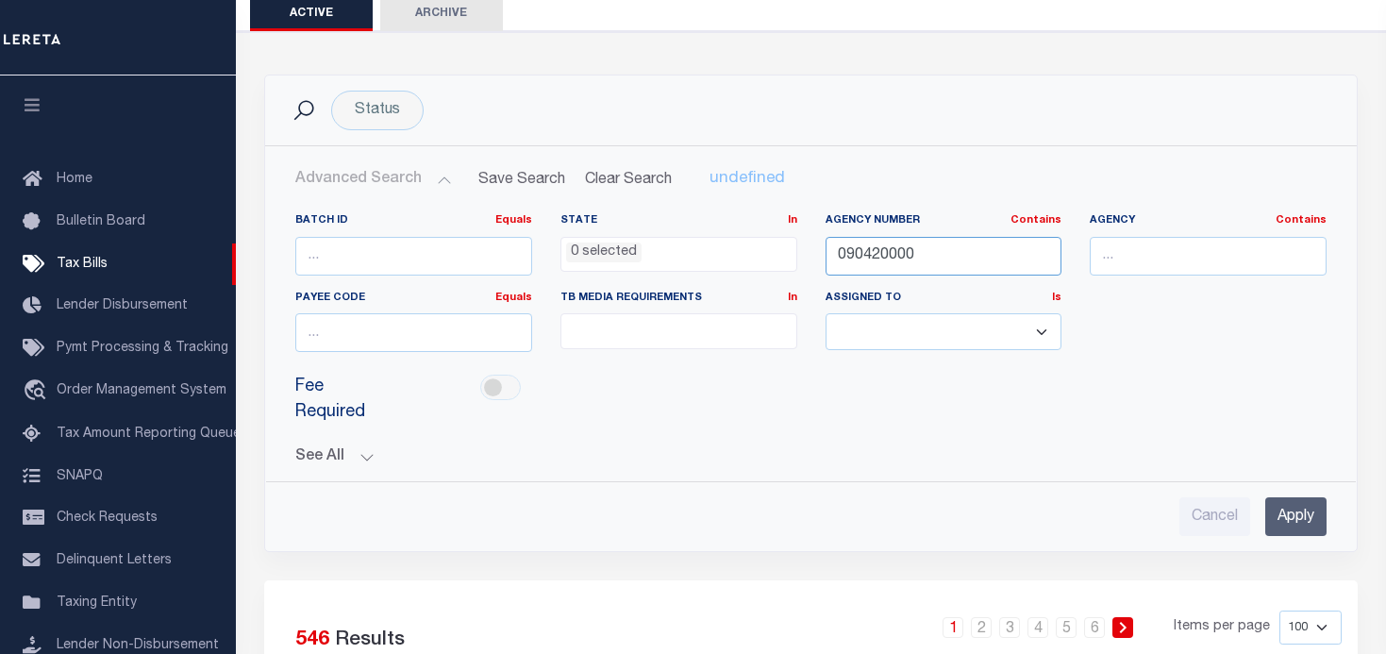
type input "090420000"
click at [1299, 511] on input "Apply" at bounding box center [1295, 516] width 61 height 39
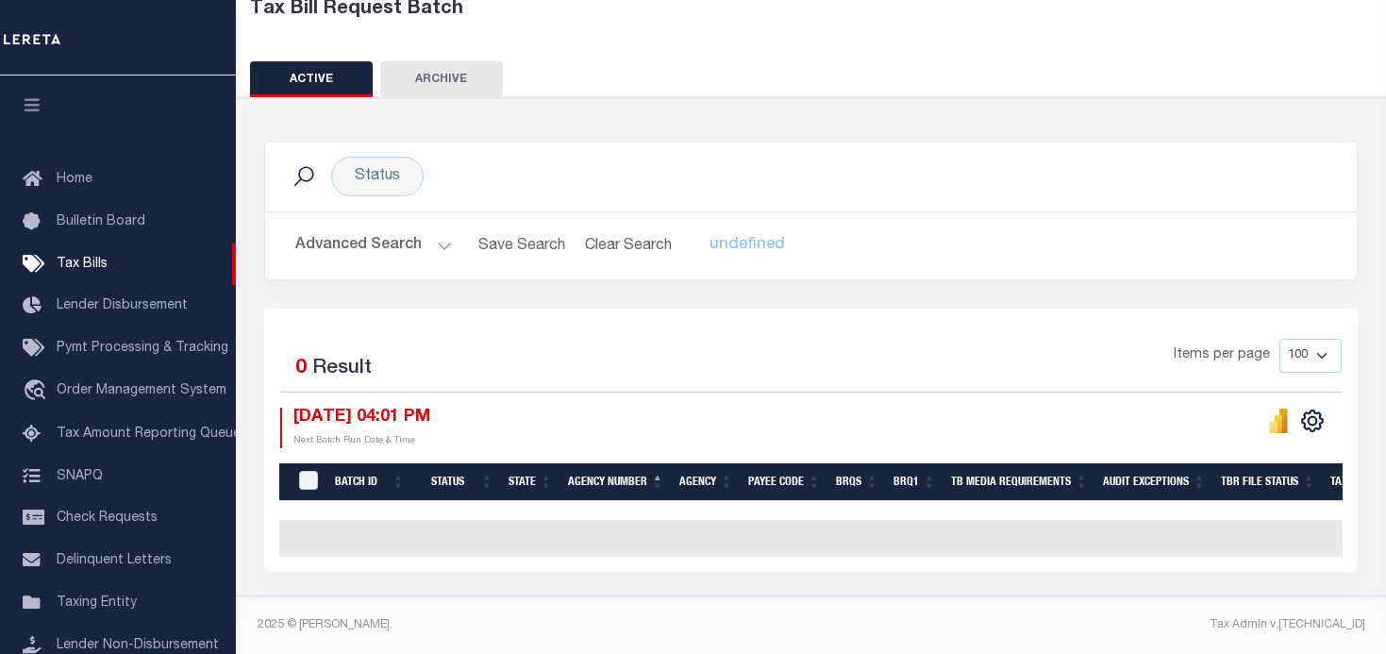
scroll to position [135, 0]
click at [437, 230] on button "Advanced Search" at bounding box center [373, 245] width 157 height 37
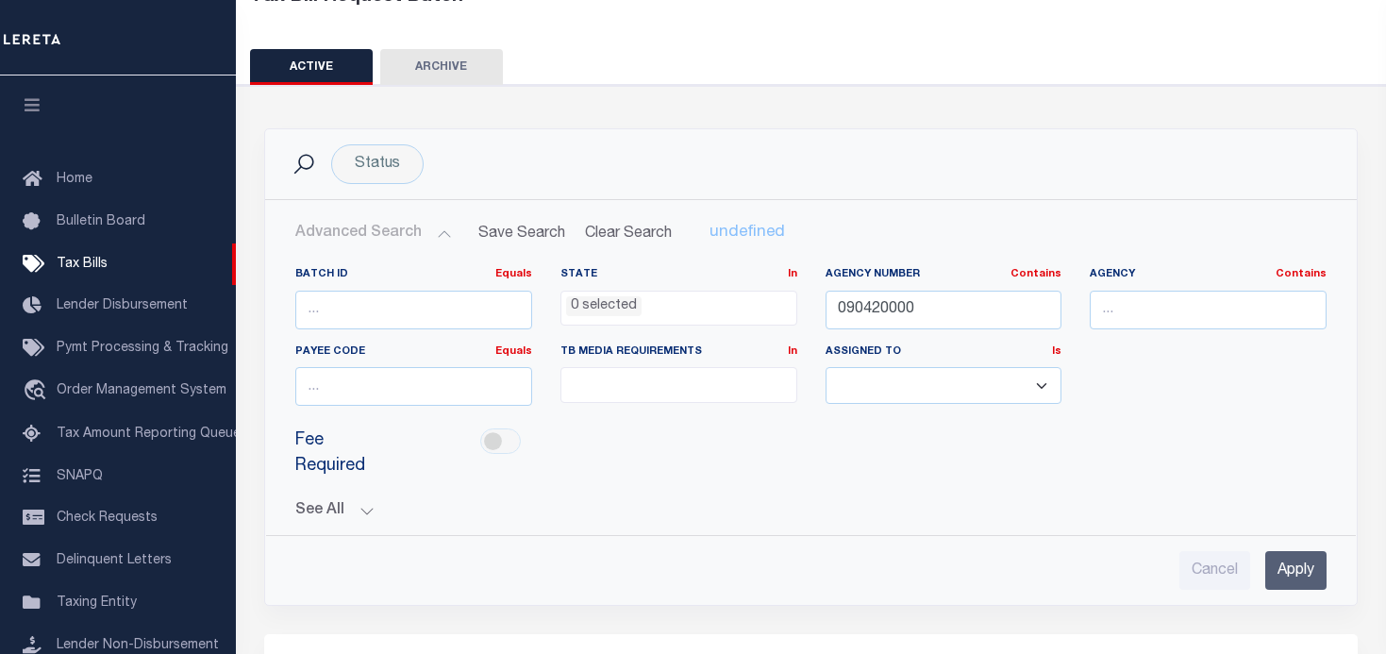
click at [365, 508] on button "See All" at bounding box center [810, 511] width 1031 height 18
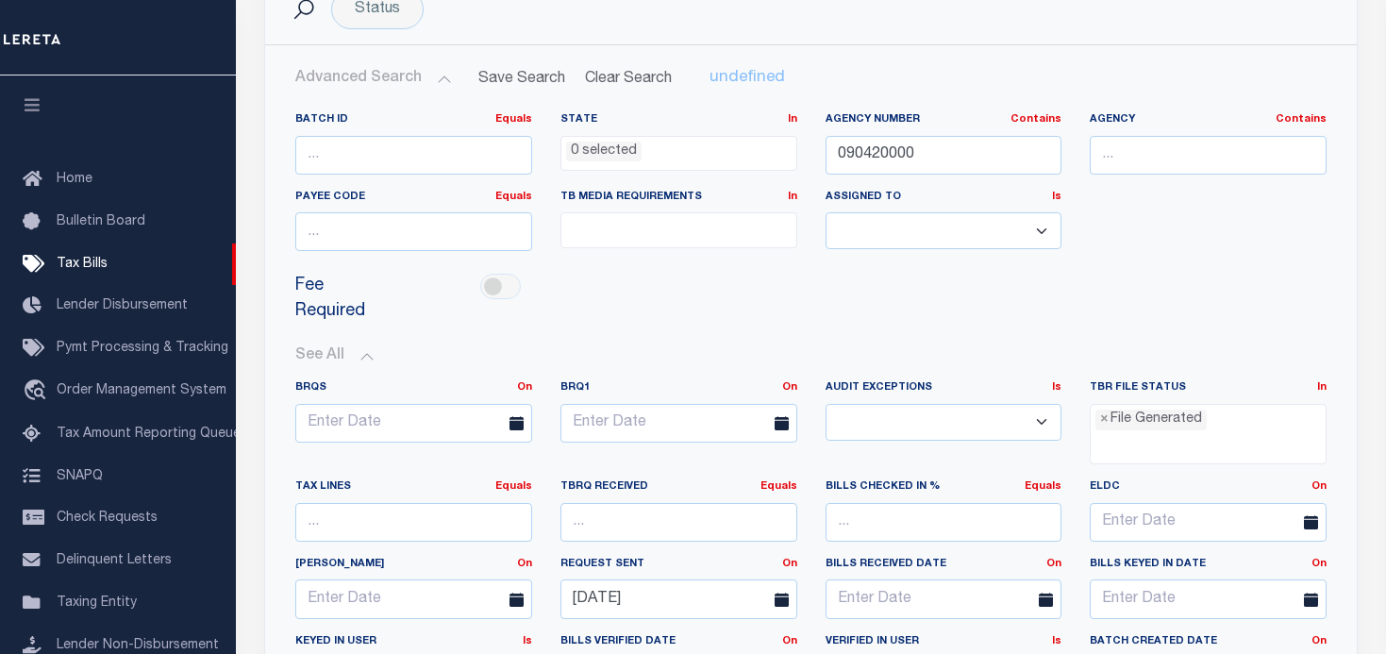
scroll to position [324, 0]
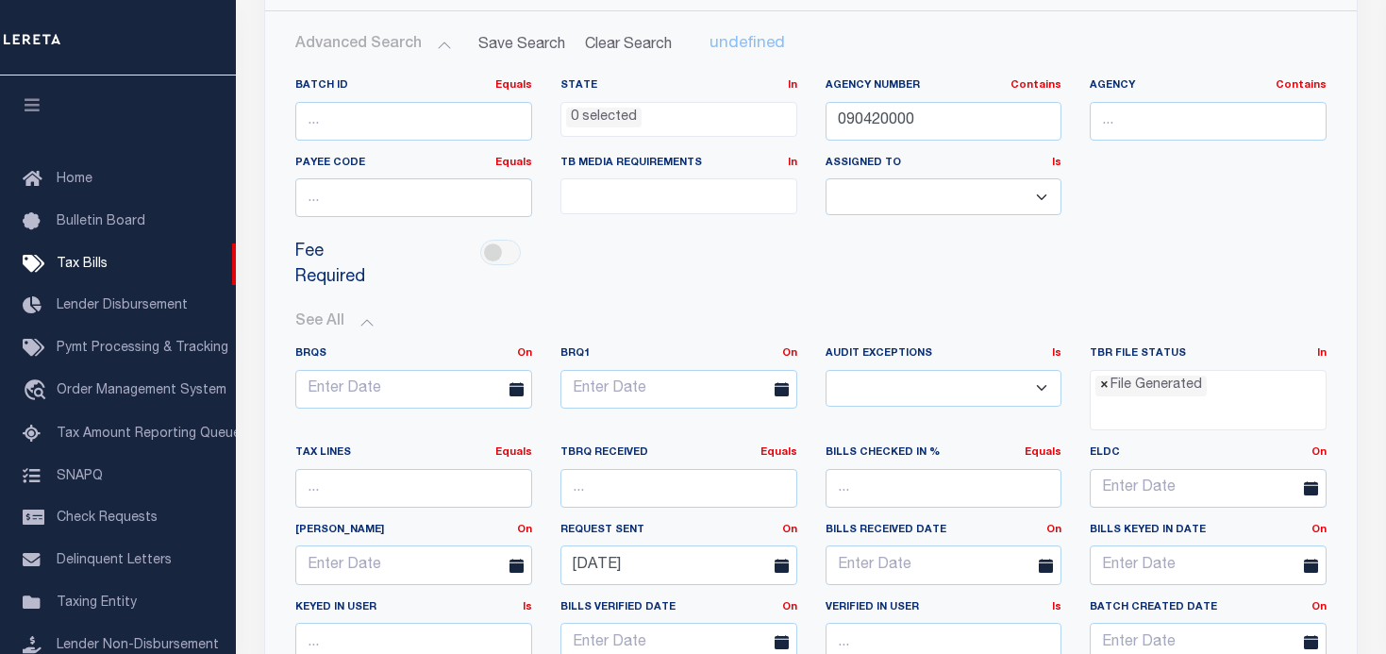
click at [1105, 382] on span "×" at bounding box center [1104, 385] width 8 height 21
select select
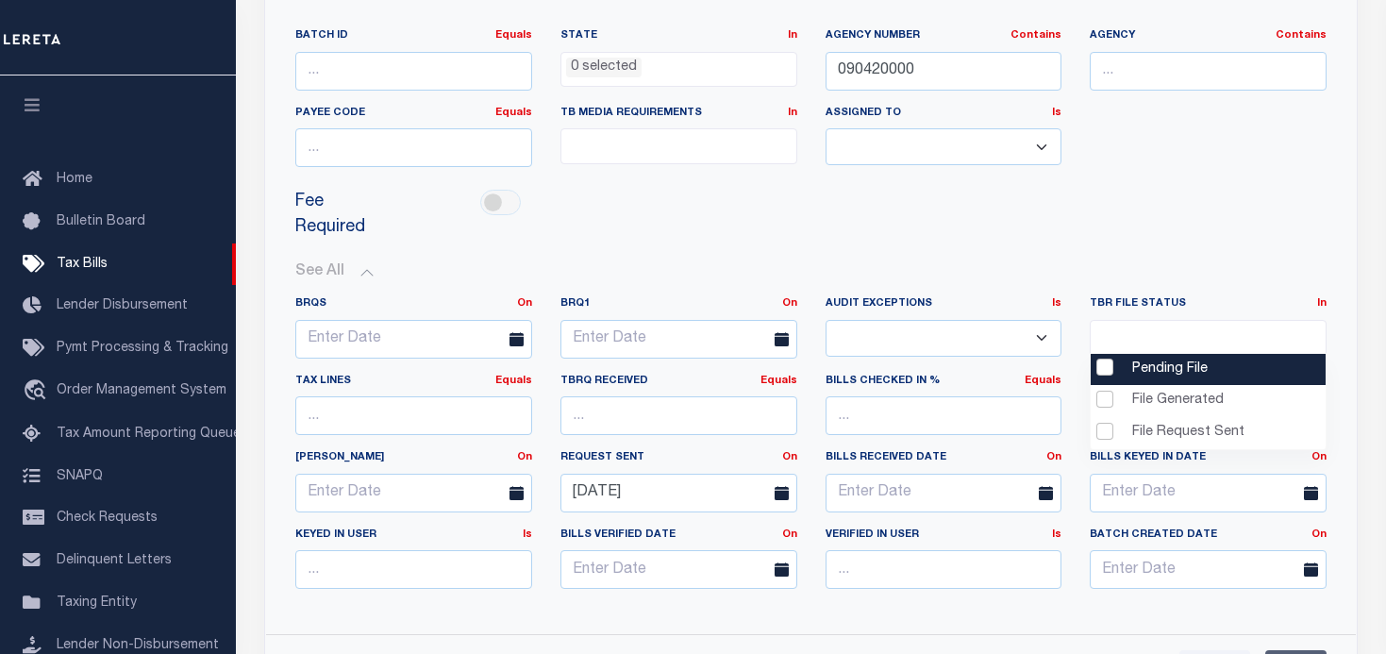
scroll to position [418, 0]
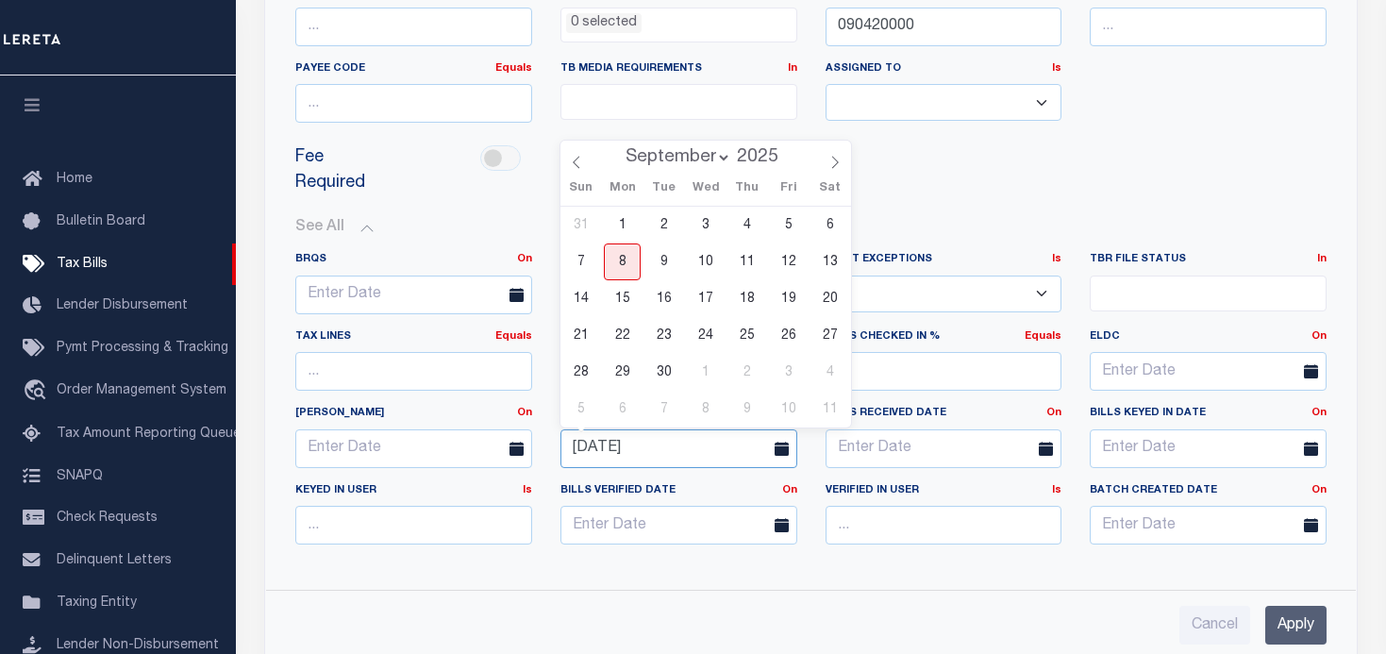
click at [726, 445] on input "06-25-2025" at bounding box center [678, 448] width 237 height 39
drag, startPoint x: 710, startPoint y: 448, endPoint x: 510, endPoint y: 431, distance: 200.7
click at [510, 431] on div "BRQS On On After Before Between BRQ1 On On After Before Between Is Is Contains …" at bounding box center [810, 406] width 1059 height 308
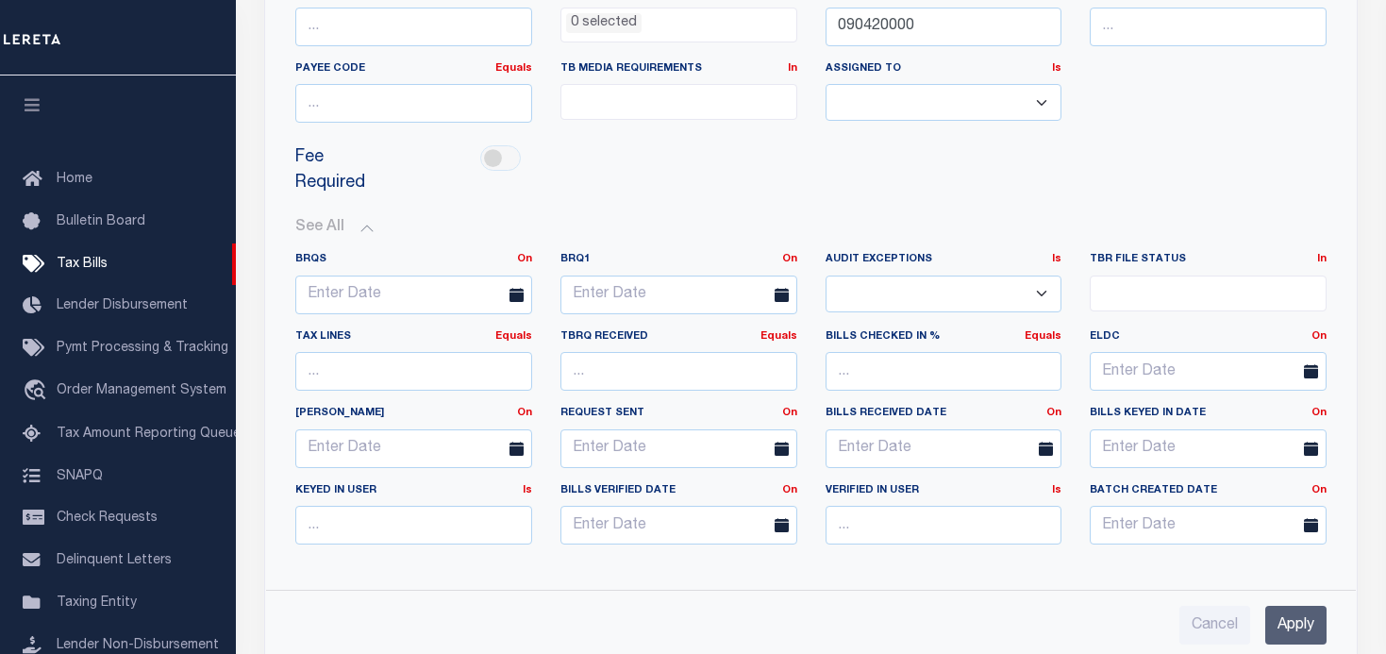
click at [1301, 632] on input "Apply" at bounding box center [1295, 625] width 61 height 39
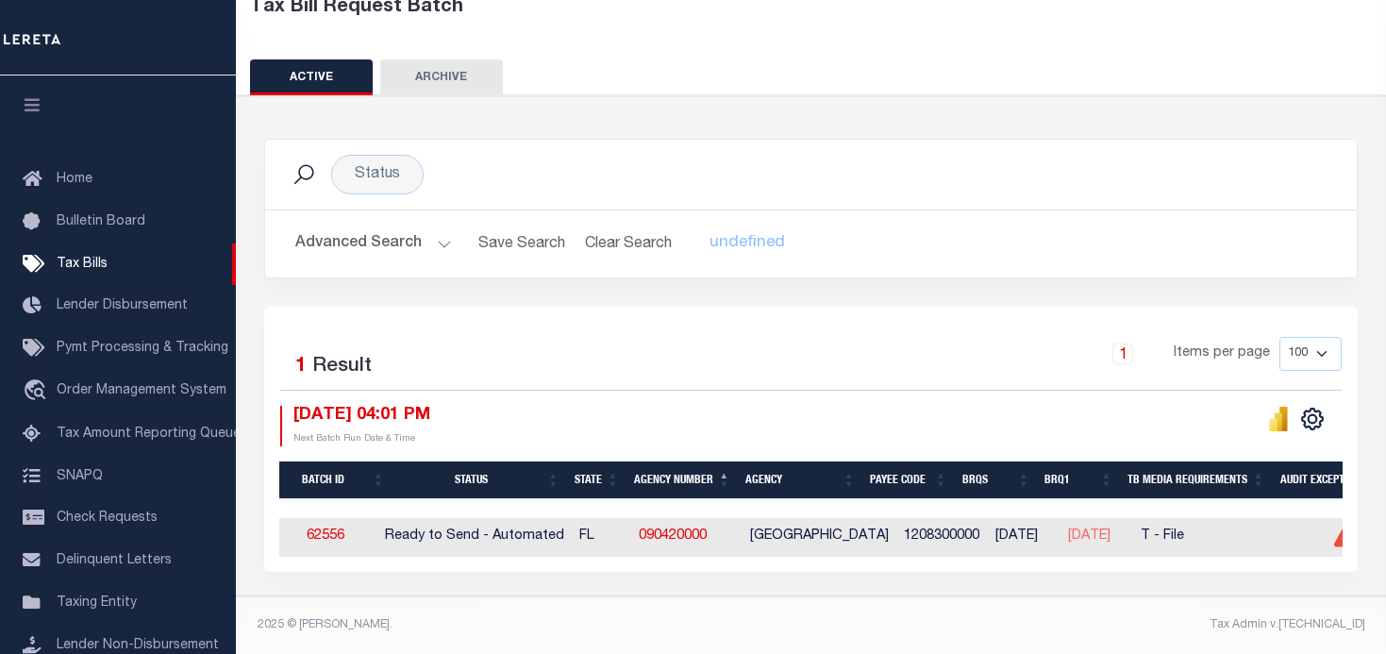
scroll to position [0, 0]
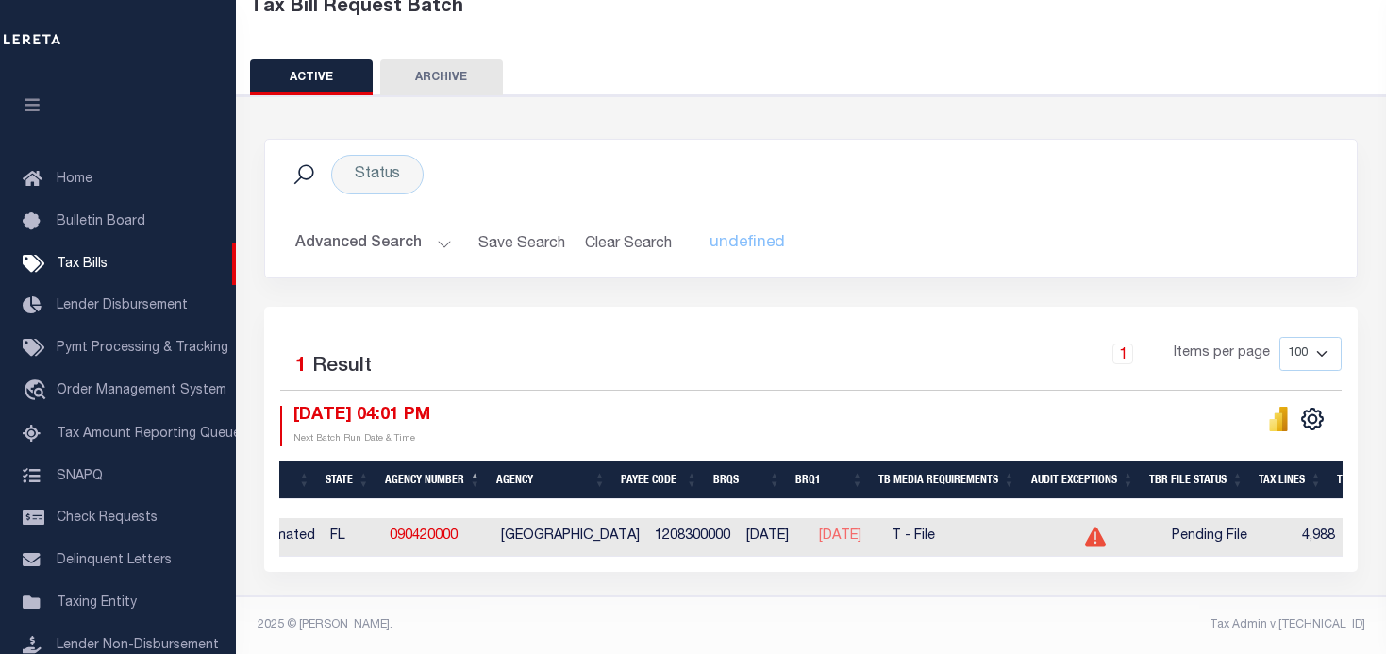
click at [1106, 528] on icon at bounding box center [1095, 537] width 21 height 20
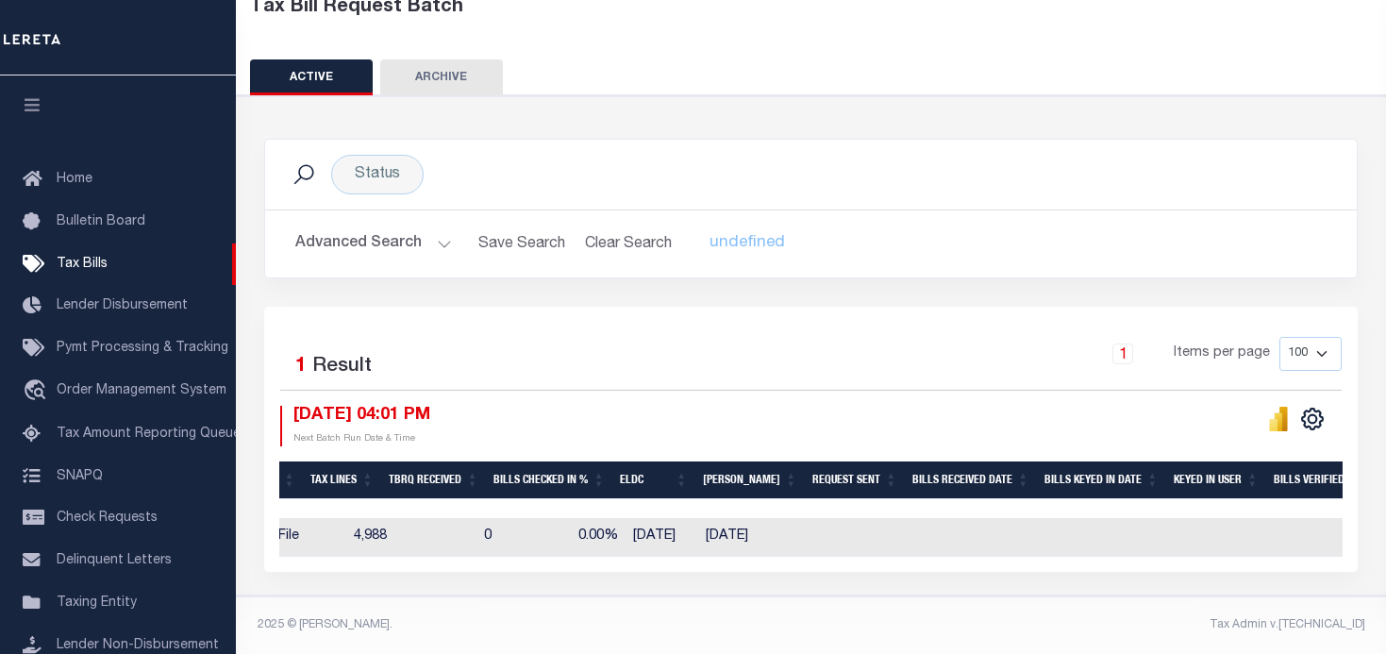
scroll to position [0, 1363]
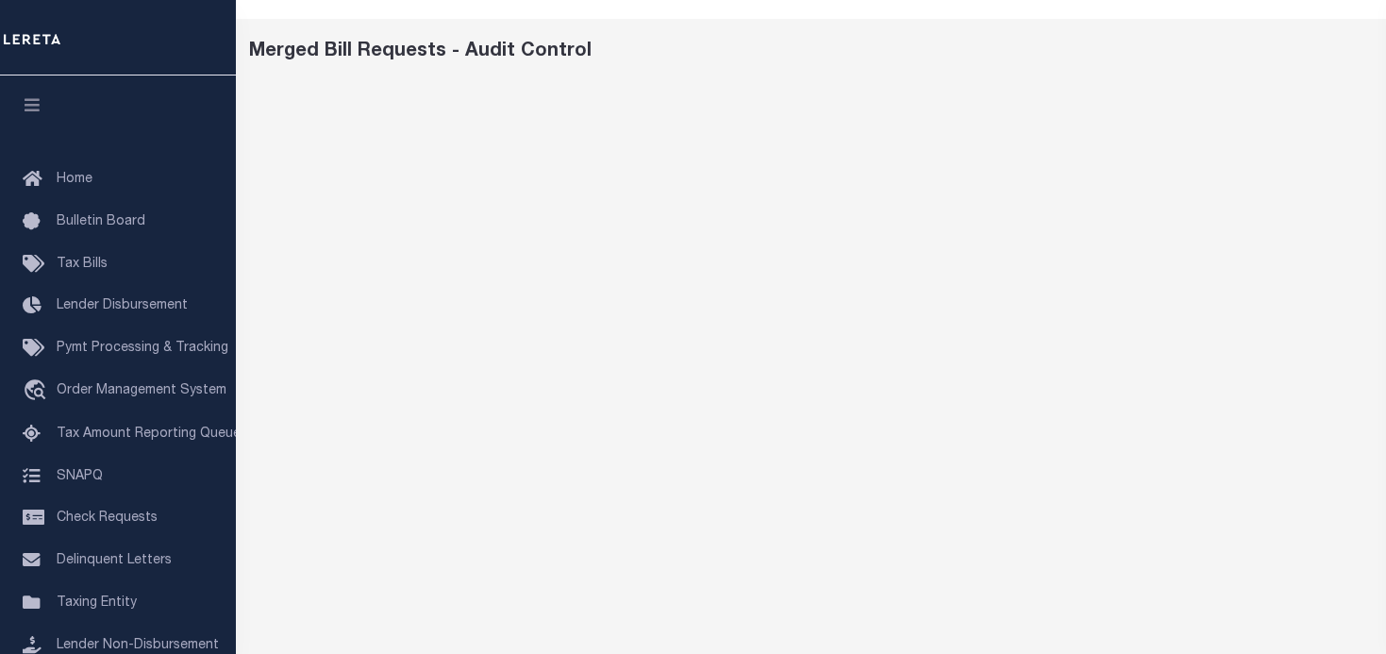
scroll to position [107, 0]
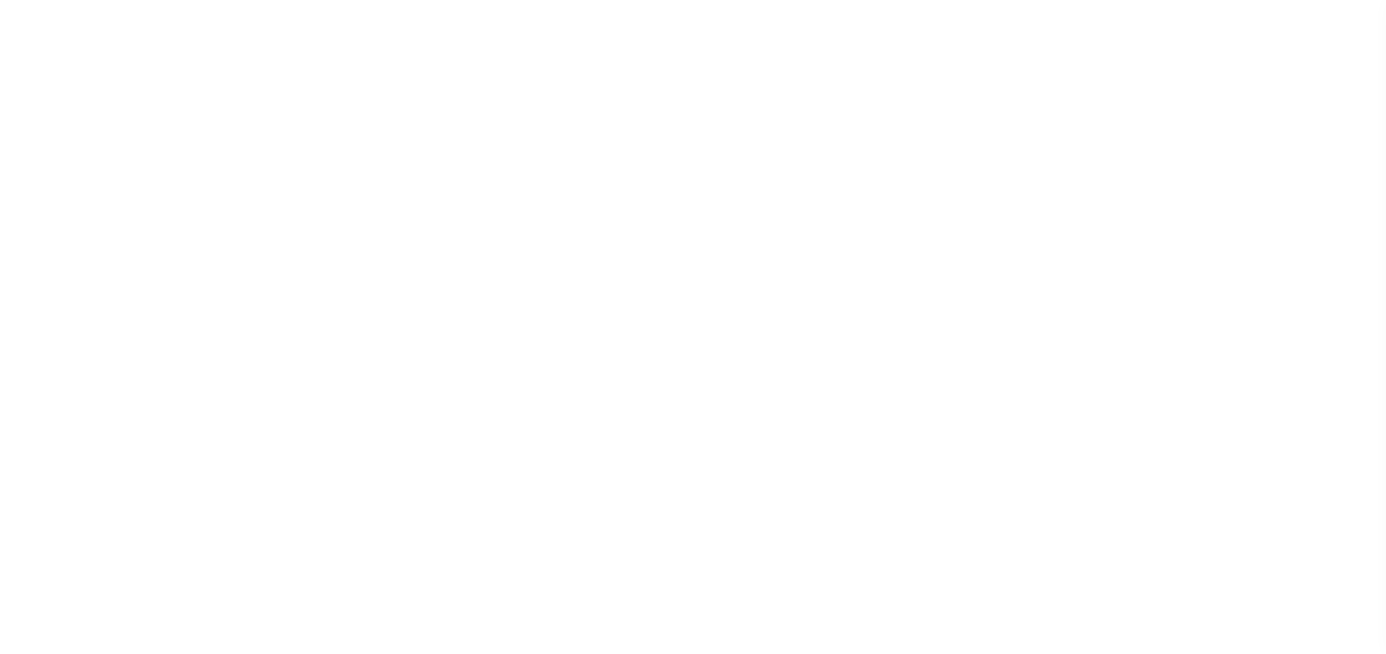
select select "27"
select select "20"
select select "false"
select select "1"
select select
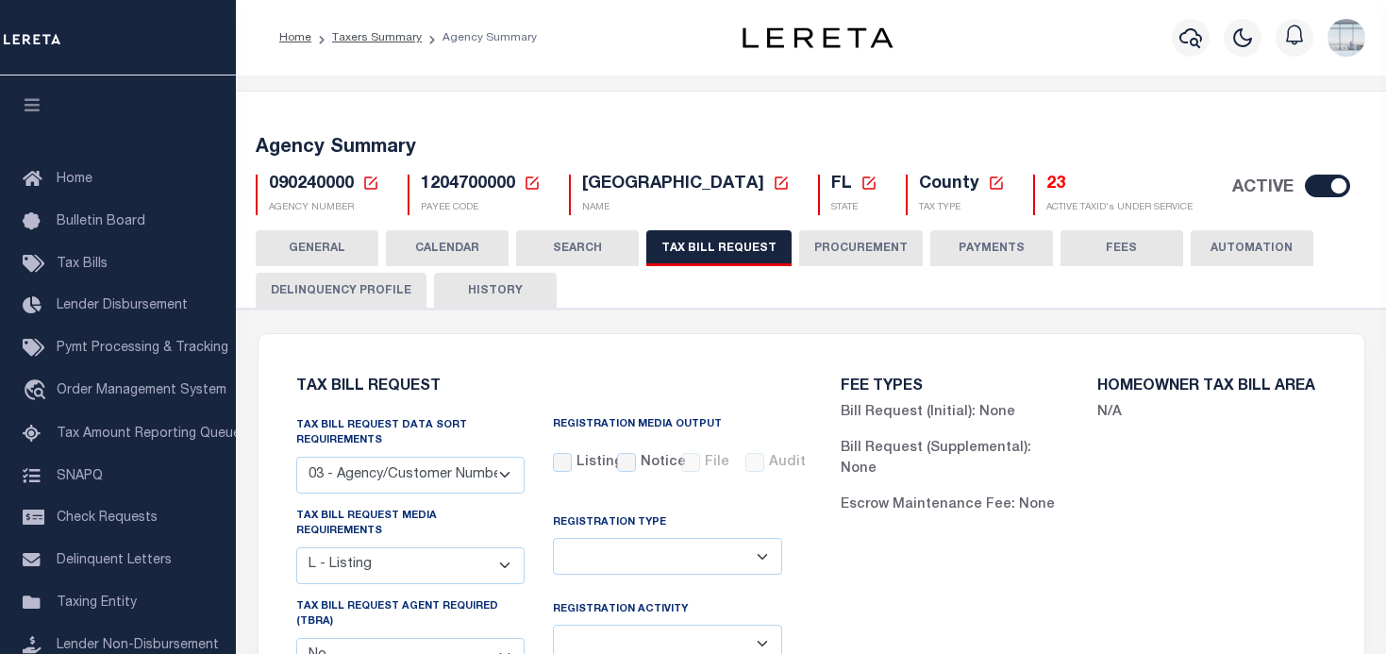
drag, startPoint x: 371, startPoint y: 181, endPoint x: 381, endPoint y: 197, distance: 19.1
click at [371, 181] on icon at bounding box center [370, 183] width 17 height 17
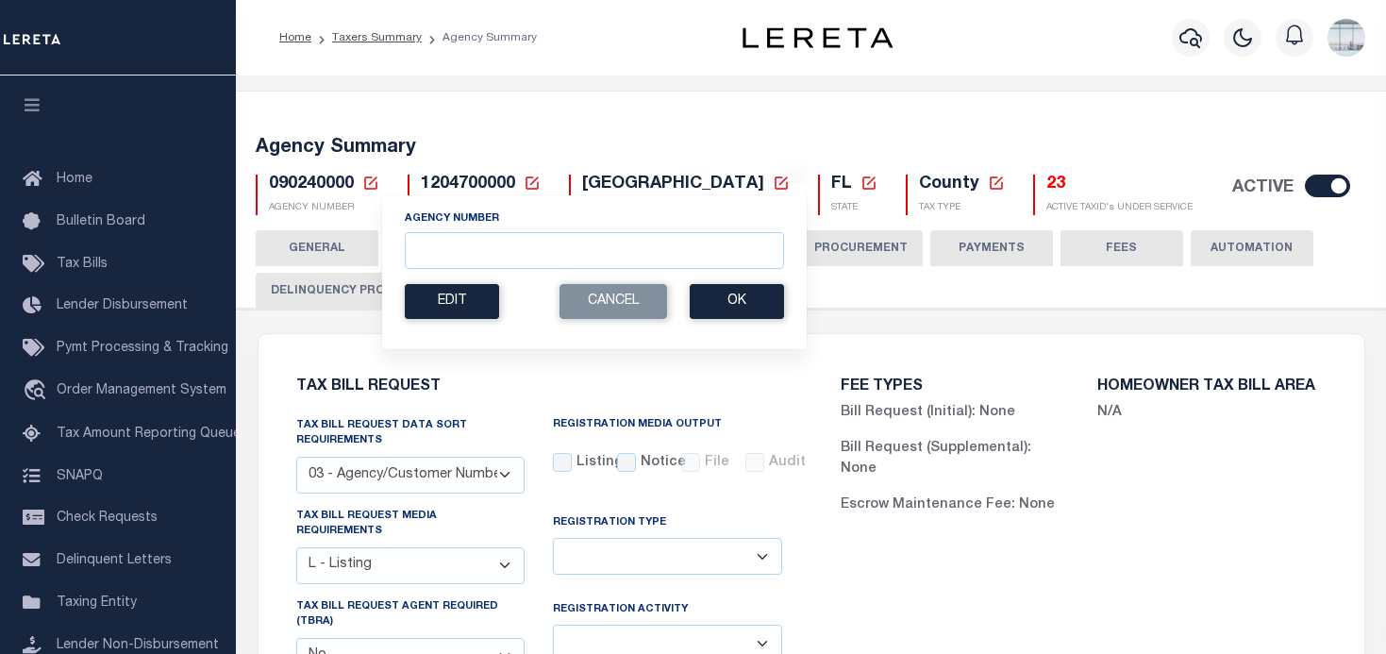
click at [480, 272] on section "Agency Number Edit Cancel Ok" at bounding box center [594, 264] width 379 height 108
click at [478, 266] on input "Agency Number" at bounding box center [594, 250] width 379 height 37
type input "090420000"
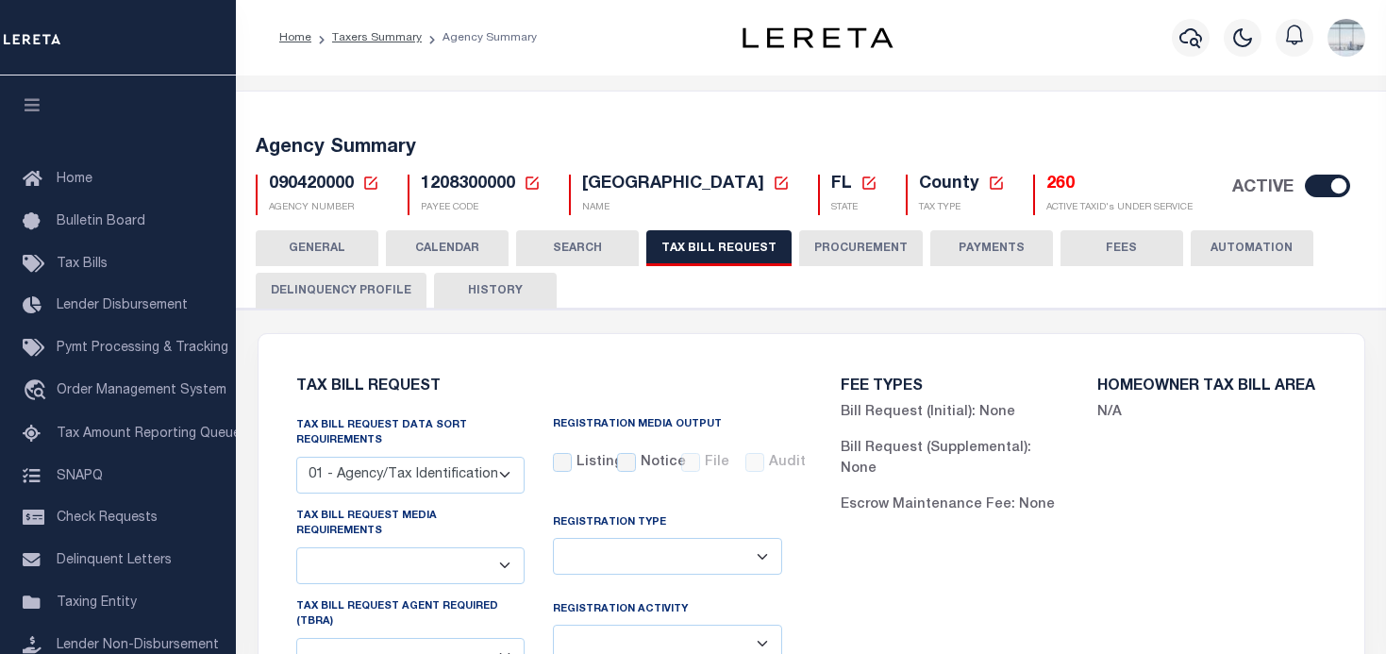
select select "28"
checkbox input "false"
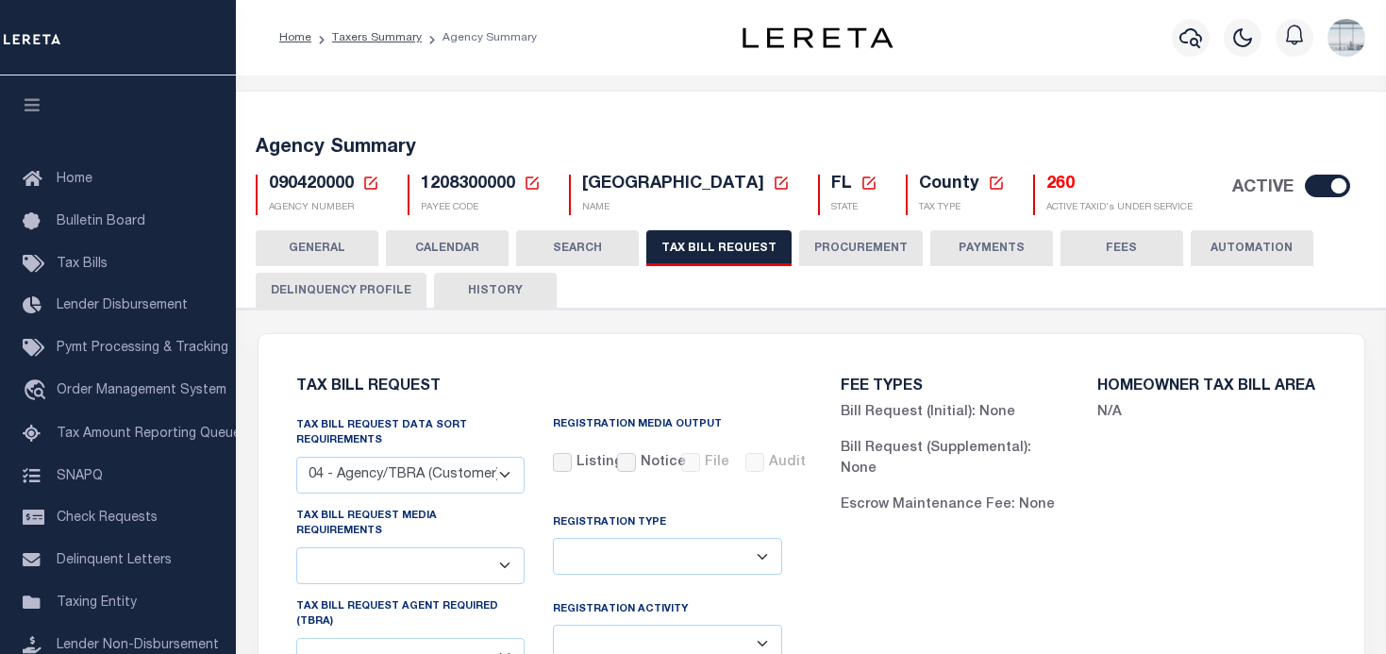
select select "22"
select select "true"
select select "14"
type input "502247"
select select
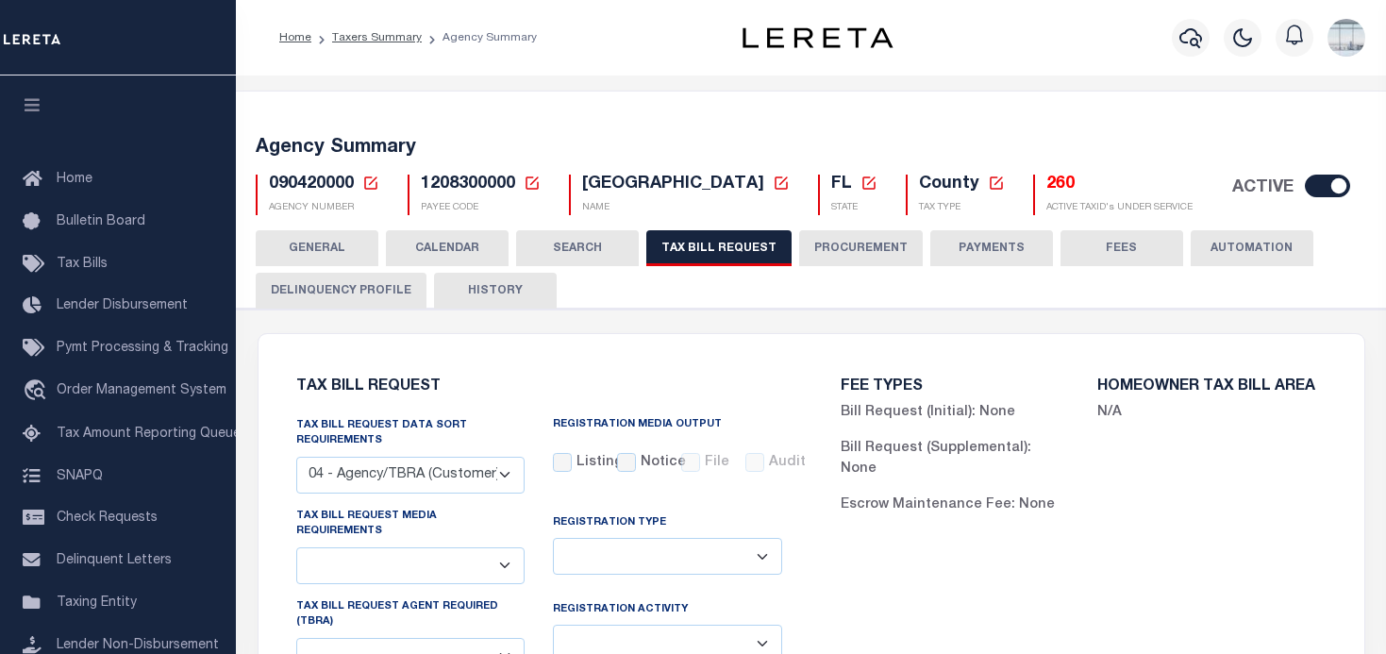
type input "25"
select select "2"
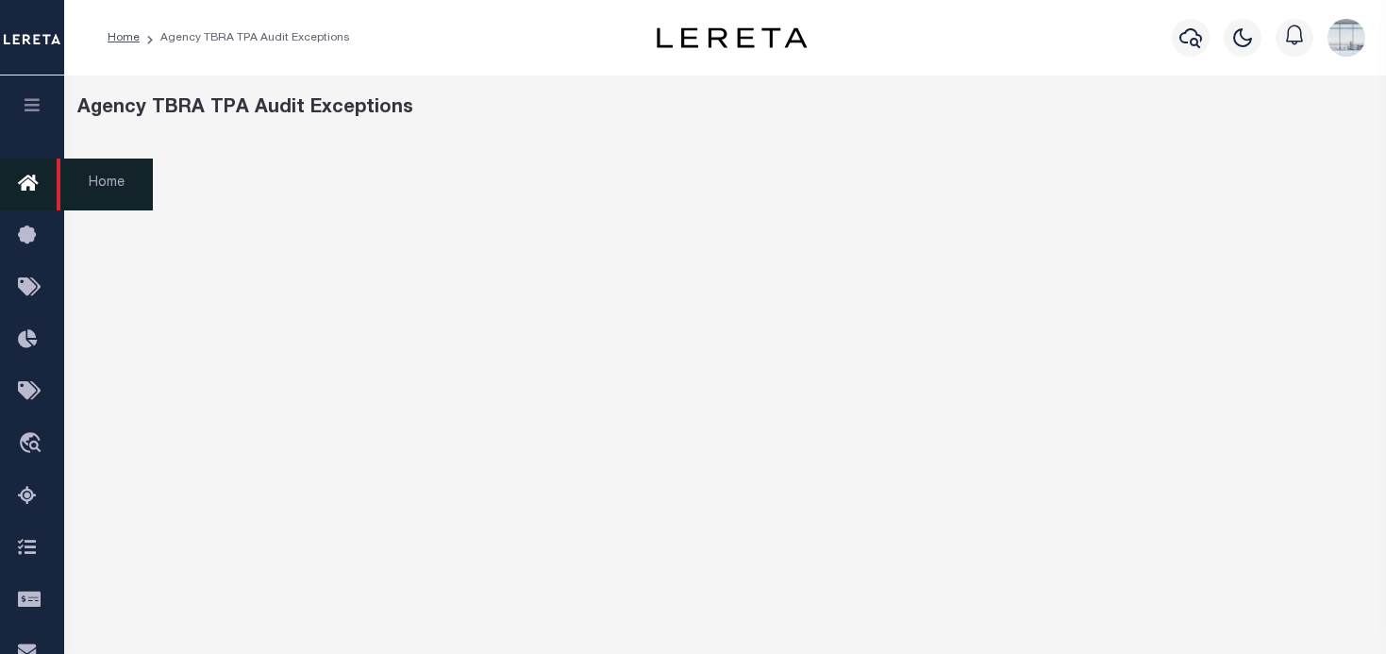
click at [26, 185] on icon at bounding box center [33, 185] width 30 height 24
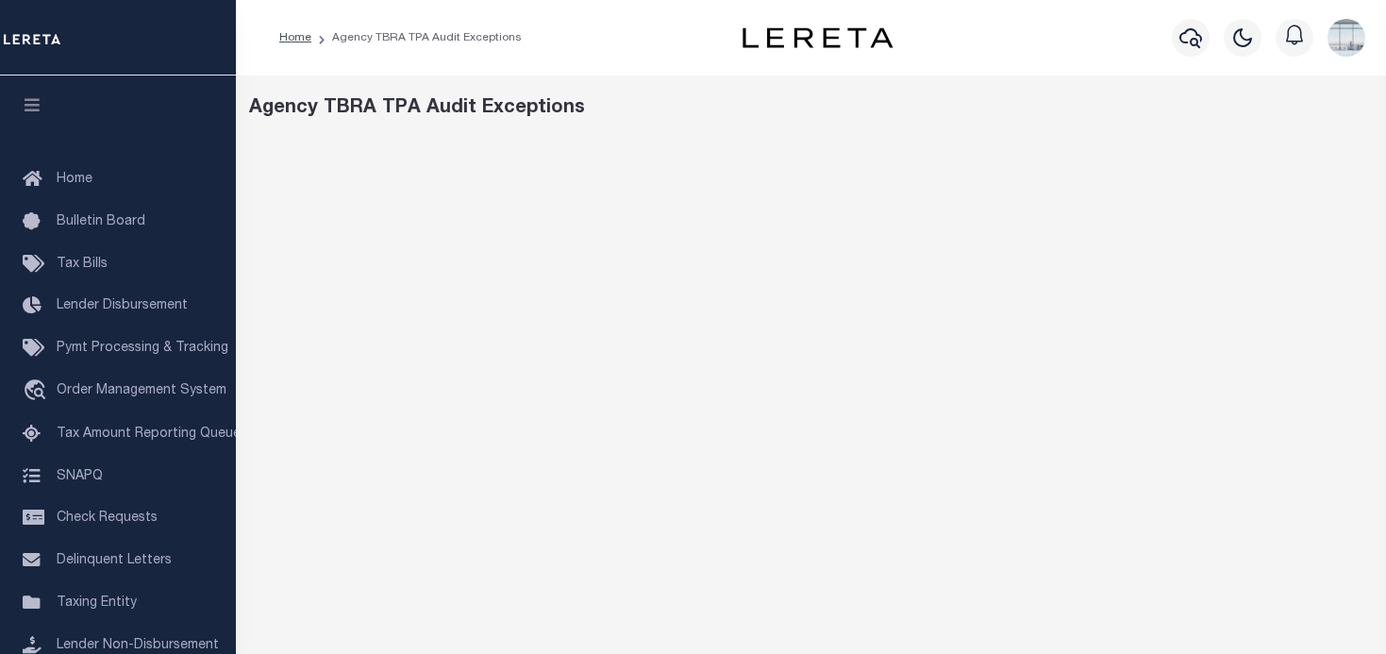
click at [848, 128] on div "Agency TBRA TPA Audit Exceptions" at bounding box center [811, 629] width 1150 height 1109
click at [66, 173] on span "Home" at bounding box center [75, 179] width 36 height 13
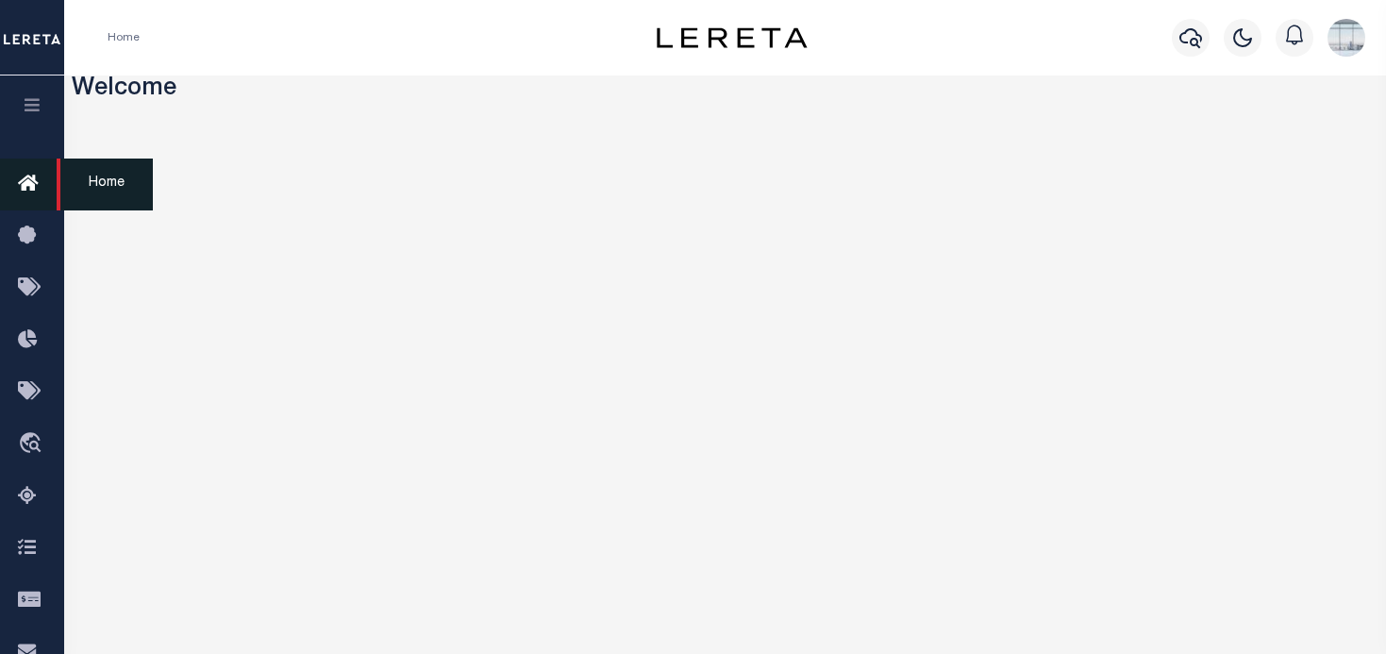
click at [23, 191] on icon at bounding box center [33, 185] width 30 height 24
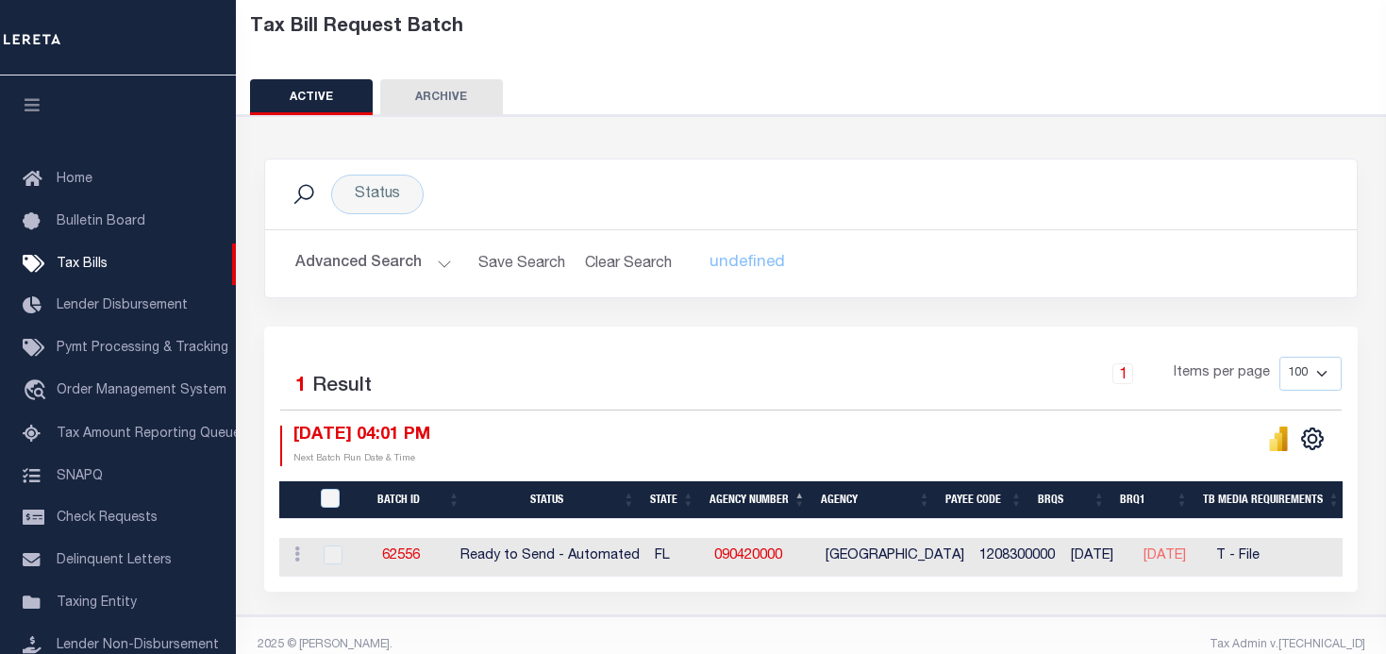
scroll to position [139, 0]
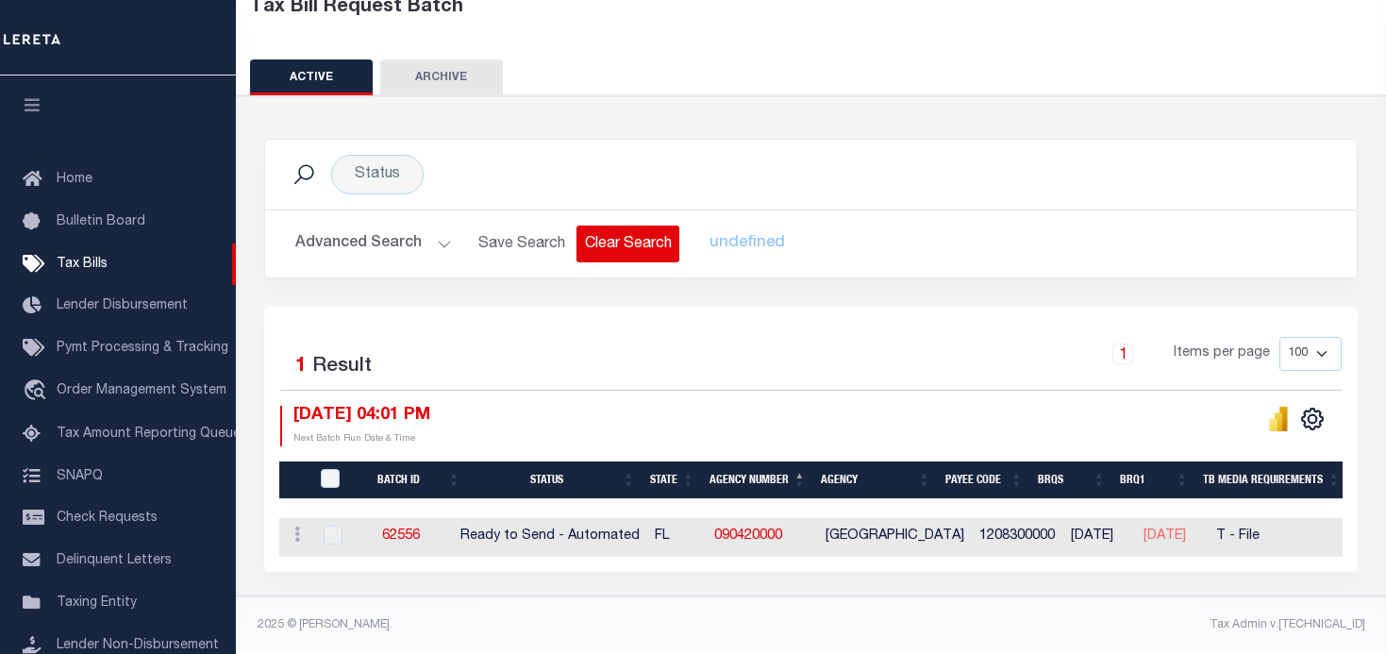
click at [619, 226] on button "Clear Search" at bounding box center [627, 243] width 103 height 37
click at [609, 228] on button "Clear Search" at bounding box center [627, 243] width 103 height 37
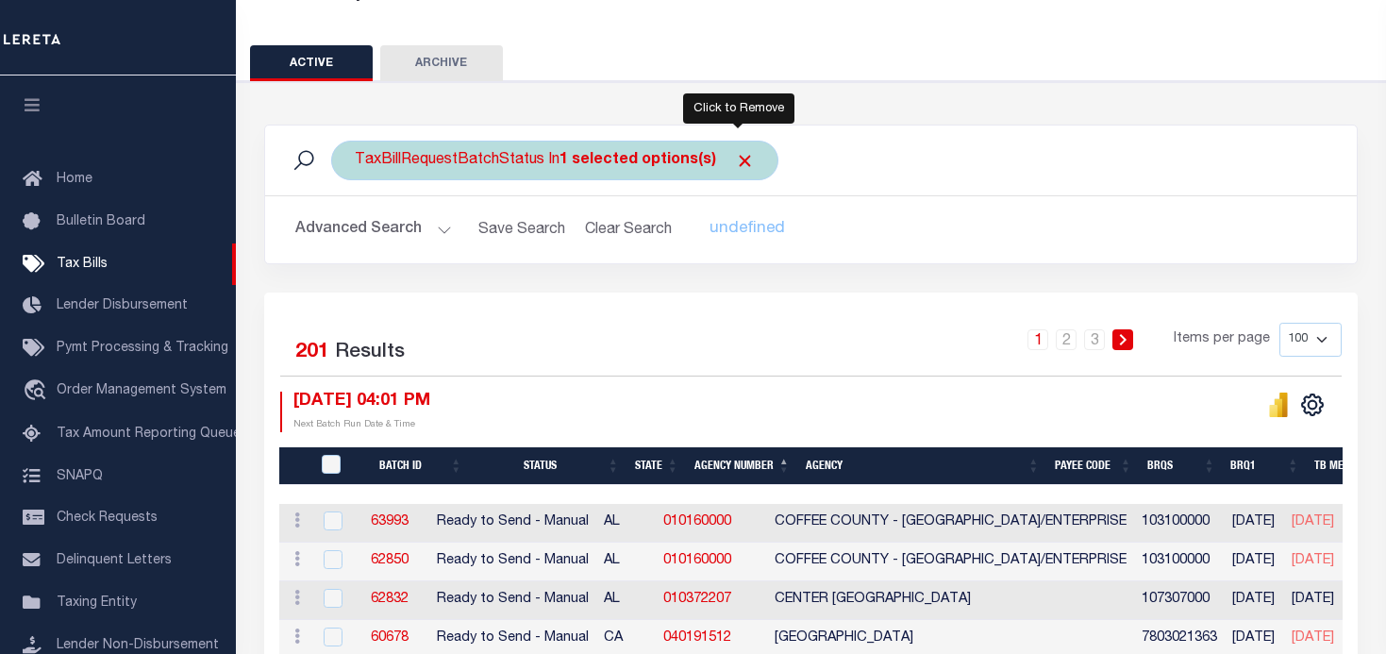
click at [740, 156] on span "Click to Remove" at bounding box center [745, 161] width 20 height 20
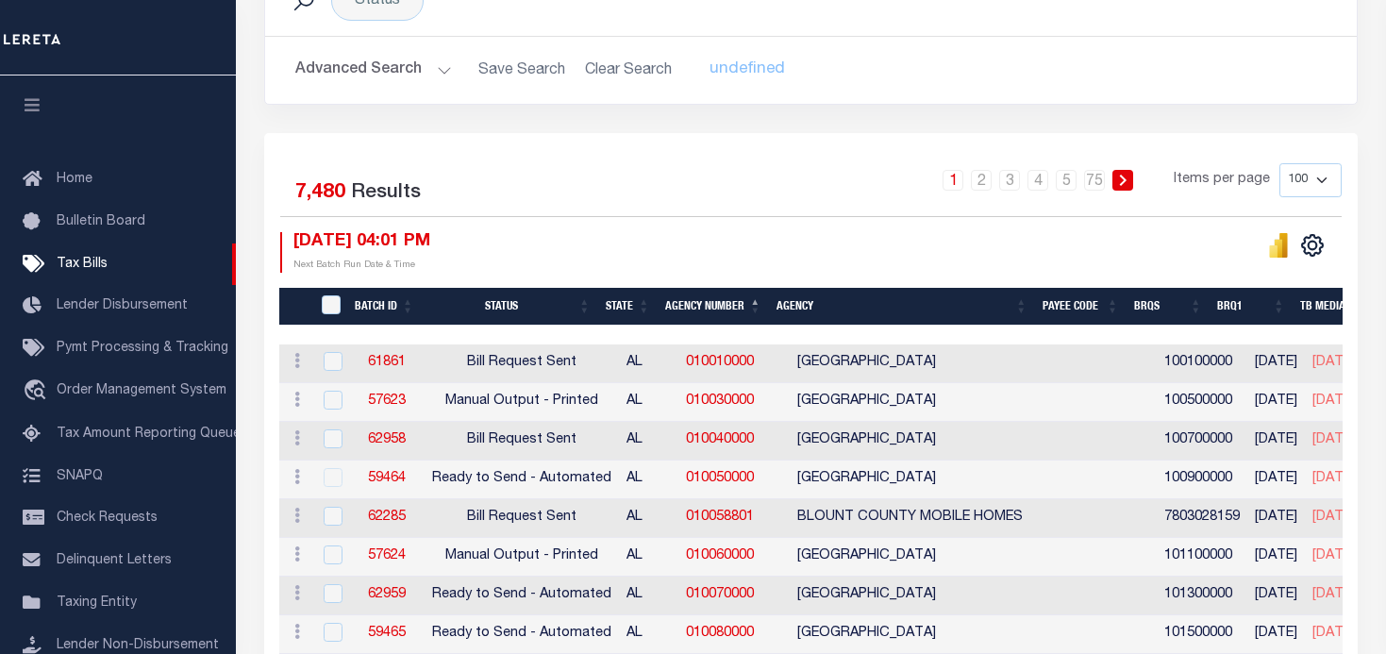
scroll to position [233, 0]
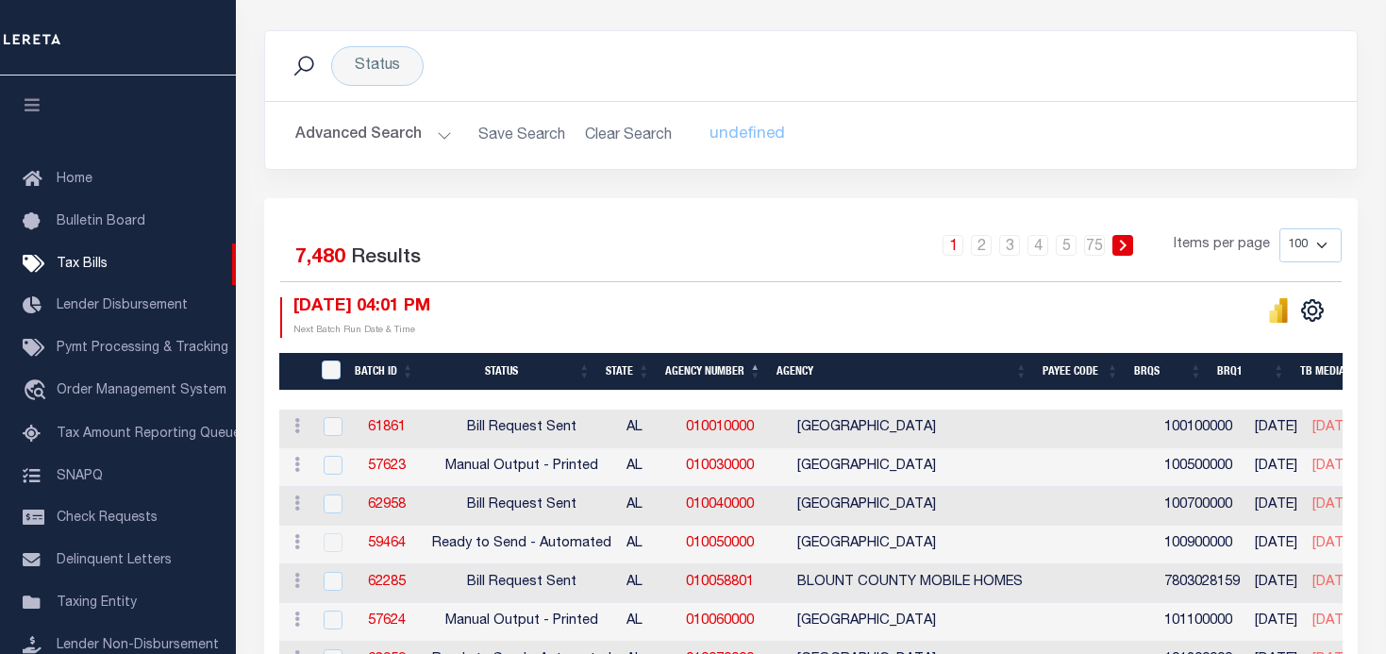
click at [444, 135] on button "Advanced Search" at bounding box center [373, 135] width 157 height 37
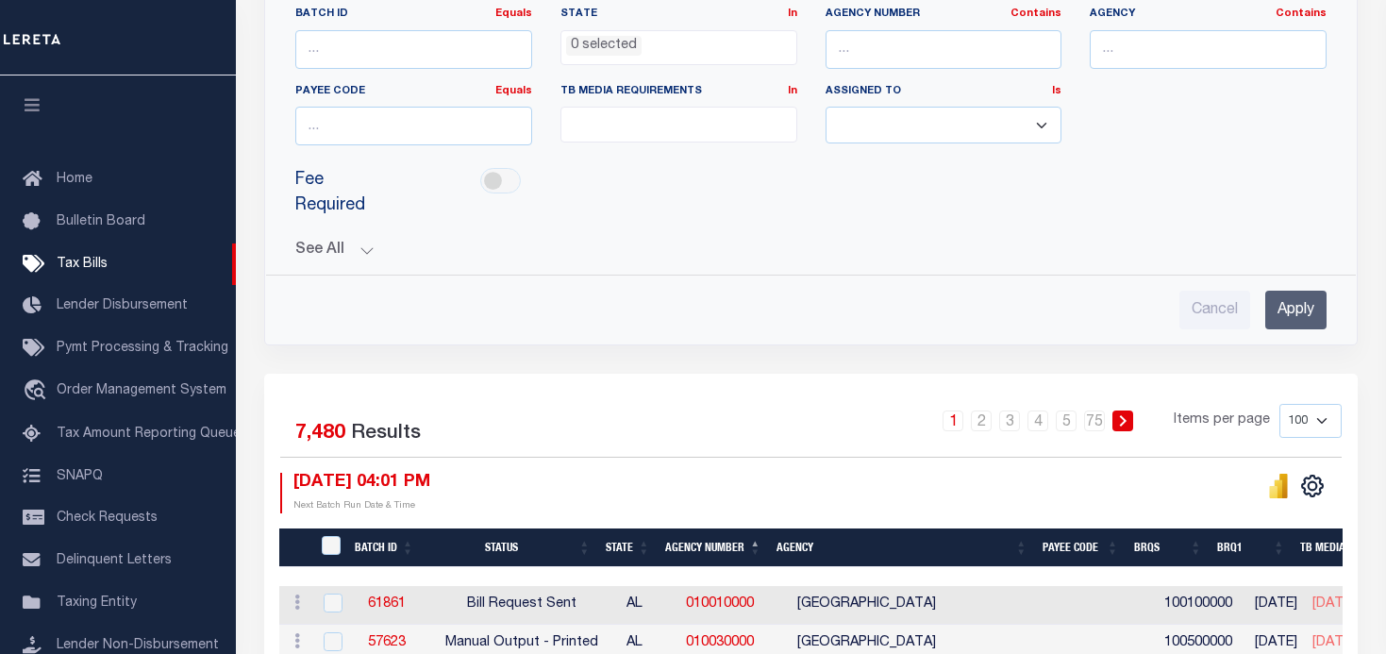
scroll to position [422, 0]
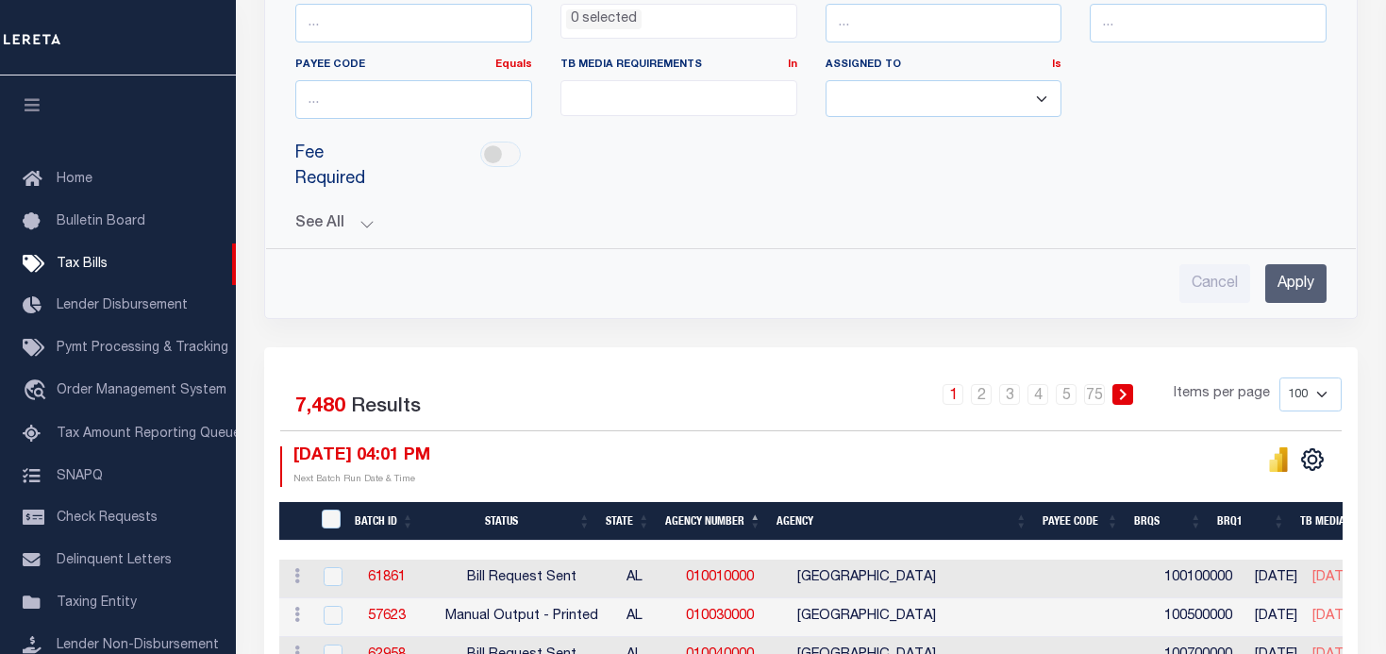
click at [362, 221] on button "See All" at bounding box center [810, 224] width 1031 height 18
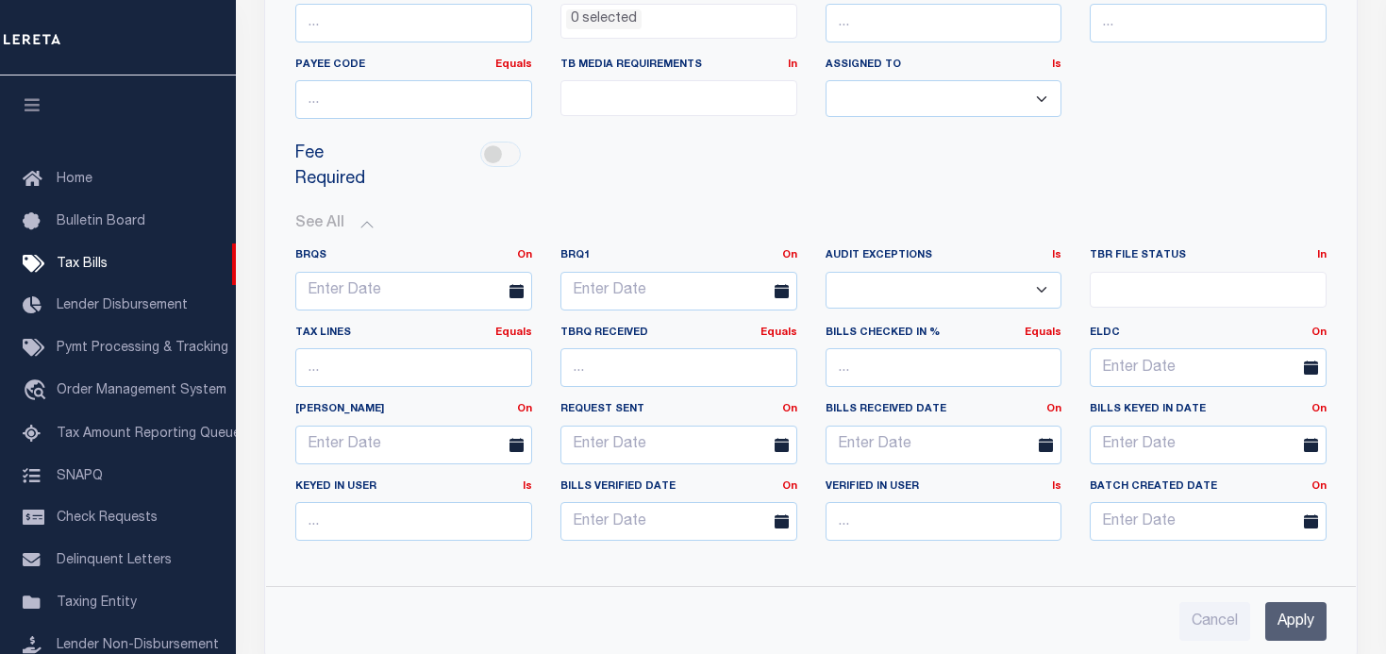
click at [1038, 294] on select "Yes No" at bounding box center [943, 290] width 237 height 37
select select "true"
click at [825, 272] on select "Yes No" at bounding box center [943, 290] width 237 height 37
click at [1297, 620] on input "Apply" at bounding box center [1295, 621] width 61 height 39
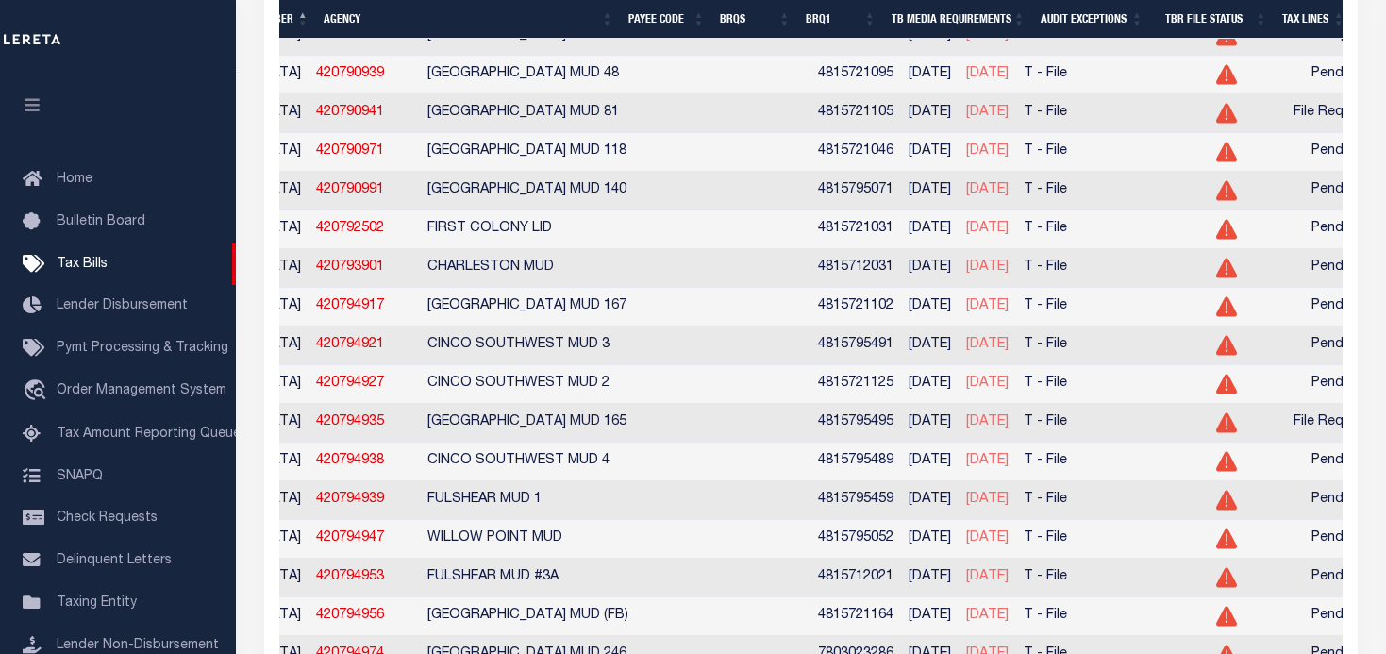
scroll to position [4056, 0]
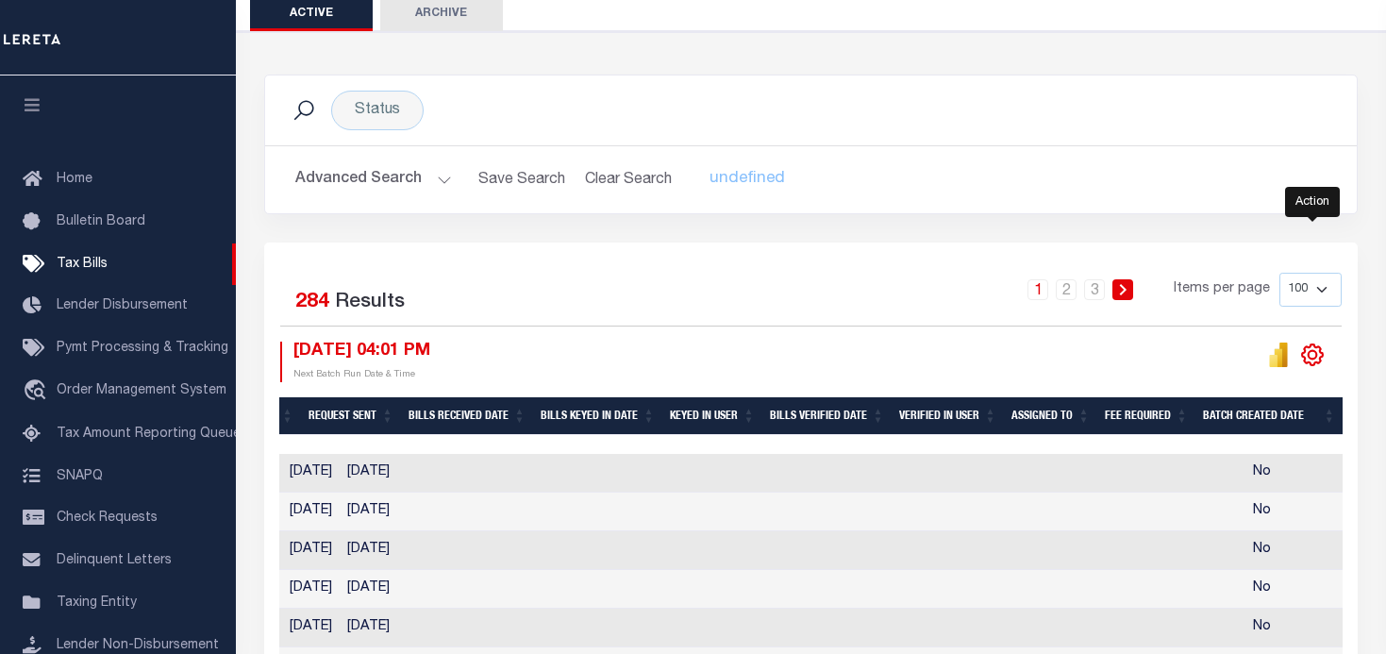
click at [1313, 355] on icon "" at bounding box center [1312, 354] width 25 height 25
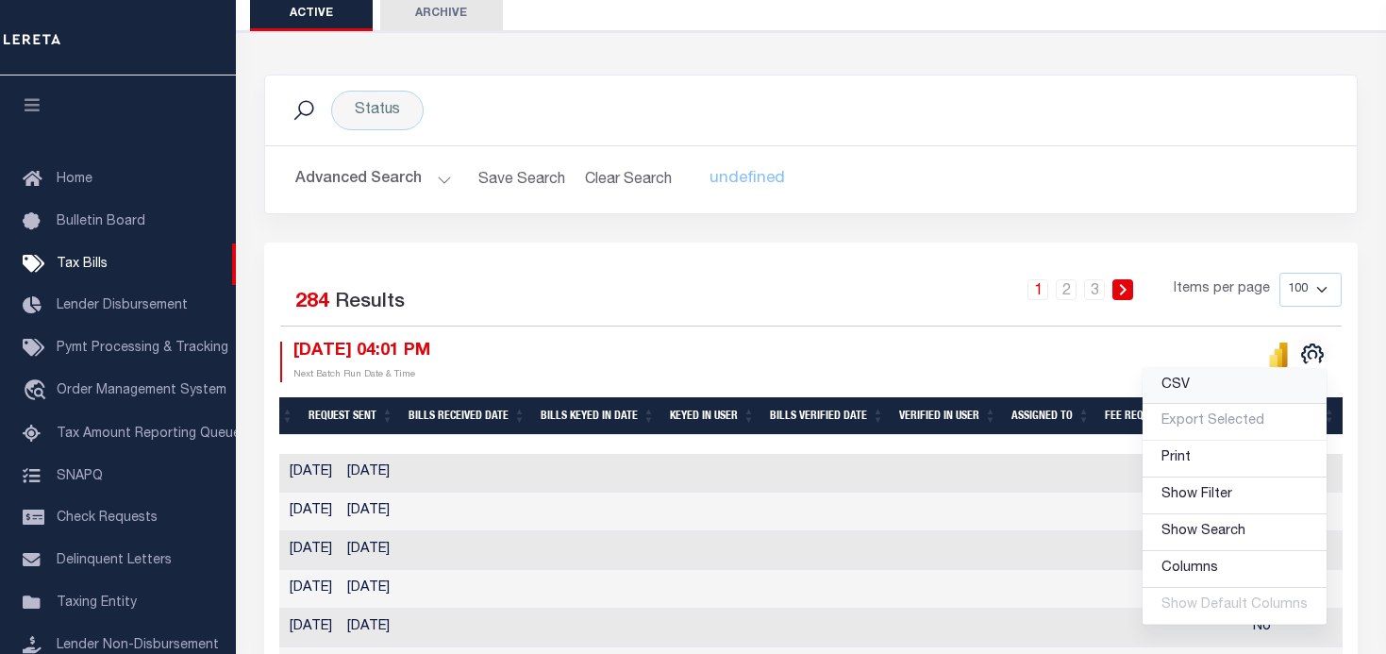
click at [1190, 380] on span "CSV" at bounding box center [1175, 384] width 28 height 13
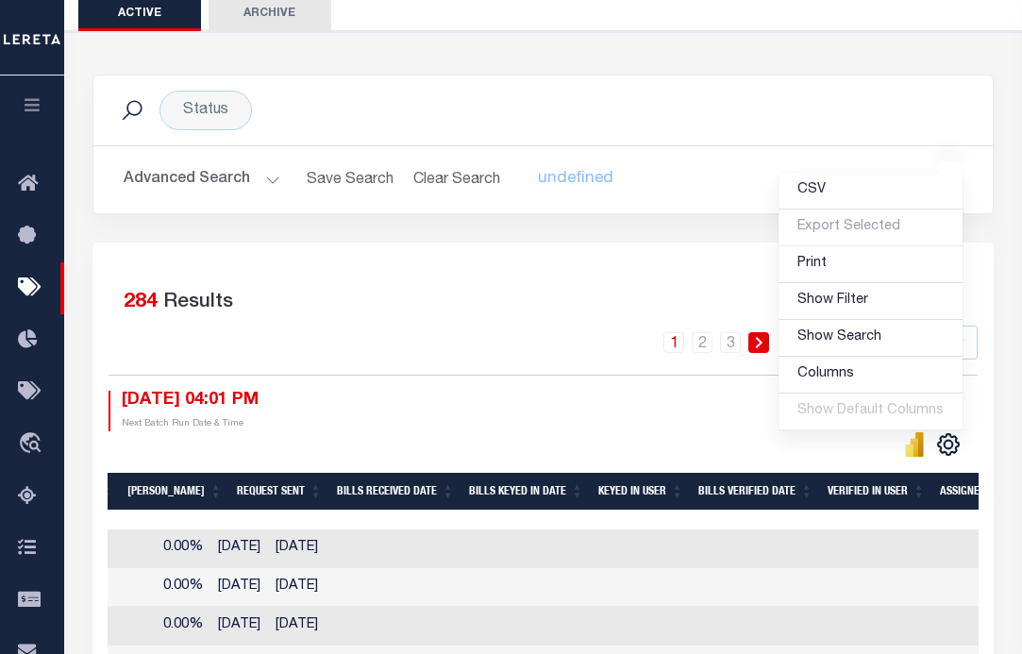
scroll to position [0, 1805]
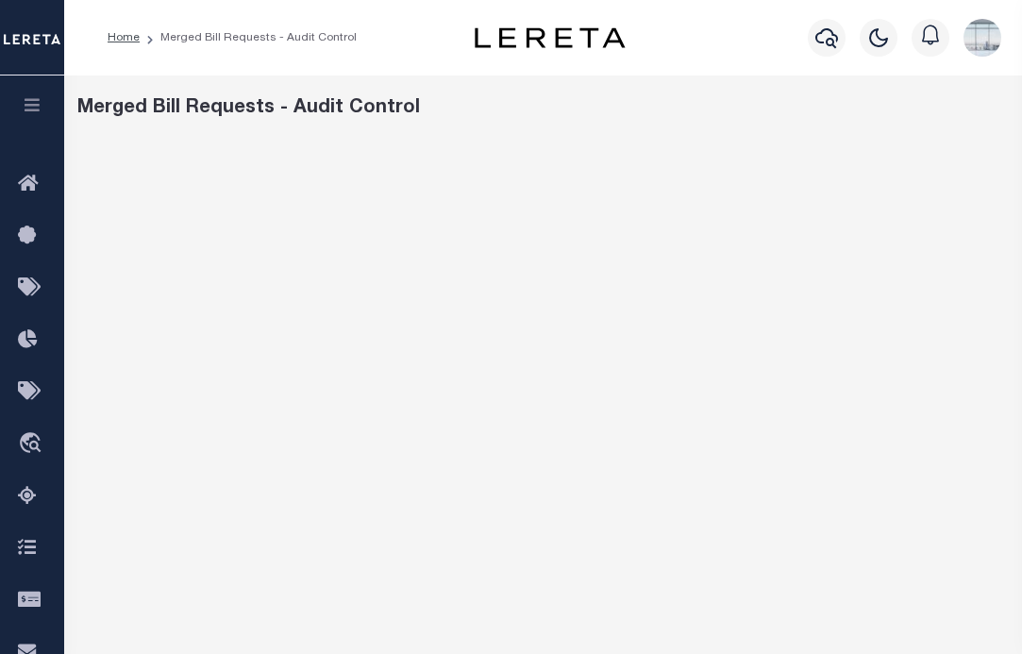
click at [567, 114] on div "Merged Bill Requests - Audit Control" at bounding box center [543, 108] width 932 height 28
